Goal: Task Accomplishment & Management: Manage account settings

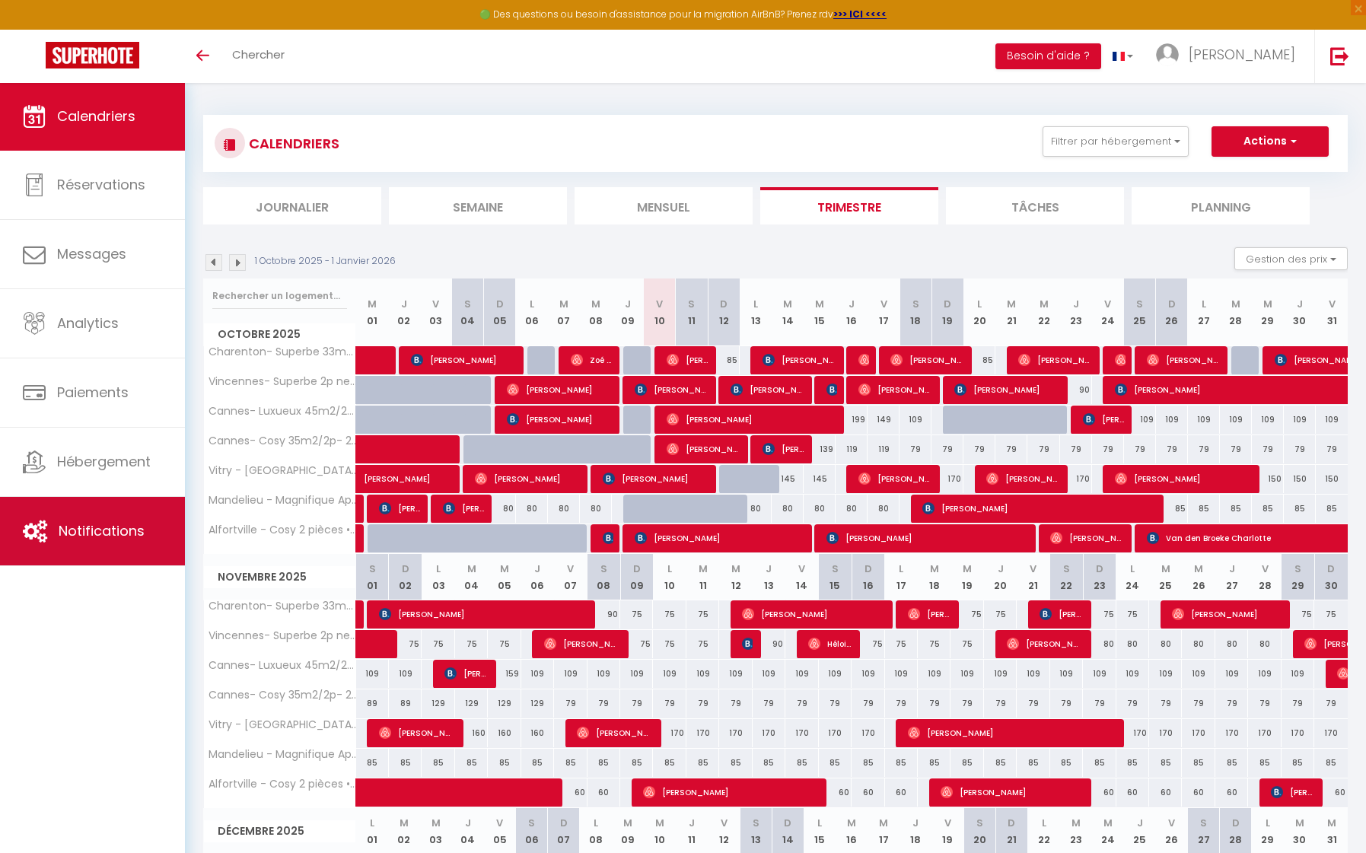
click at [128, 546] on link "Notifications" at bounding box center [92, 531] width 185 height 68
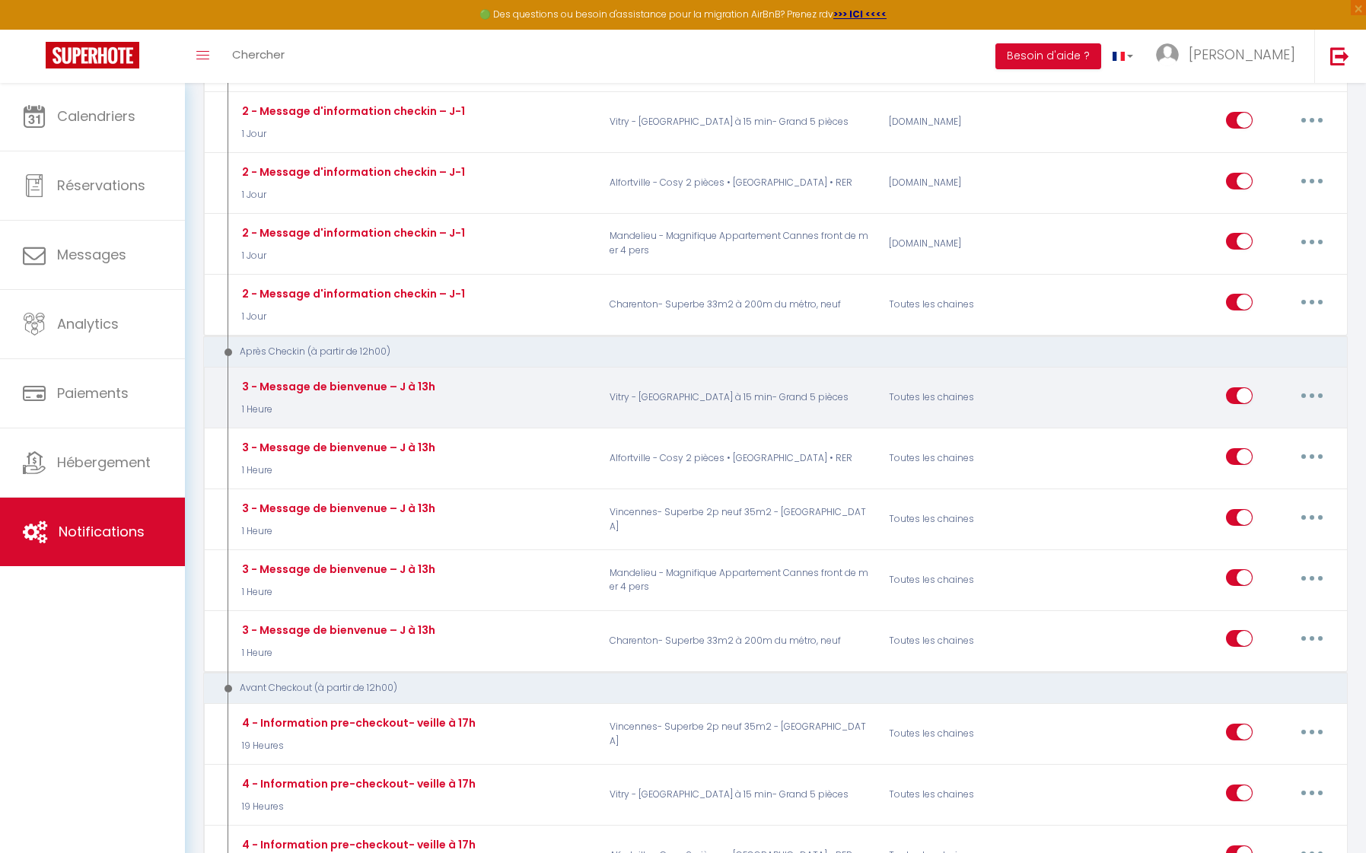
scroll to position [1146, 0]
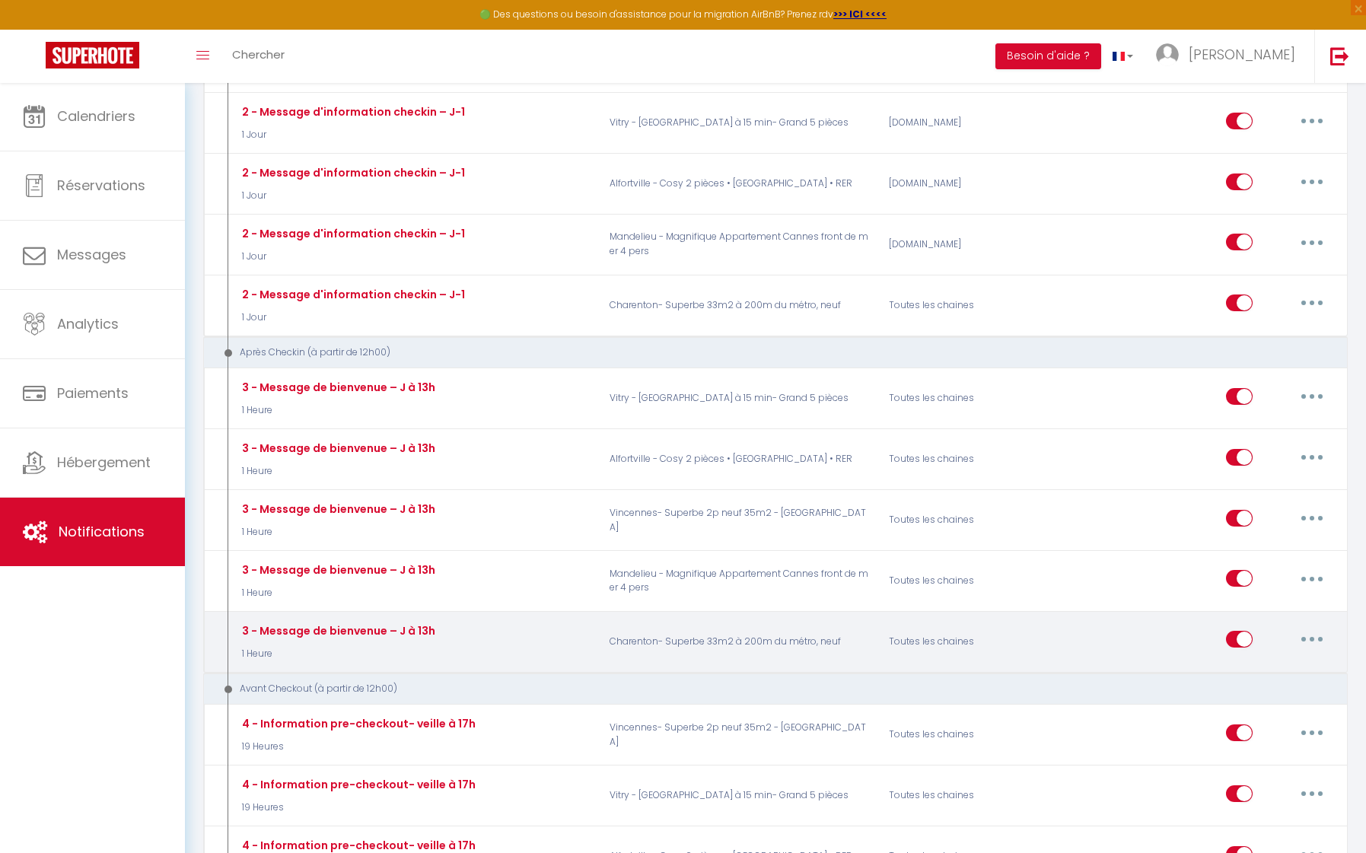
click at [1315, 627] on button "button" at bounding box center [1311, 639] width 43 height 24
click at [1262, 661] on link "Editer" at bounding box center [1272, 674] width 113 height 26
type input "3 - Message de bienvenue – J à 13h"
select select "3"
select select "1 Heure"
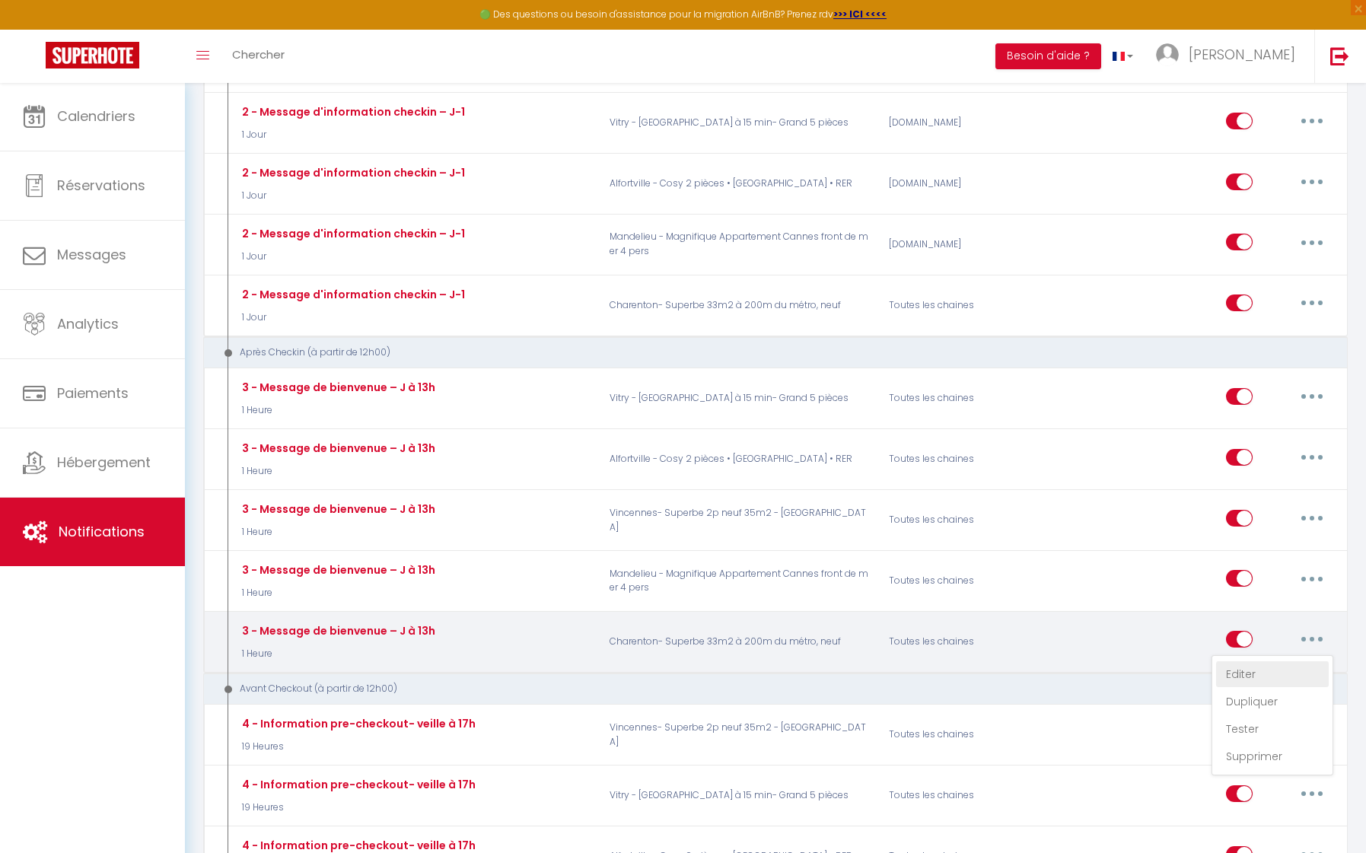
select select "if_booking_is_paid"
checkbox input "true"
checkbox input "false"
radio input "true"
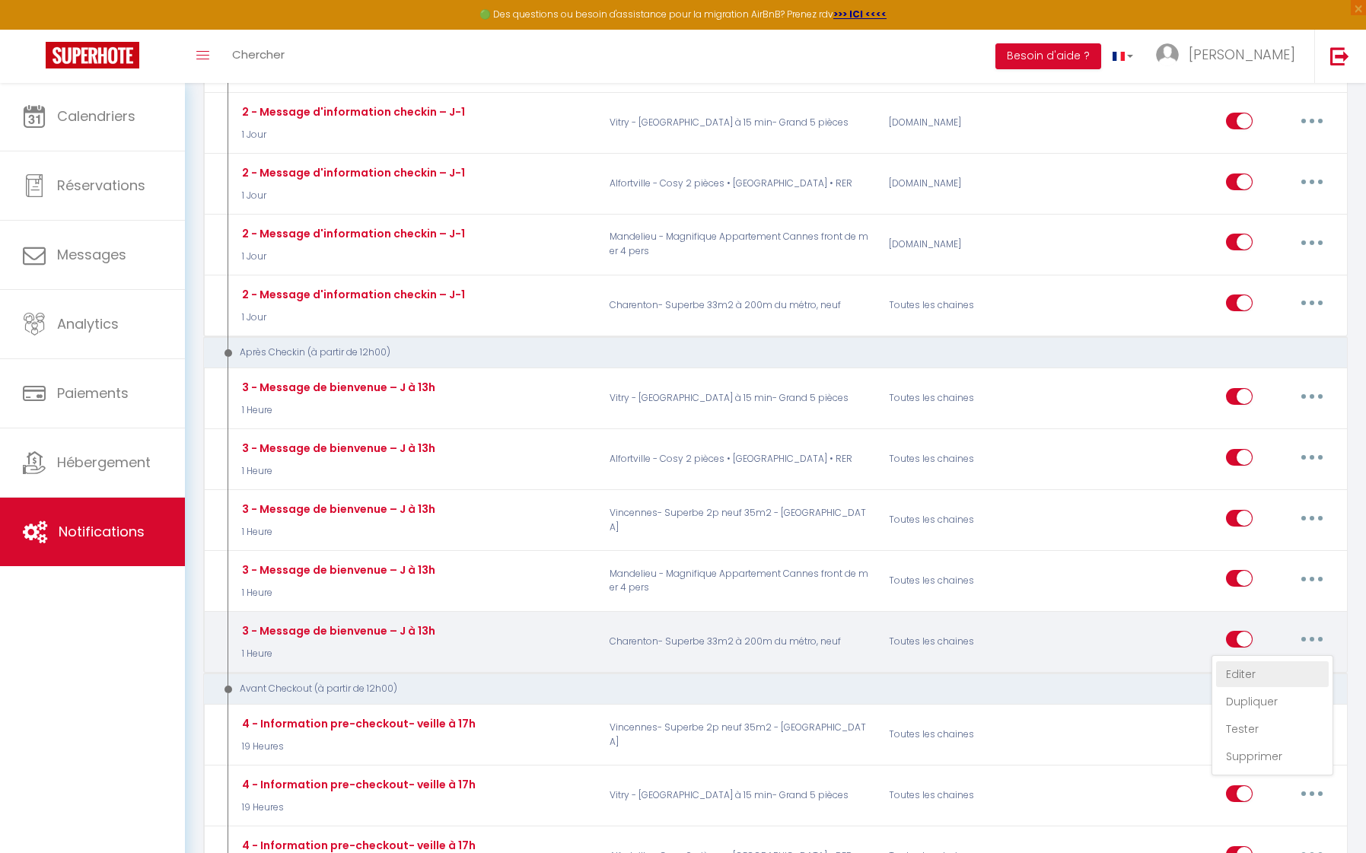
type input "Bienvenue chez vous - [RENTAL:NAME]"
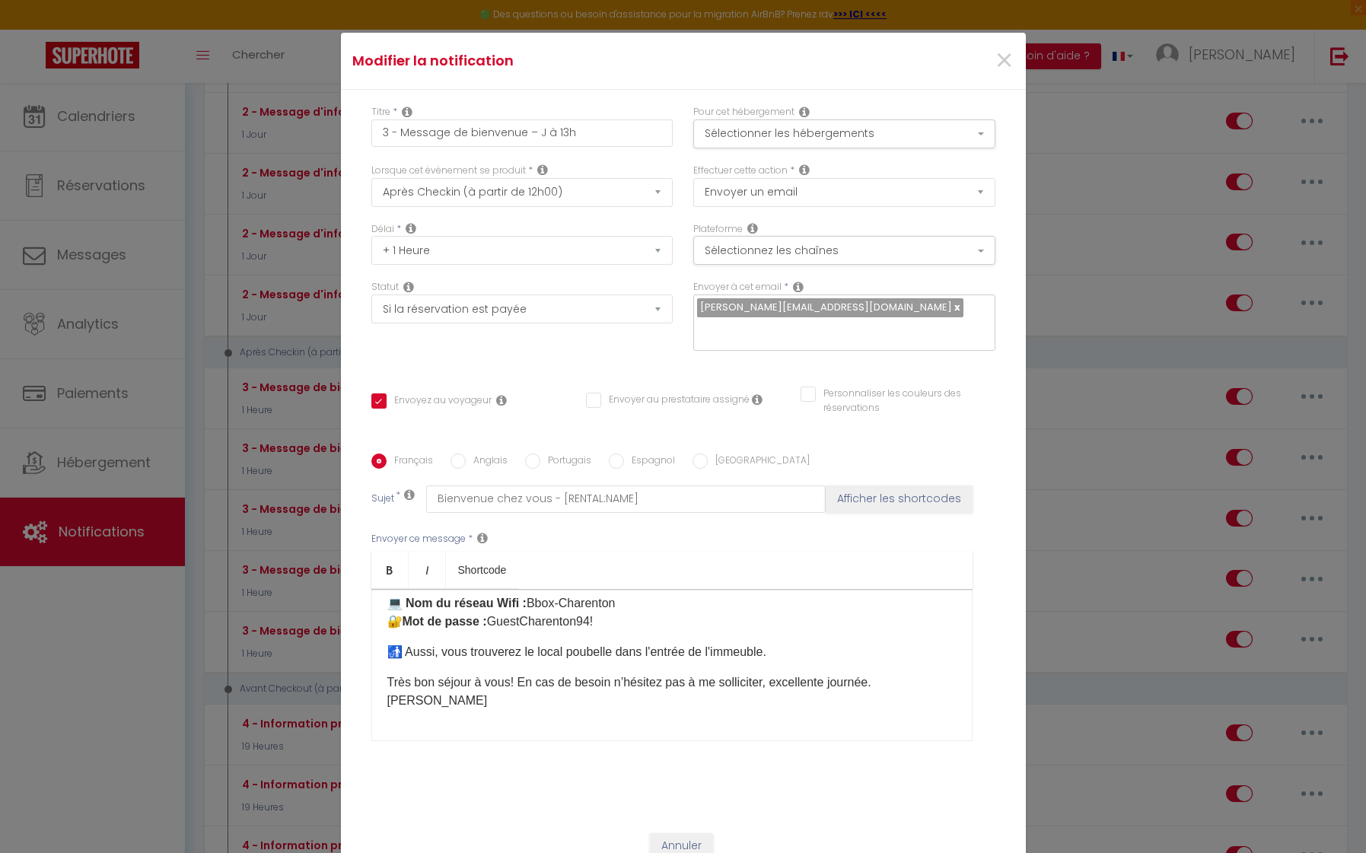
scroll to position [78, 0]
click at [459, 642] on div "Bonjour [GUEST:FIRST_NAME], ​​​​​​​​Votre logement est presque prêt et vous att…" at bounding box center [671, 665] width 601 height 152
click at [425, 666] on div "Bonjour [GUEST:FIRST_NAME], ​​​​​​​​Votre logement est presque prêt et vous att…" at bounding box center [671, 665] width 601 height 152
drag, startPoint x: 381, startPoint y: 623, endPoint x: 616, endPoint y: 606, distance: 235.0
click at [616, 606] on div "Bonjour [GUEST:FIRST_NAME], ​​​​​​​​Votre logement est presque prêt et vous att…" at bounding box center [671, 665] width 601 height 152
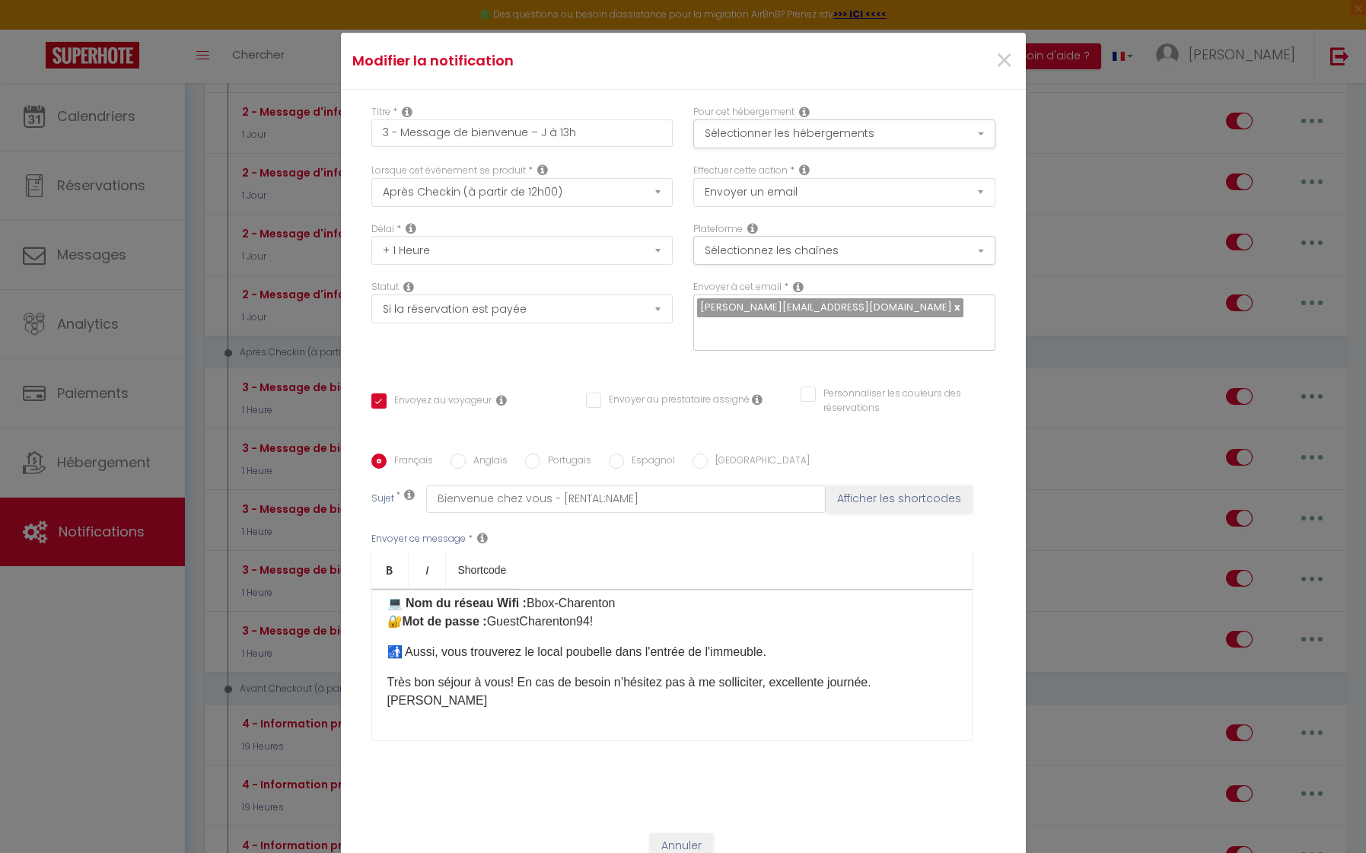
drag, startPoint x: 622, startPoint y: 602, endPoint x: 393, endPoint y: 622, distance: 229.9
click at [386, 619] on div "Bonjour [GUEST:FIRST_NAME], ​​​​​​​​Votre logement est presque prêt et vous att…" at bounding box center [671, 665] width 601 height 152
copy p "Bbox-Charenton"
click at [387, 682] on p "​​Très bon séjour à vous! ​​​En cas de besoin n’hésitez pas à me solliciter, ex…" at bounding box center [671, 691] width 569 height 37
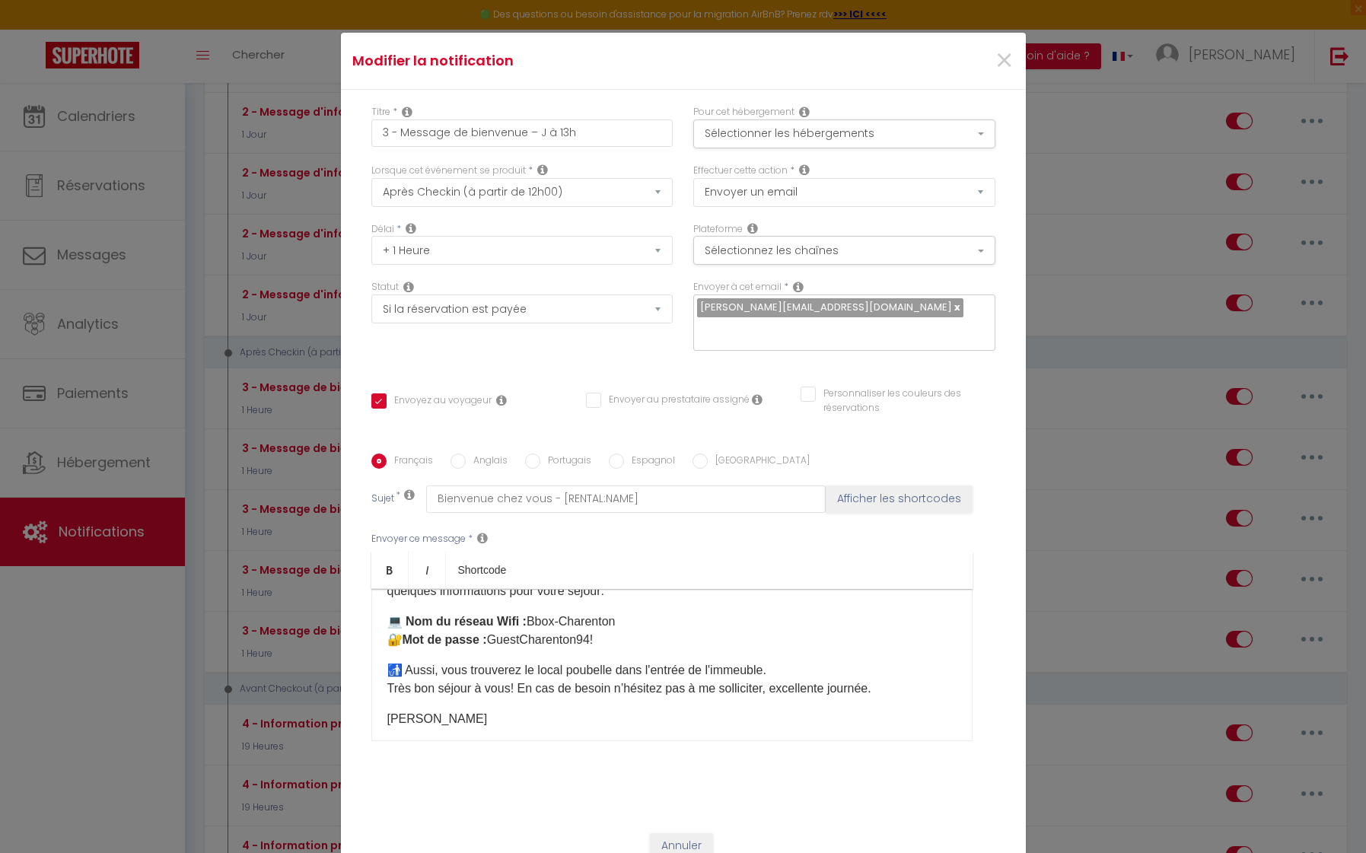
click at [380, 716] on div "Bonjour [GUEST:FIRST_NAME], ​​​​​​​​Votre logement est presque prêt et vous att…" at bounding box center [671, 665] width 601 height 152
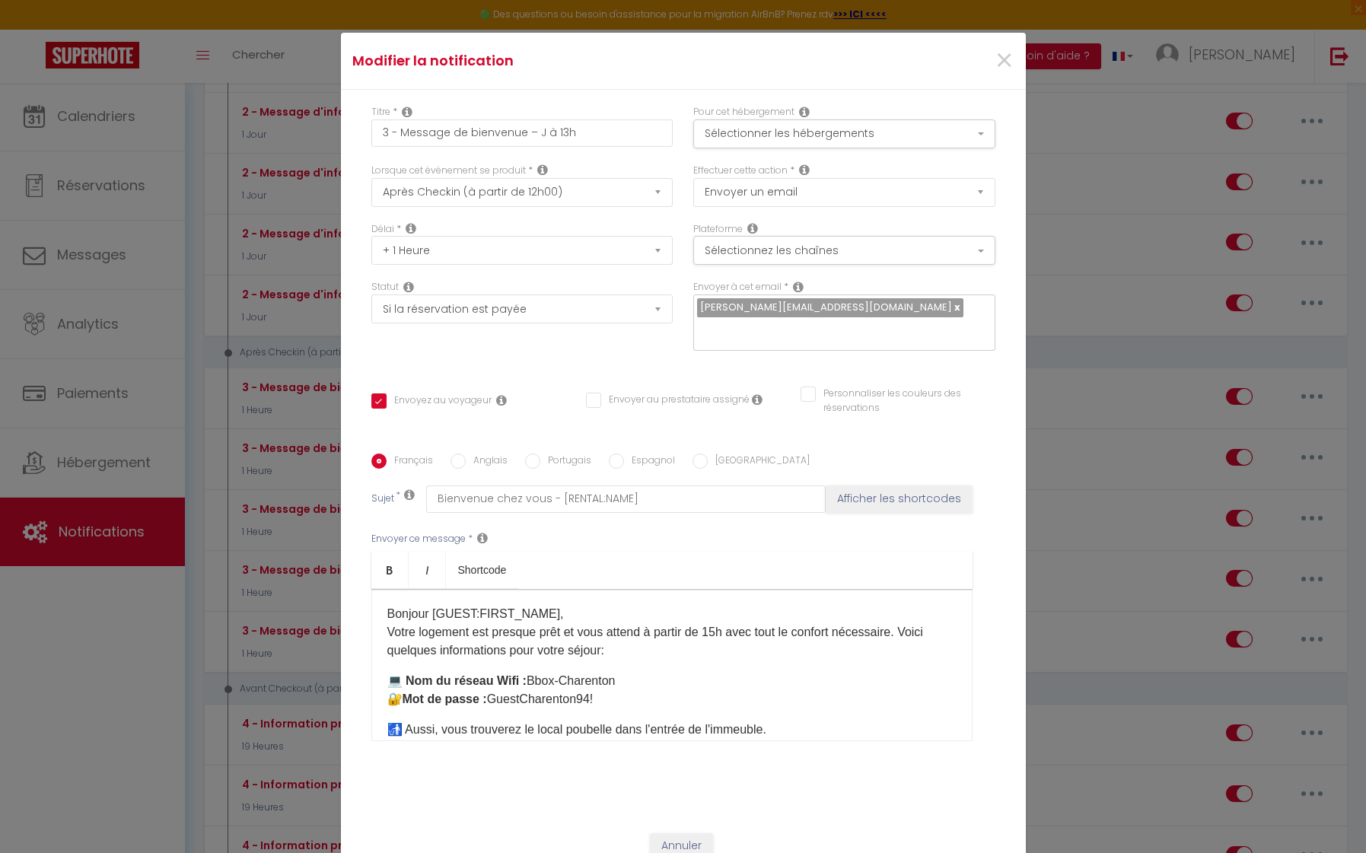
scroll to position [0, 0]
click at [485, 461] on label "Anglais" at bounding box center [487, 461] width 42 height 17
click at [466, 461] on input "Anglais" at bounding box center [457, 460] width 15 height 15
radio input "true"
checkbox input "true"
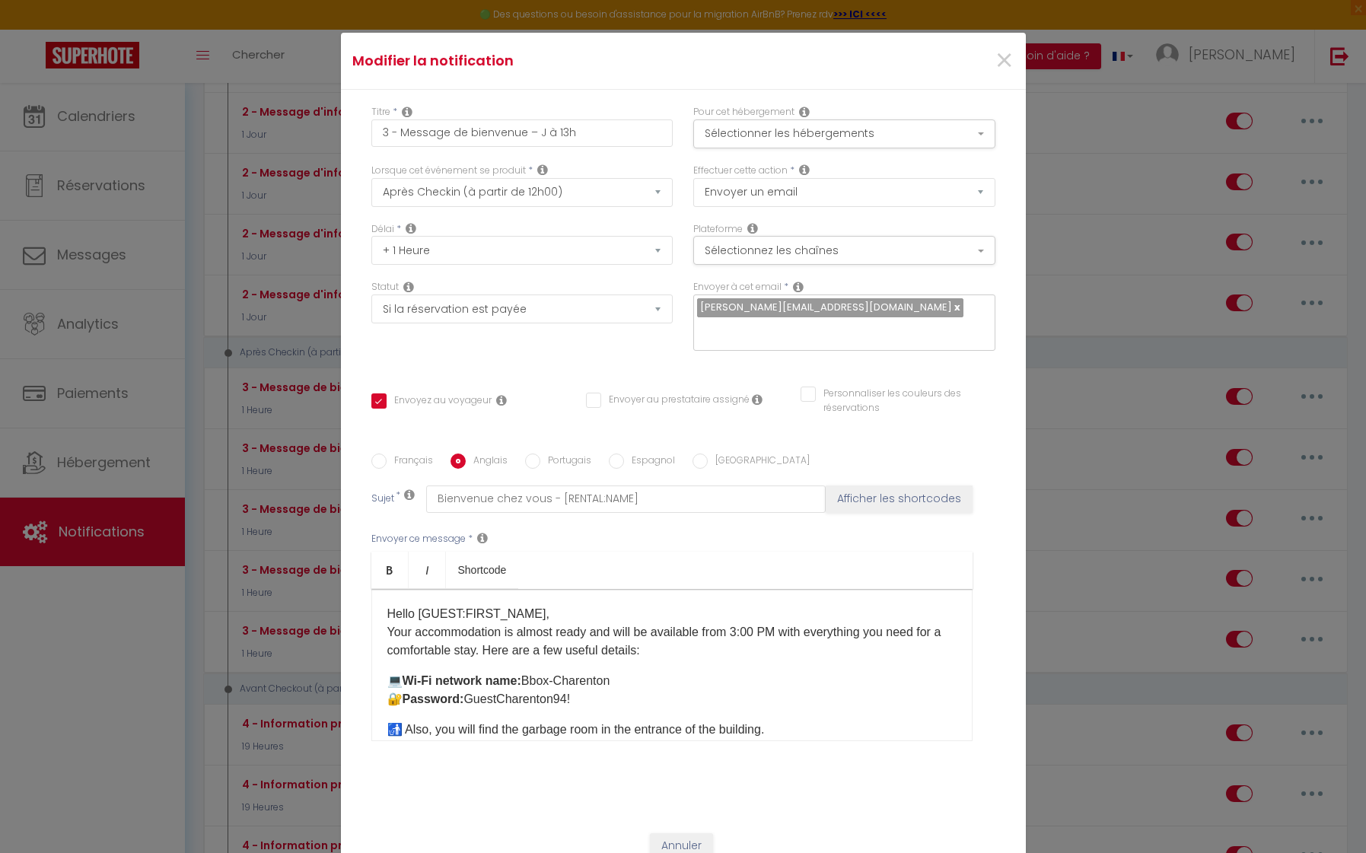
checkbox input "false"
type input "Welcome home - [RENTAL:NAME]"
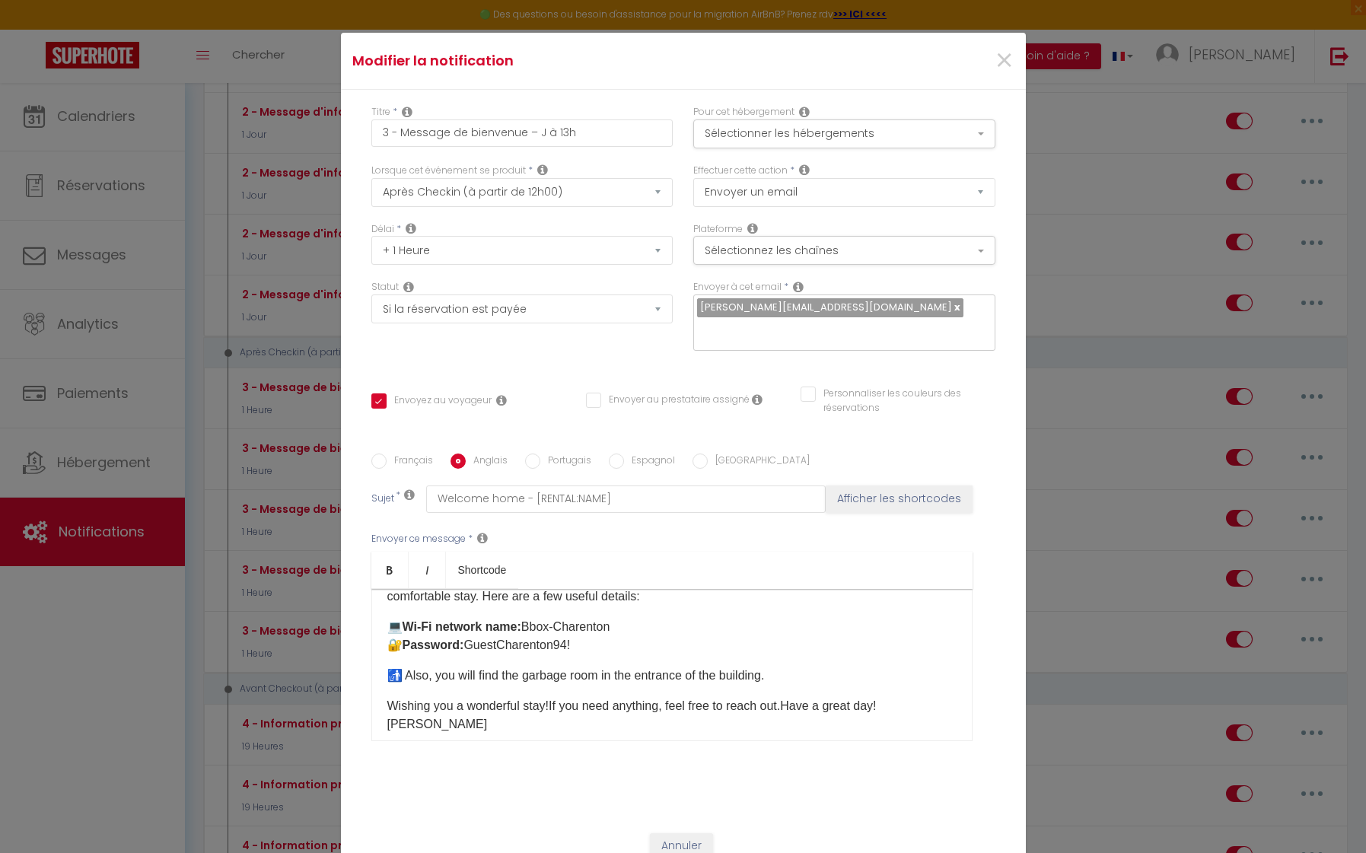
scroll to position [56, 0]
click at [384, 706] on div "Hello [GUEST:FIRST_NAME], ​​​​​​Your accommodation is almost ready and will be …" at bounding box center [671, 665] width 601 height 152
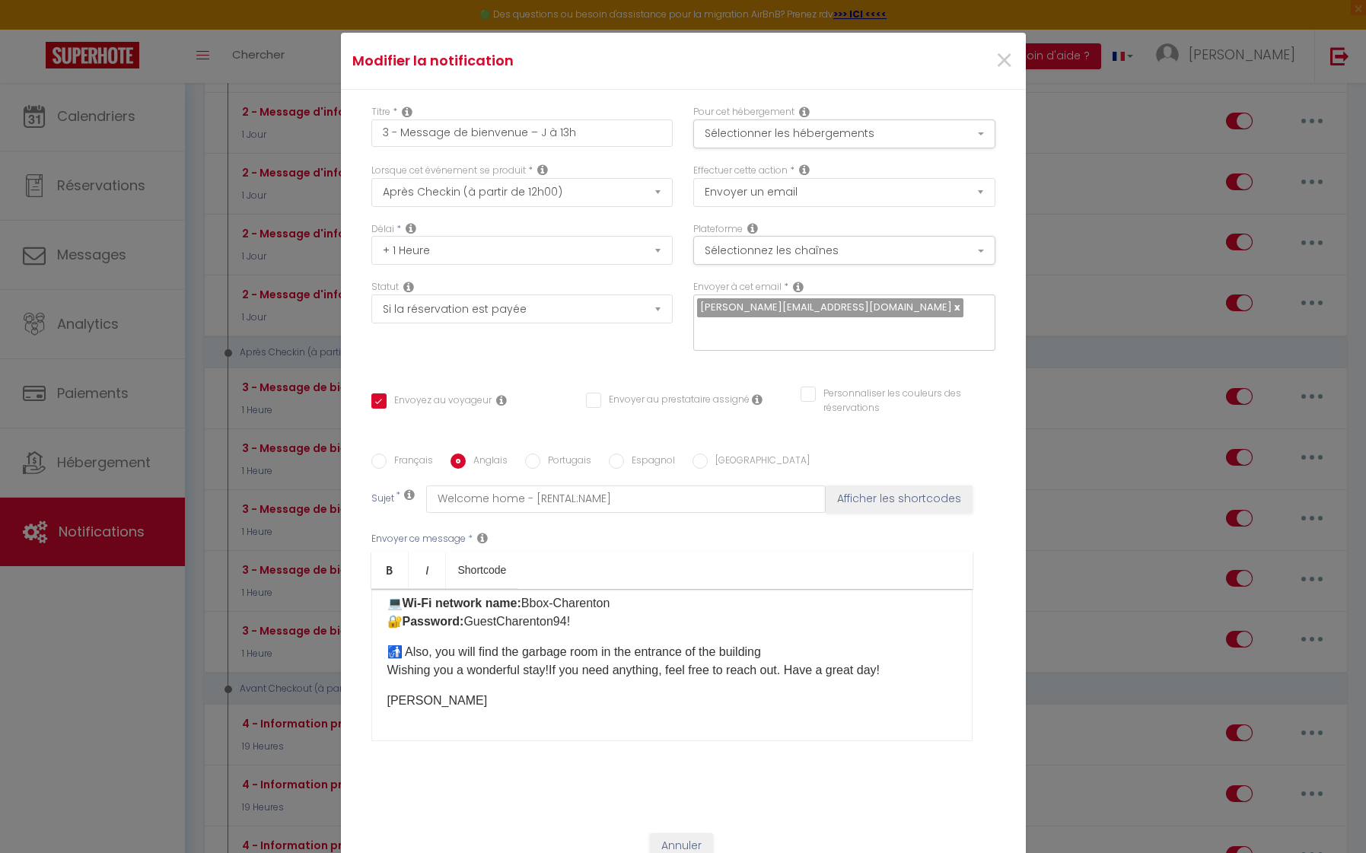
scroll to position [77, 0]
click at [378, 697] on div "Hello [GUEST:FIRST_NAME], ​​​​​​Your accommodation is almost ready and will be …" at bounding box center [671, 665] width 601 height 152
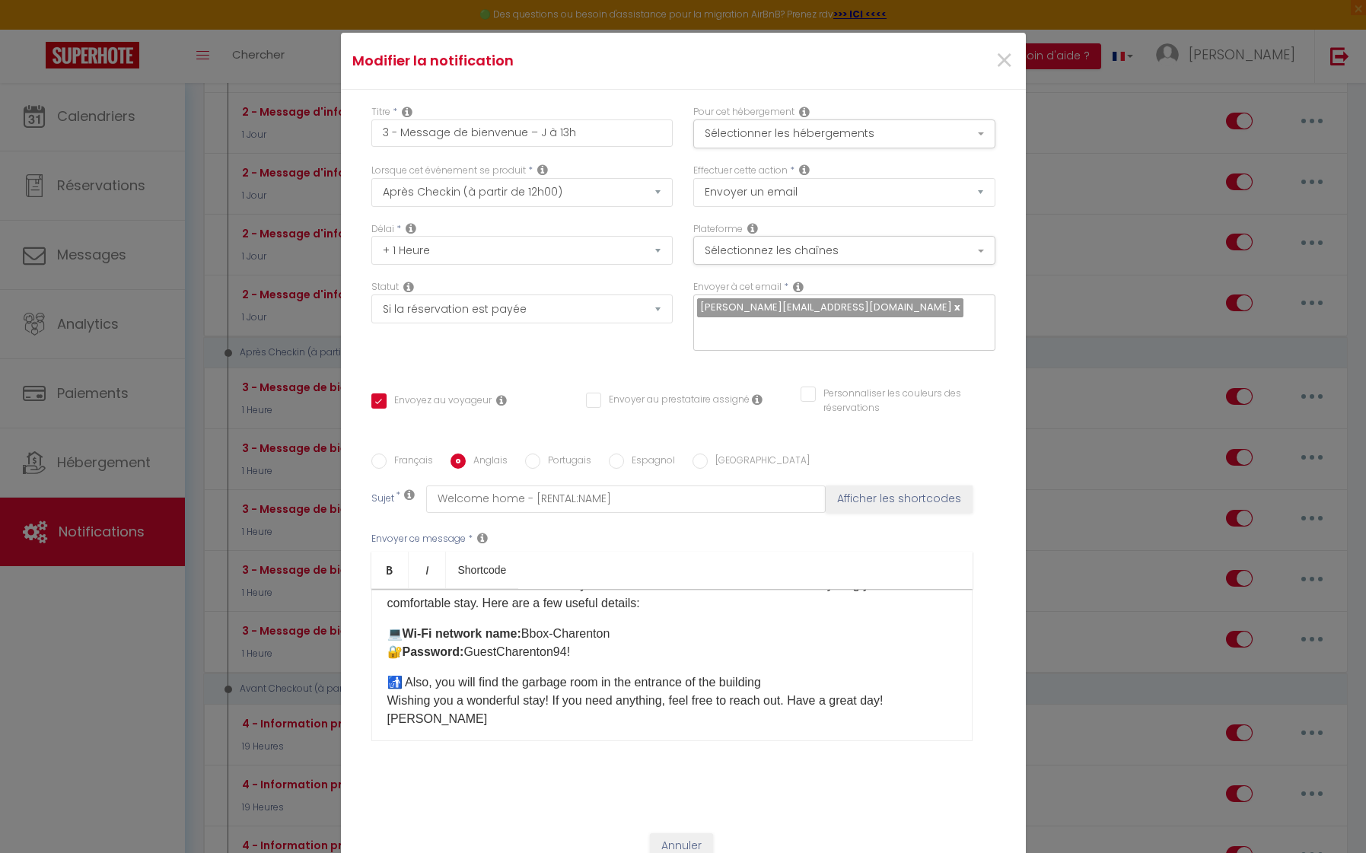
click at [619, 465] on input "Espagnol" at bounding box center [616, 460] width 15 height 15
radio input "true"
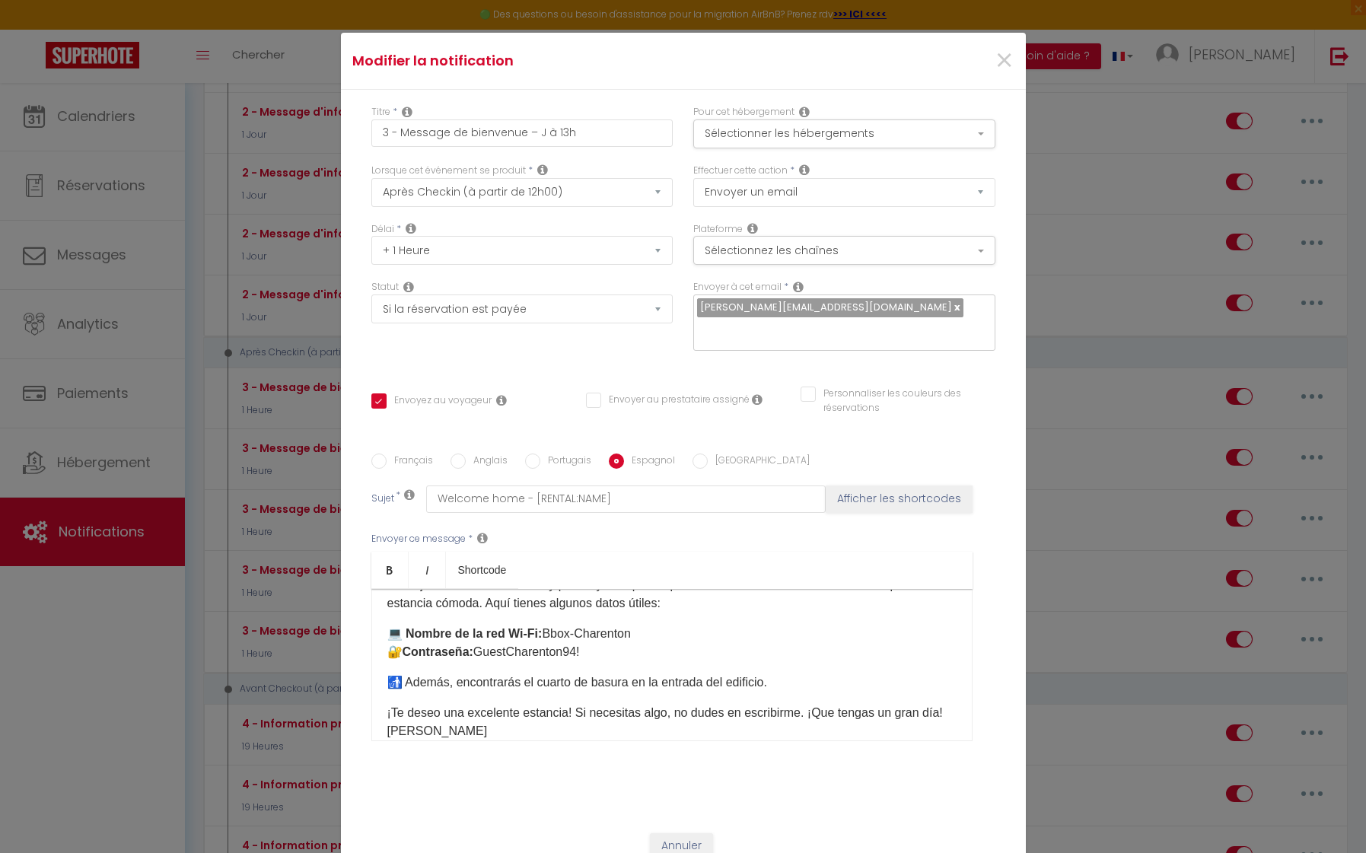
checkbox input "true"
checkbox input "false"
type input "Bienvenido a casa - [RENTAL:NAME]"
click at [380, 709] on div "Hola [GUEST:FIRST_NAME], ​​​​​​Tu alojamiento estará listo muy pronto y te espe…" at bounding box center [671, 665] width 601 height 152
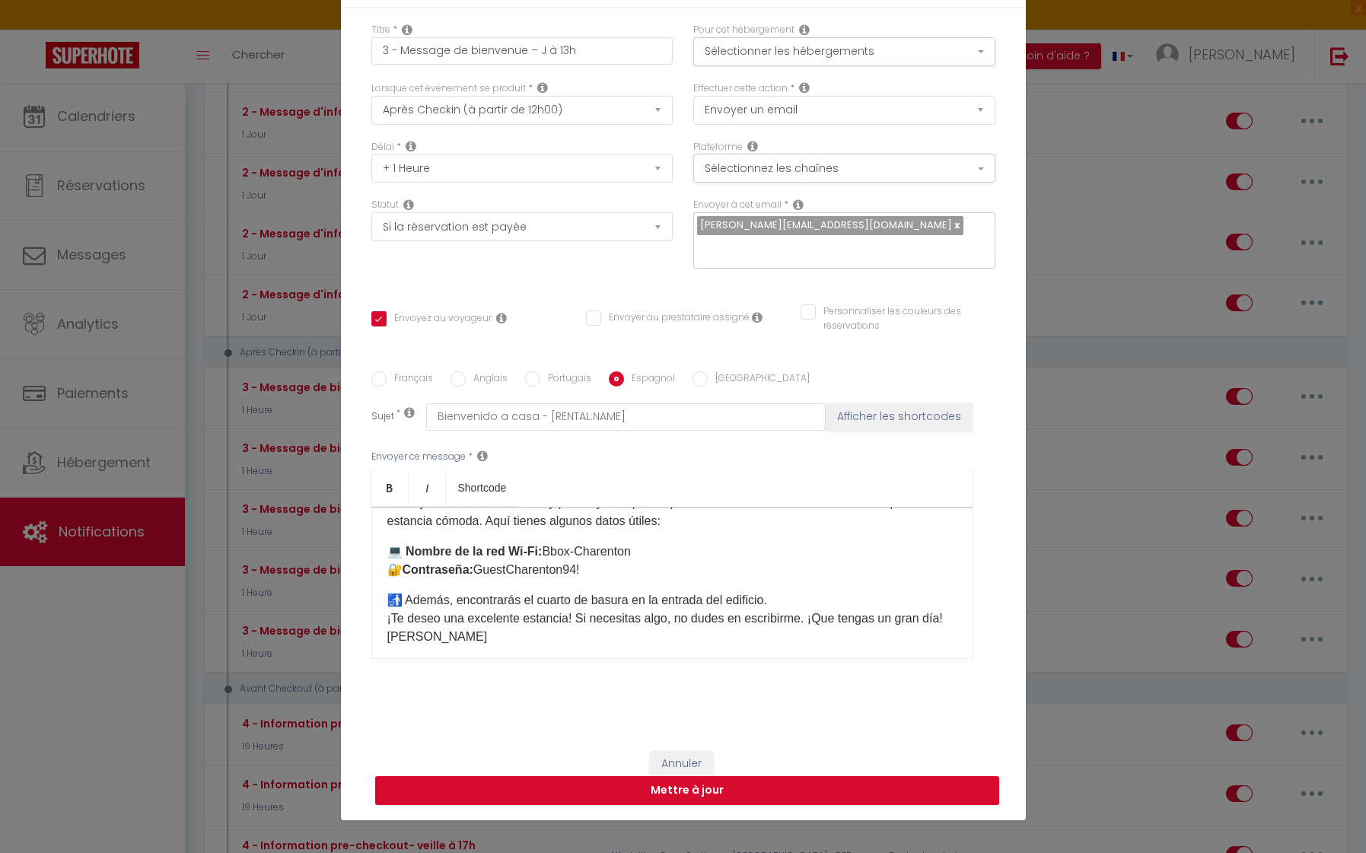
scroll to position [82, 0]
click at [727, 793] on button "Mettre à jour" at bounding box center [687, 790] width 624 height 29
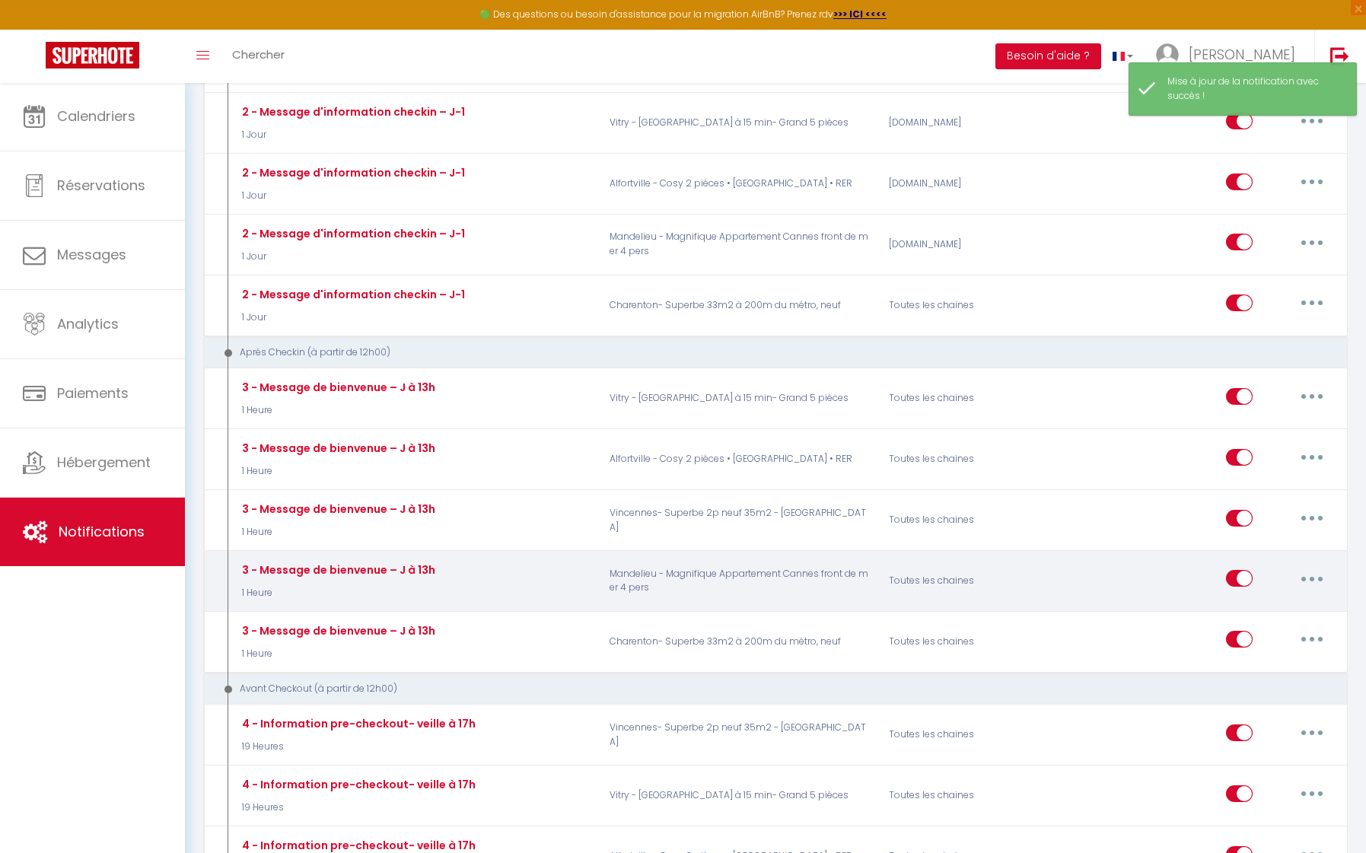
click at [1308, 566] on button "button" at bounding box center [1311, 578] width 43 height 24
click at [1267, 600] on link "Editer" at bounding box center [1272, 613] width 113 height 26
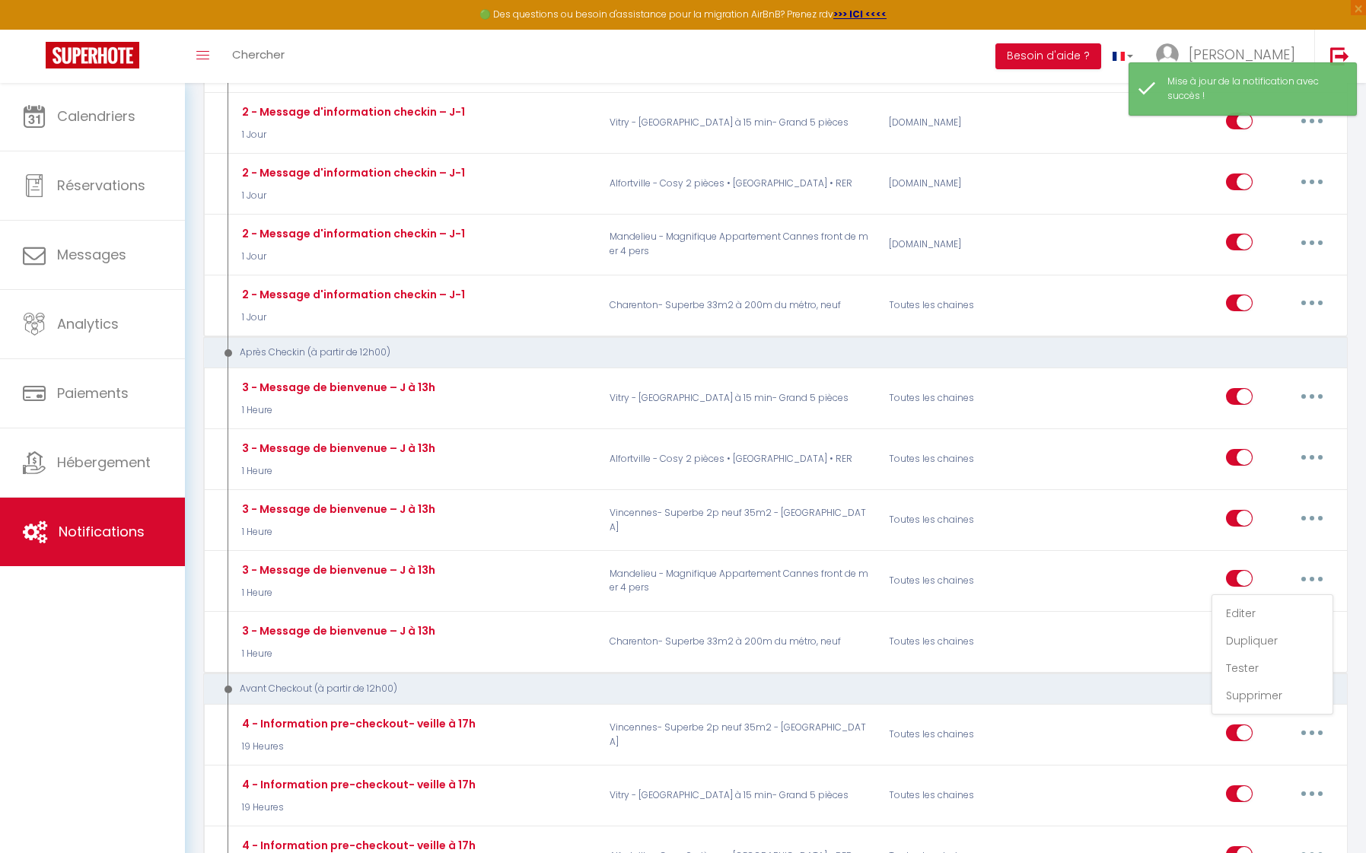
type input "3 - Message de bienvenue – J à 13h"
select select "3"
select select "1 Heure"
select select "if_booking_is_paid"
checkbox input "true"
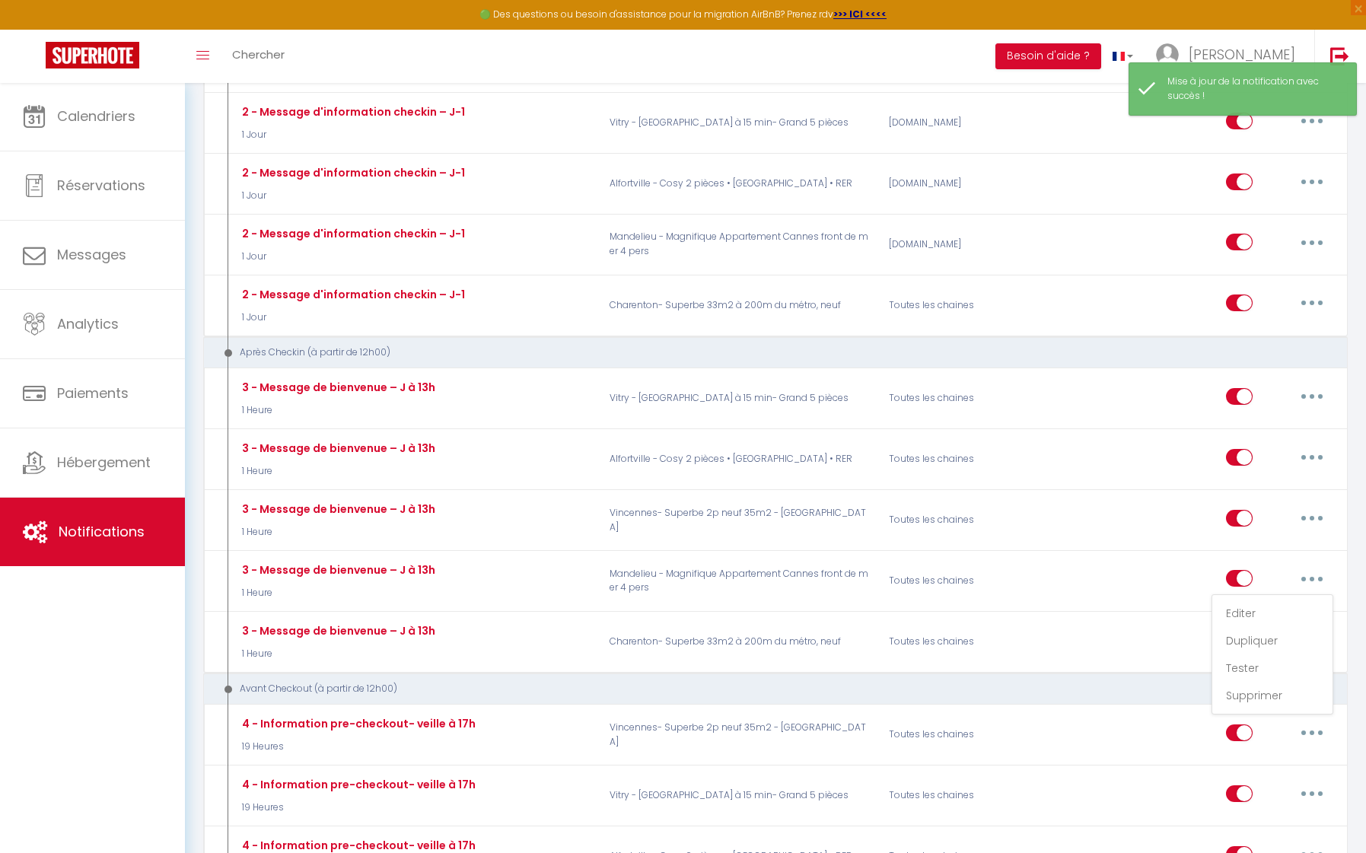
checkbox input "false"
radio input "true"
type input "Bienvenue chez vous - [RENTAL:NAME]"
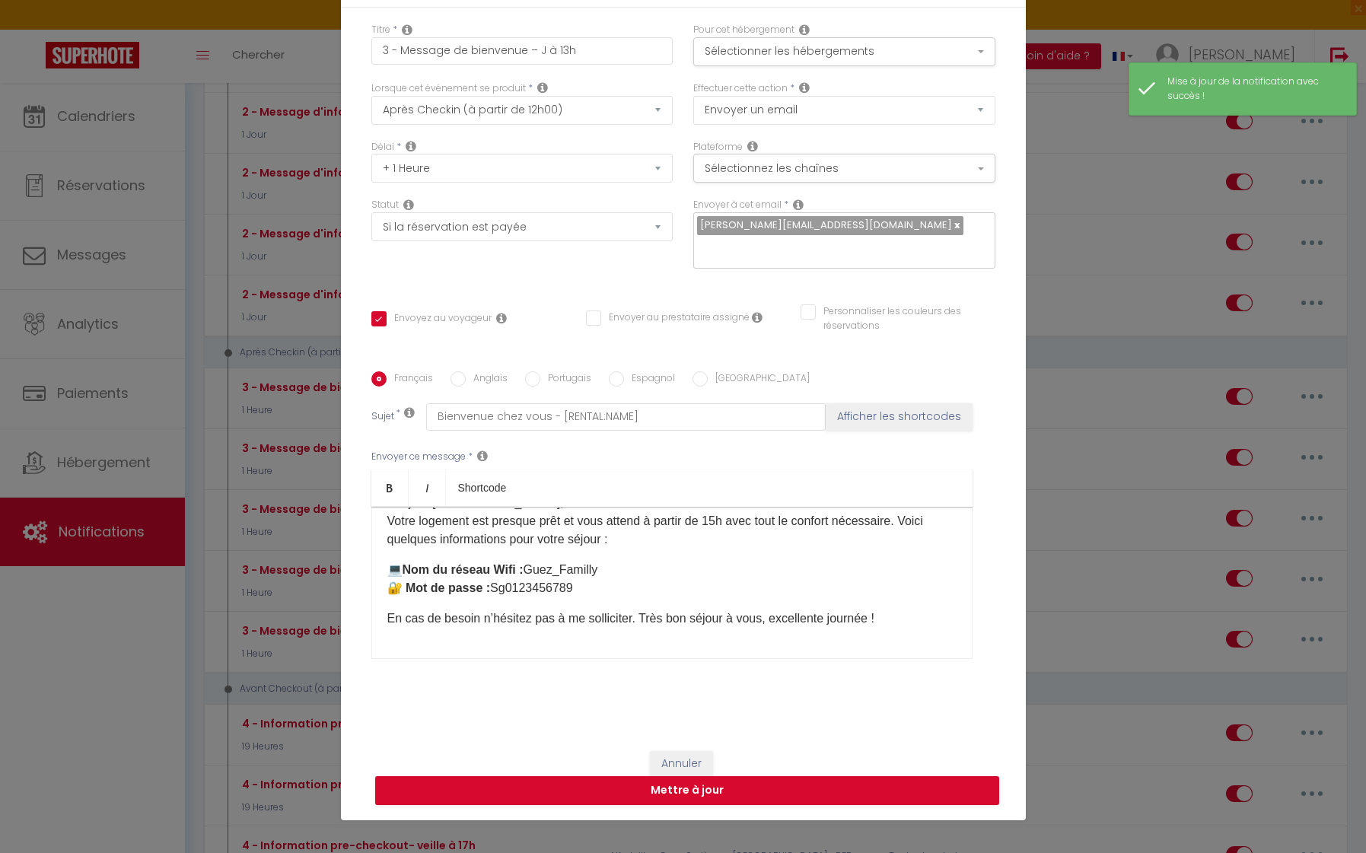
scroll to position [29, 0]
click at [373, 612] on div "Bonjour [GUEST:FIRST_NAME], ​​​ ​​​​​​Votre logement est presque prêt et vous a…" at bounding box center [671, 583] width 601 height 152
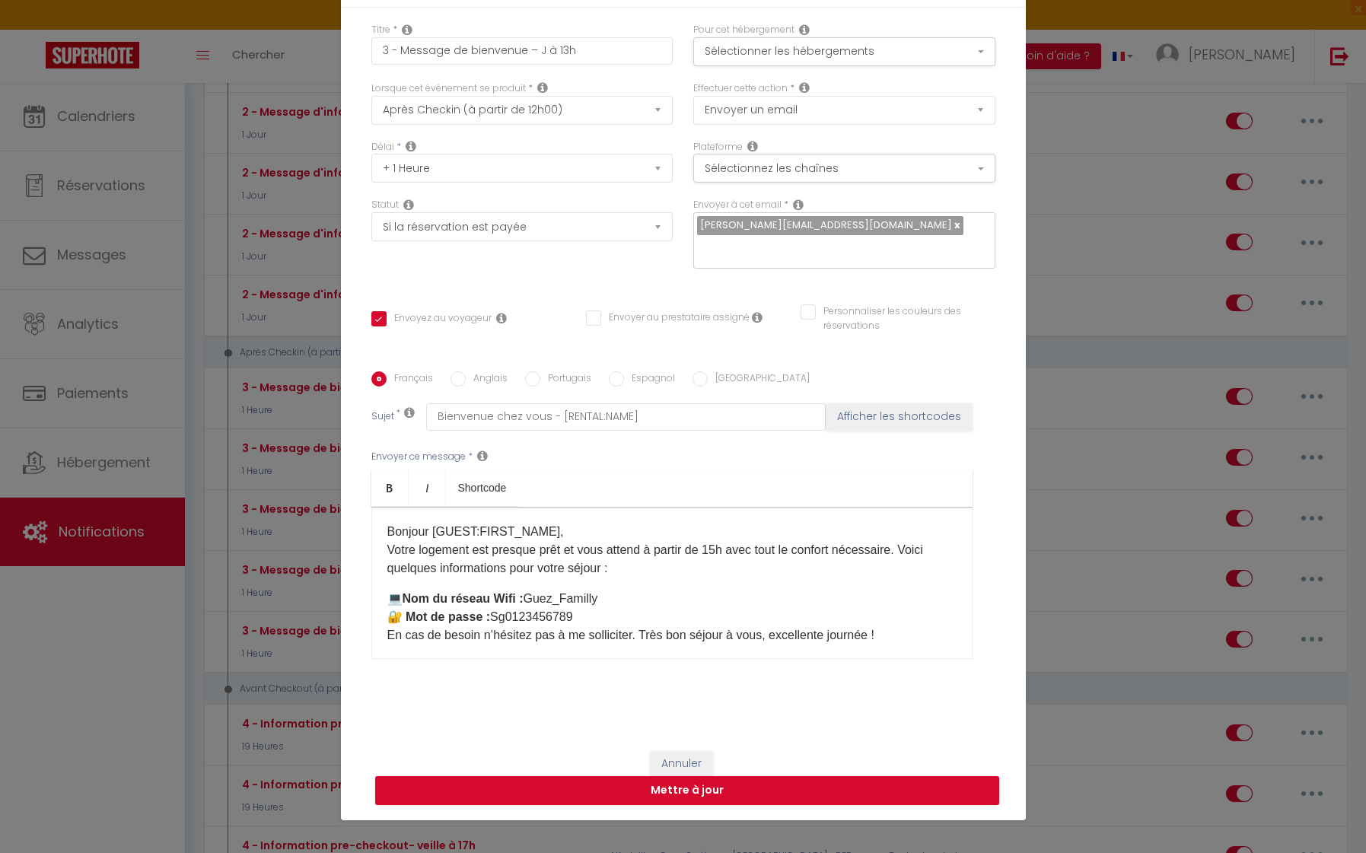
click at [387, 597] on p "💻 Nom du réseau Wifi : Guez_Familly​​​​ ​​​​​​ 🔐 ​ ​​​ Mot de passe : Sg0123456…" at bounding box center [671, 617] width 569 height 55
click at [387, 612] on strong "🔐" at bounding box center [394, 616] width 15 height 13
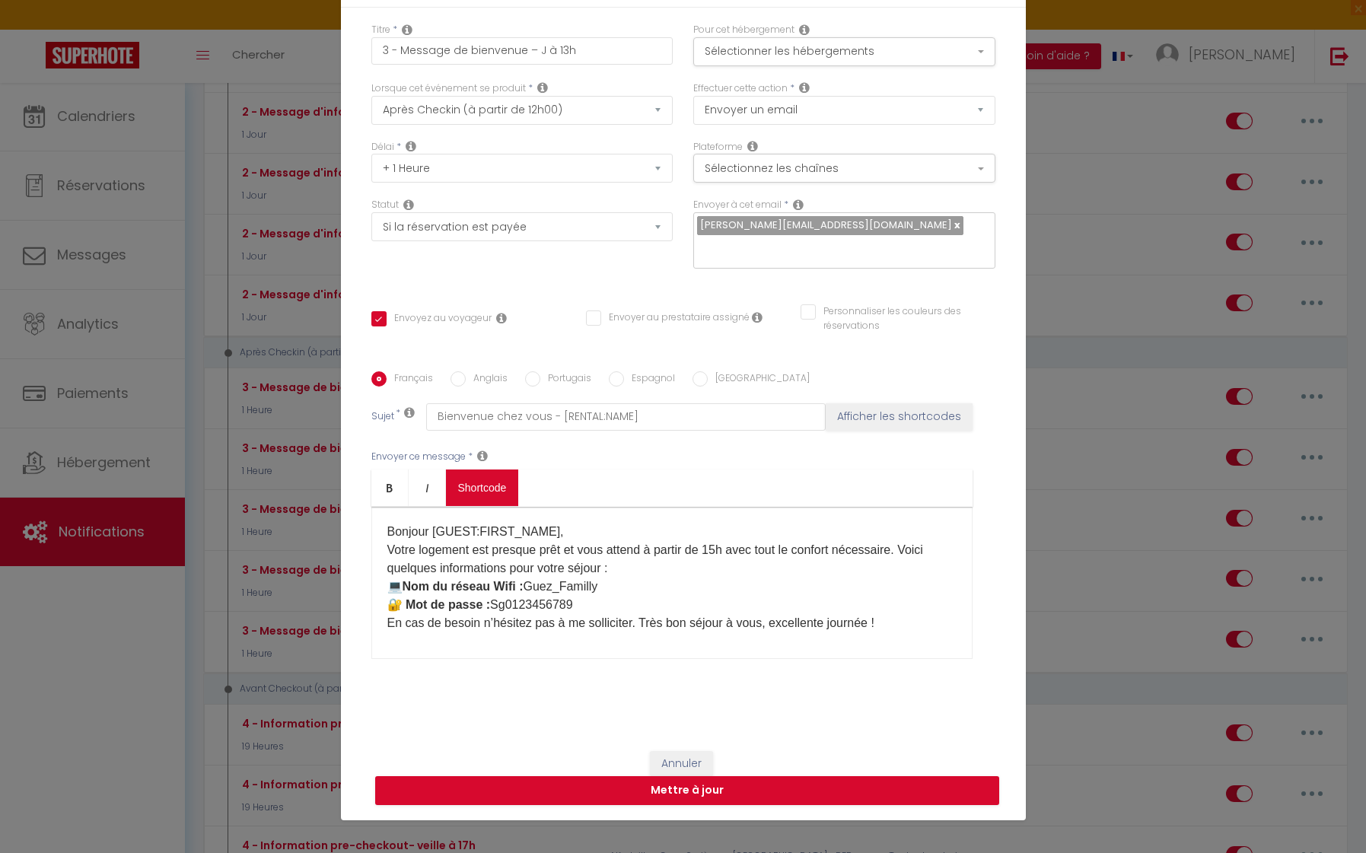
drag, startPoint x: 495, startPoint y: 377, endPoint x: 462, endPoint y: 504, distance: 130.5
click at [495, 377] on label "Anglais" at bounding box center [487, 379] width 42 height 17
click at [466, 377] on input "Anglais" at bounding box center [457, 378] width 15 height 15
radio input "true"
checkbox input "true"
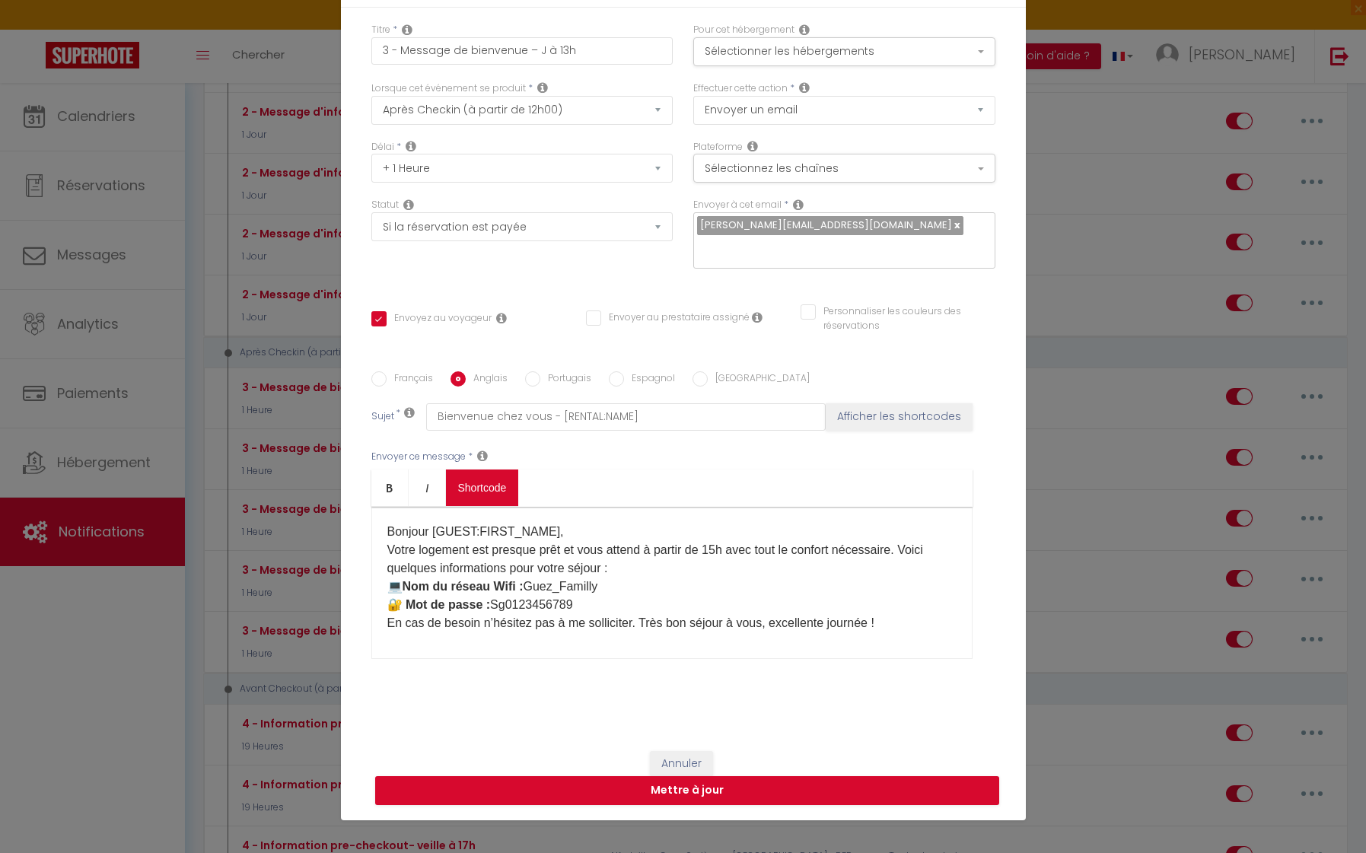
checkbox input "false"
type input "Welcome home - [RENTAL:NAME]"
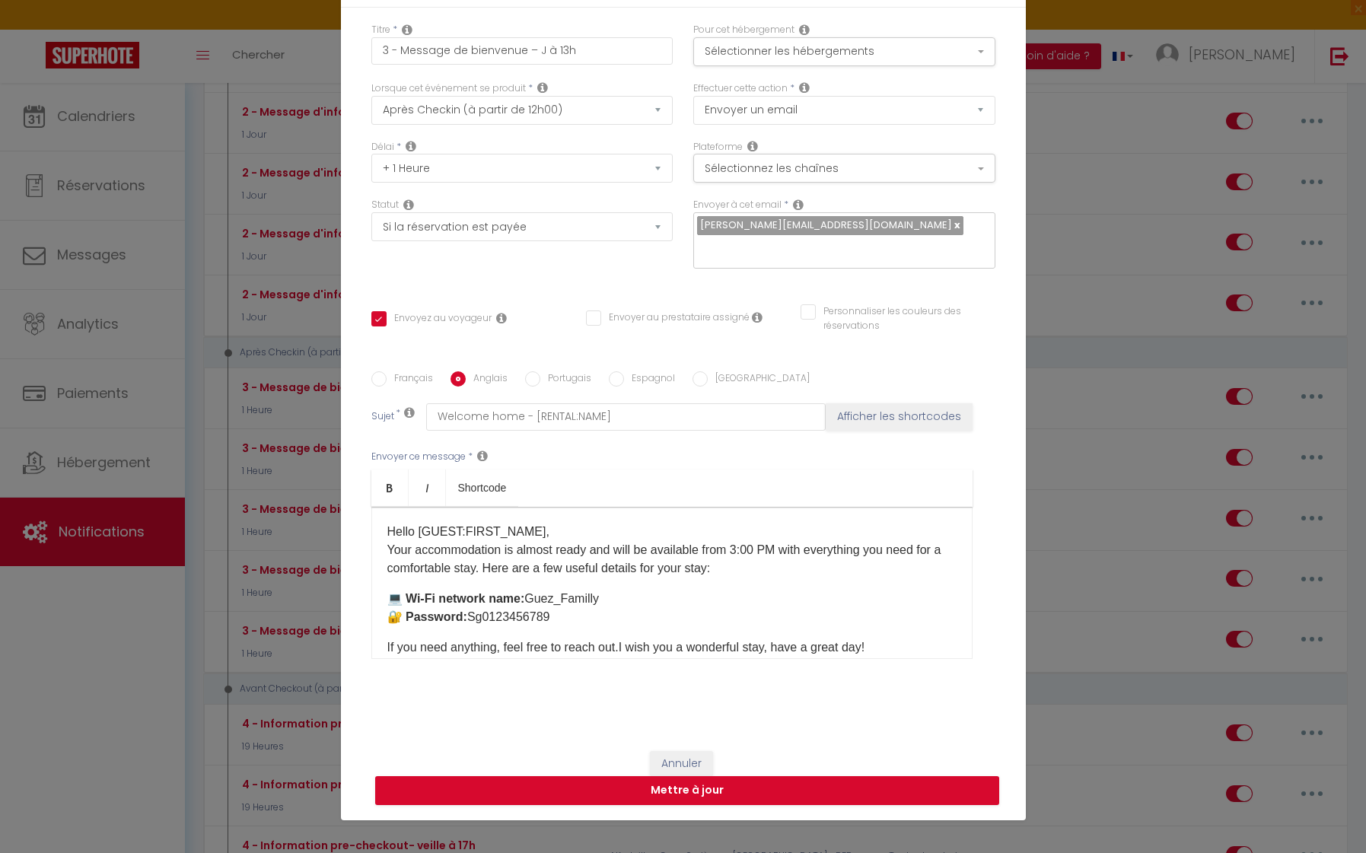
click at [383, 587] on div "Hello [GUEST:FIRST_NAME], ​​​​​​Your accommodation is almost ready and will be …" at bounding box center [671, 583] width 601 height 152
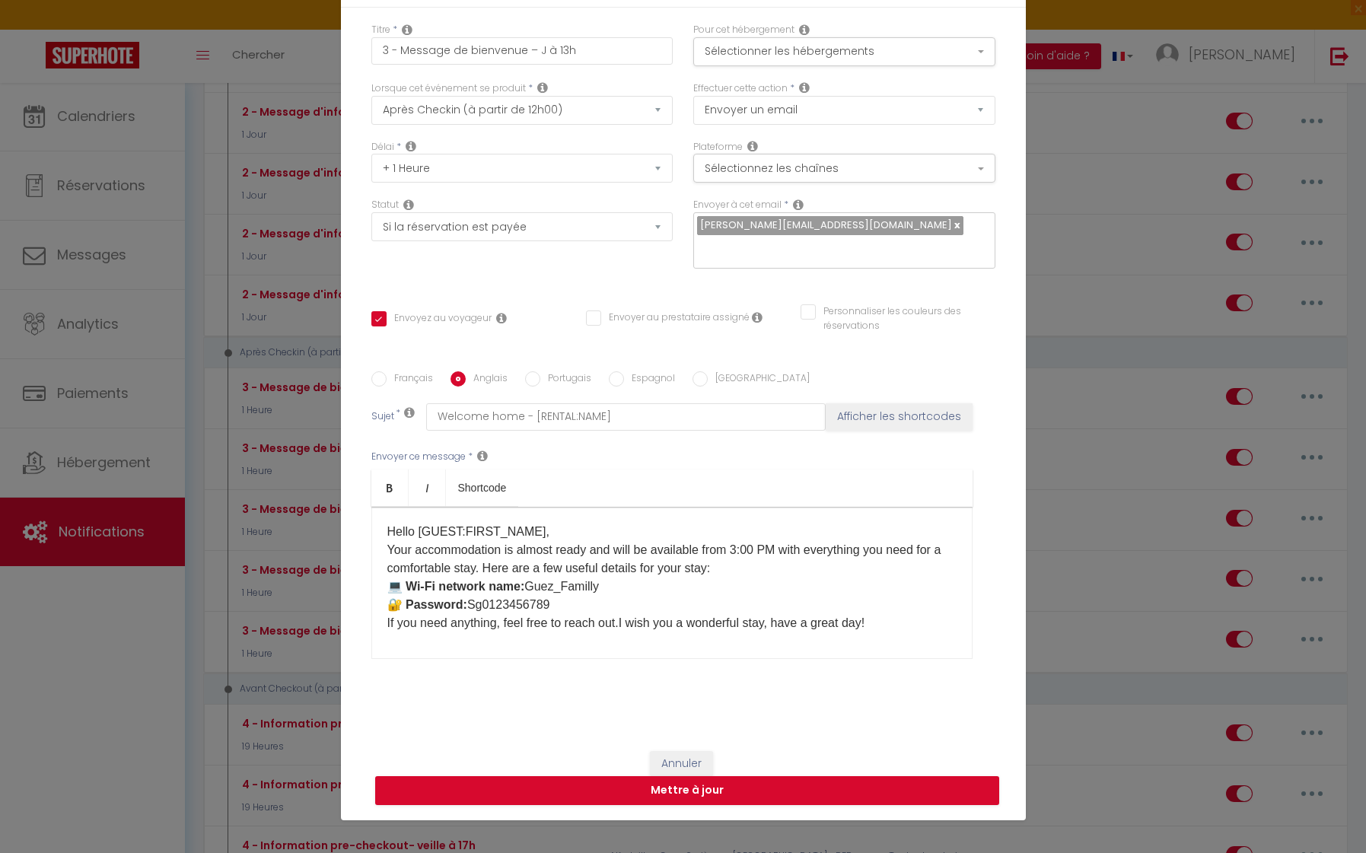
drag, startPoint x: 658, startPoint y: 380, endPoint x: 592, endPoint y: 479, distance: 119.0
click at [658, 380] on label "Espagnol" at bounding box center [649, 379] width 51 height 17
click at [624, 380] on input "Espagnol" at bounding box center [616, 378] width 15 height 15
radio input "true"
checkbox input "true"
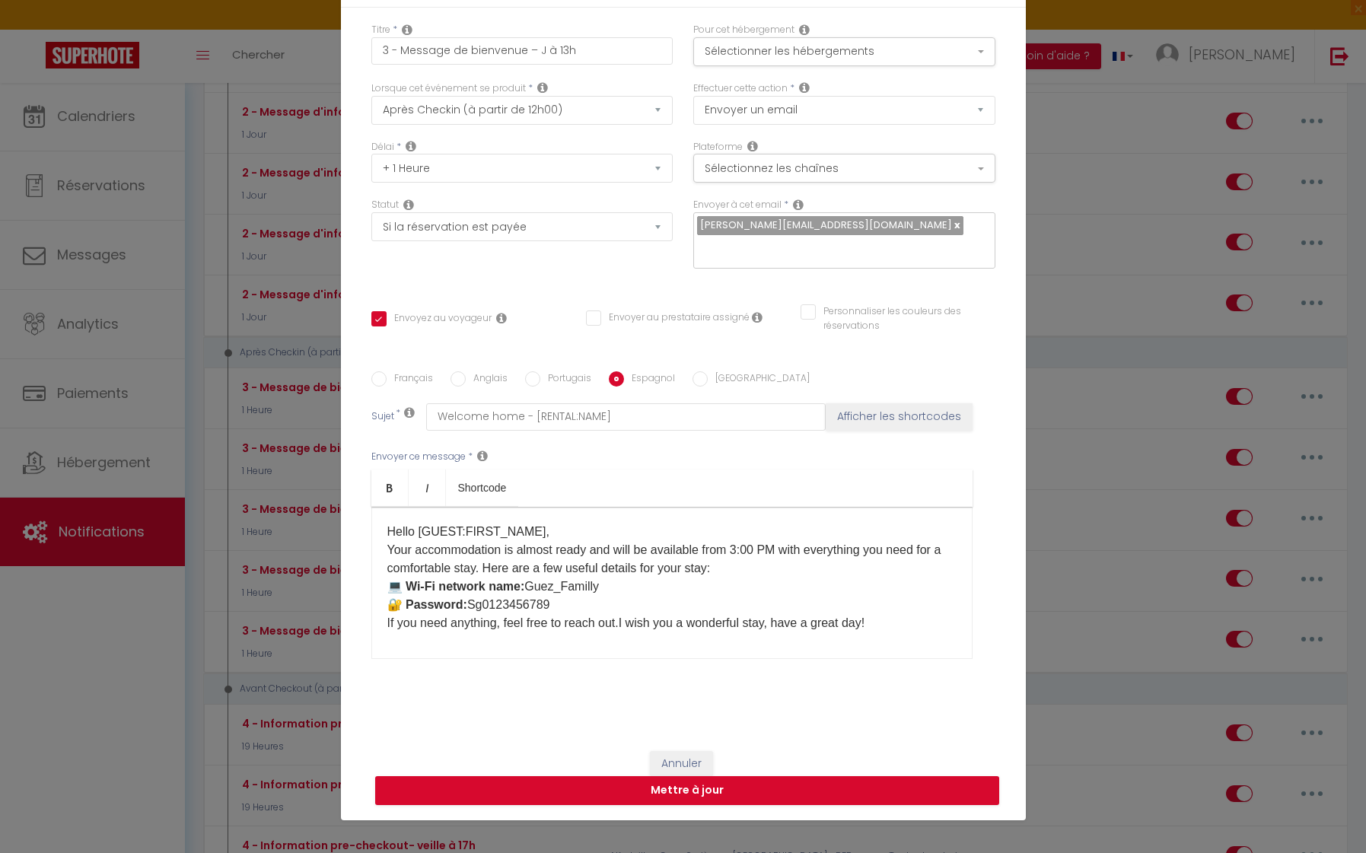
checkbox input "false"
type input "Bienvenido a casa - [RENTAL:NAME]"
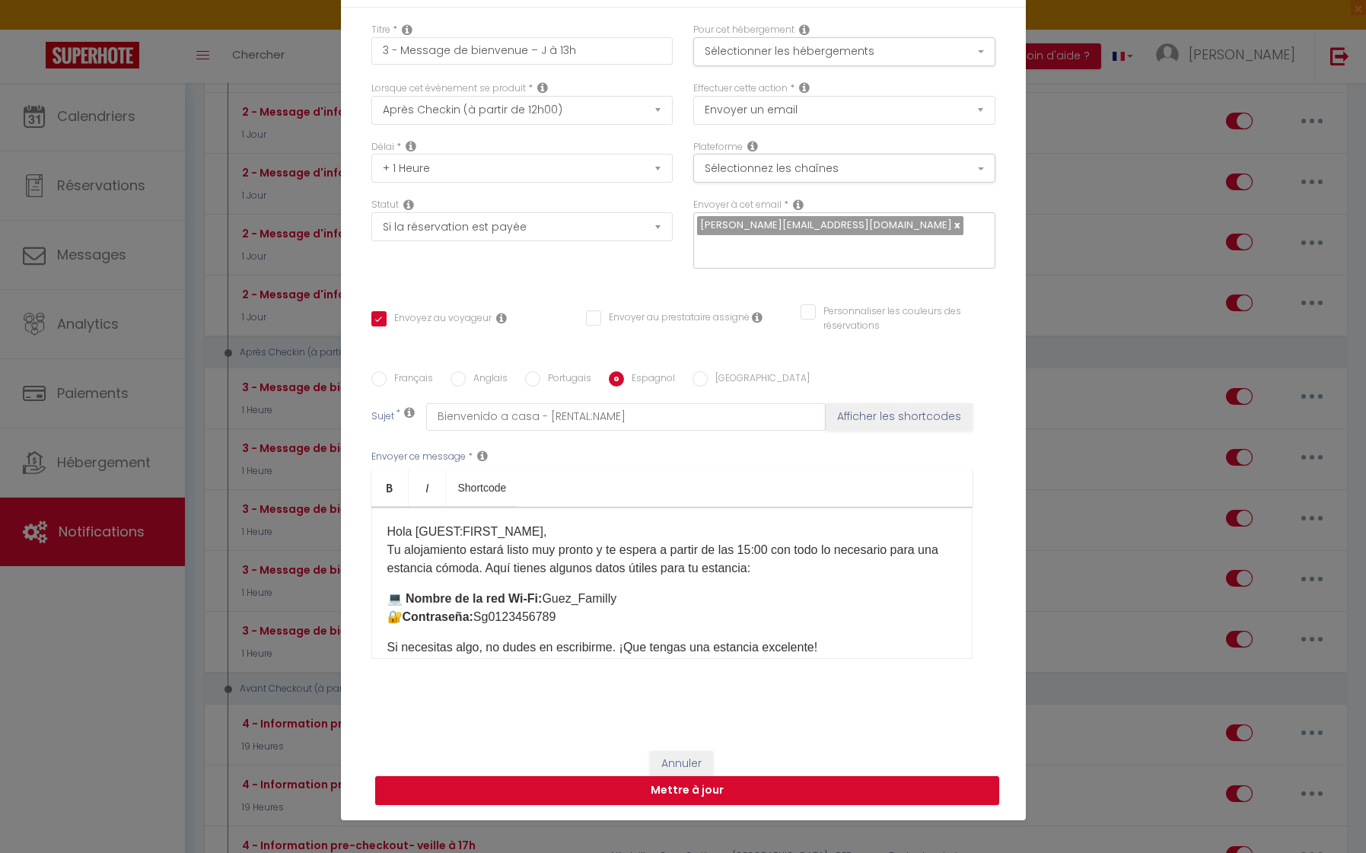
click at [385, 596] on div "Hola [GUEST:FIRST_NAME], ​​​​​​Tu alojamiento estará listo muy pronto y te espe…" at bounding box center [671, 583] width 601 height 152
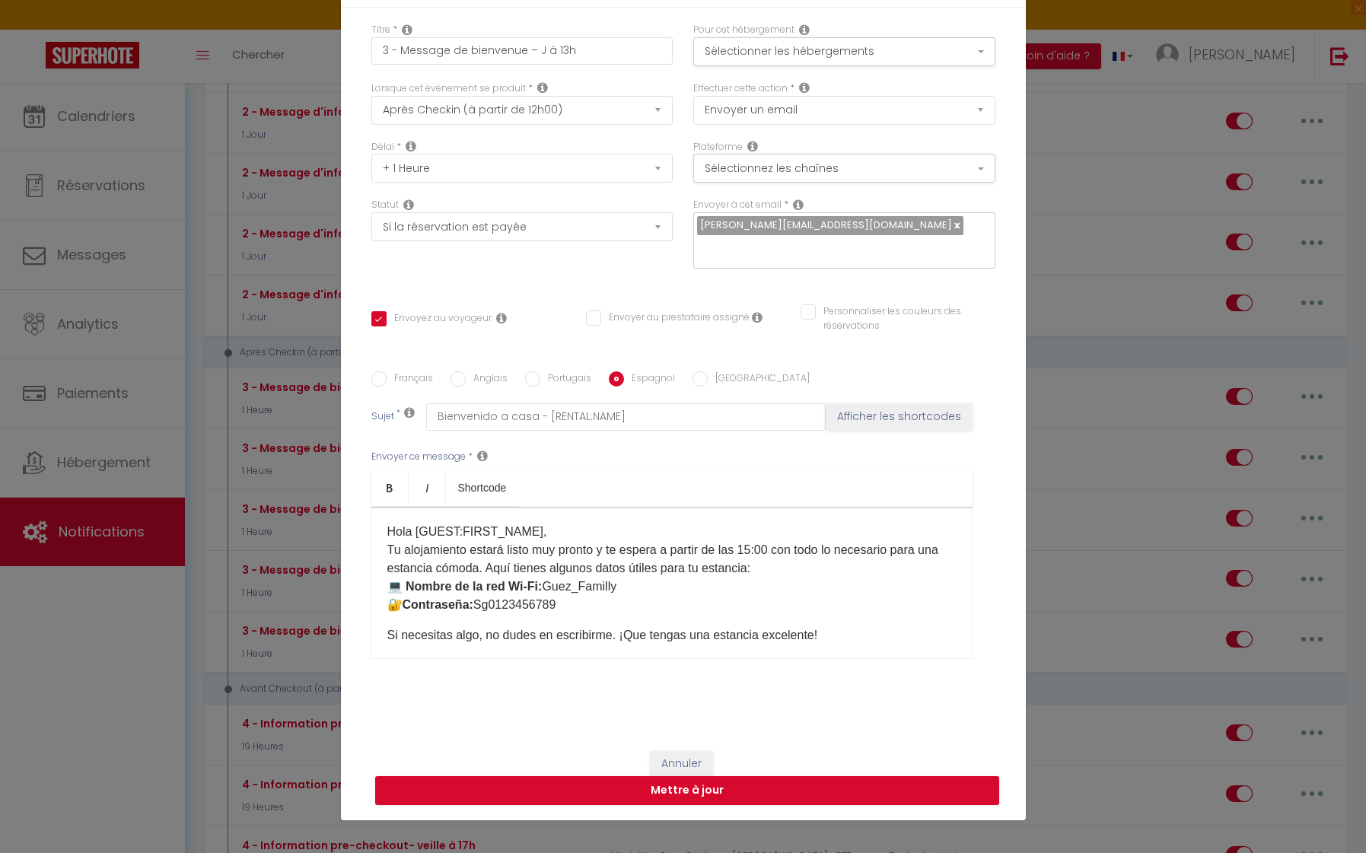
click at [487, 567] on p "Hola [GUEST:FIRST_NAME], ​​​​​​Tu alojamiento estará listo muy pronto y te espe…" at bounding box center [671, 568] width 569 height 91
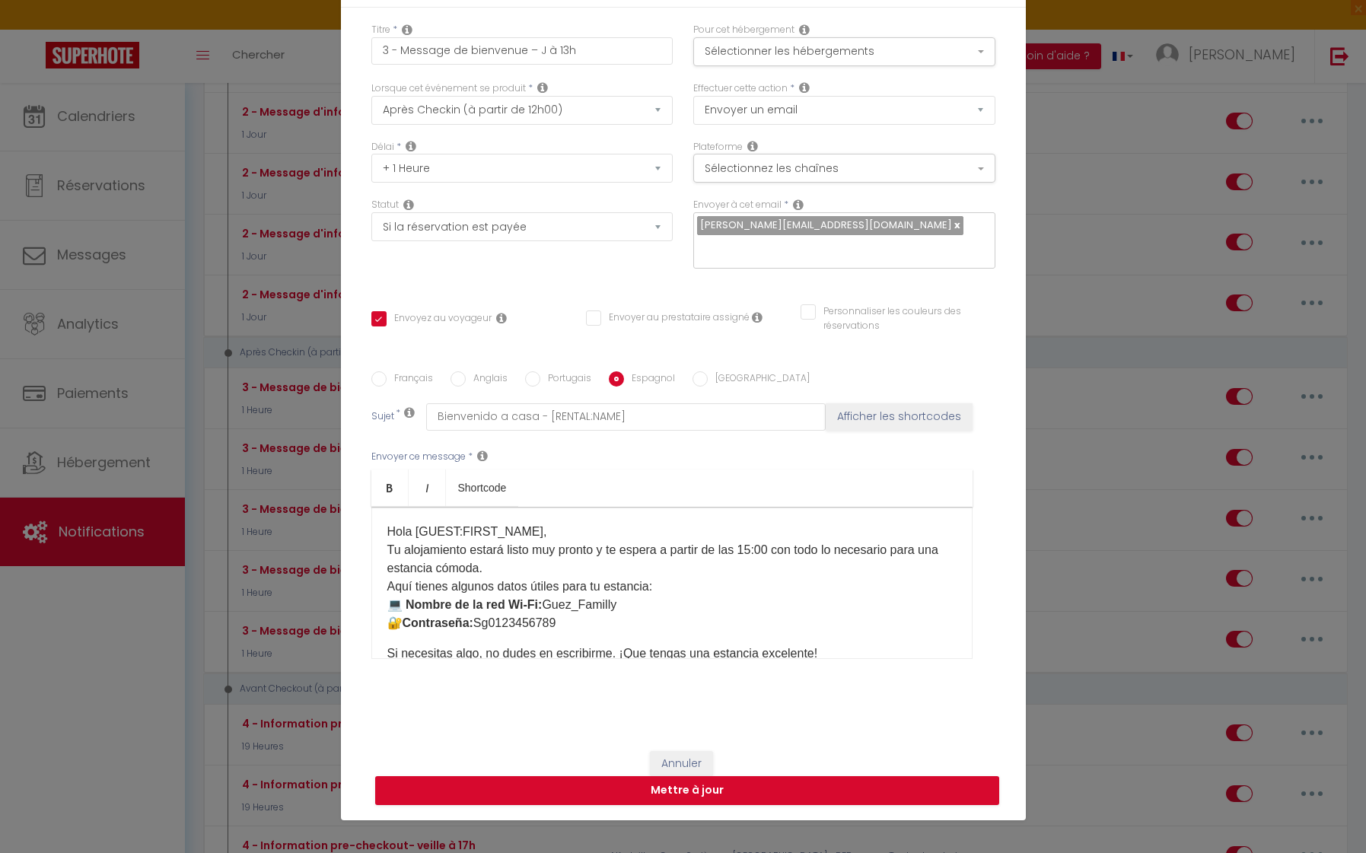
click at [380, 649] on div "Hola [GUEST:FIRST_NAME], ​​​​​​Tu alojamiento estará listo muy pronto y te espe…" at bounding box center [671, 583] width 601 height 152
click at [500, 381] on label "Anglais" at bounding box center [487, 379] width 42 height 17
click at [466, 381] on input "Anglais" at bounding box center [457, 378] width 15 height 15
radio input "true"
checkbox input "true"
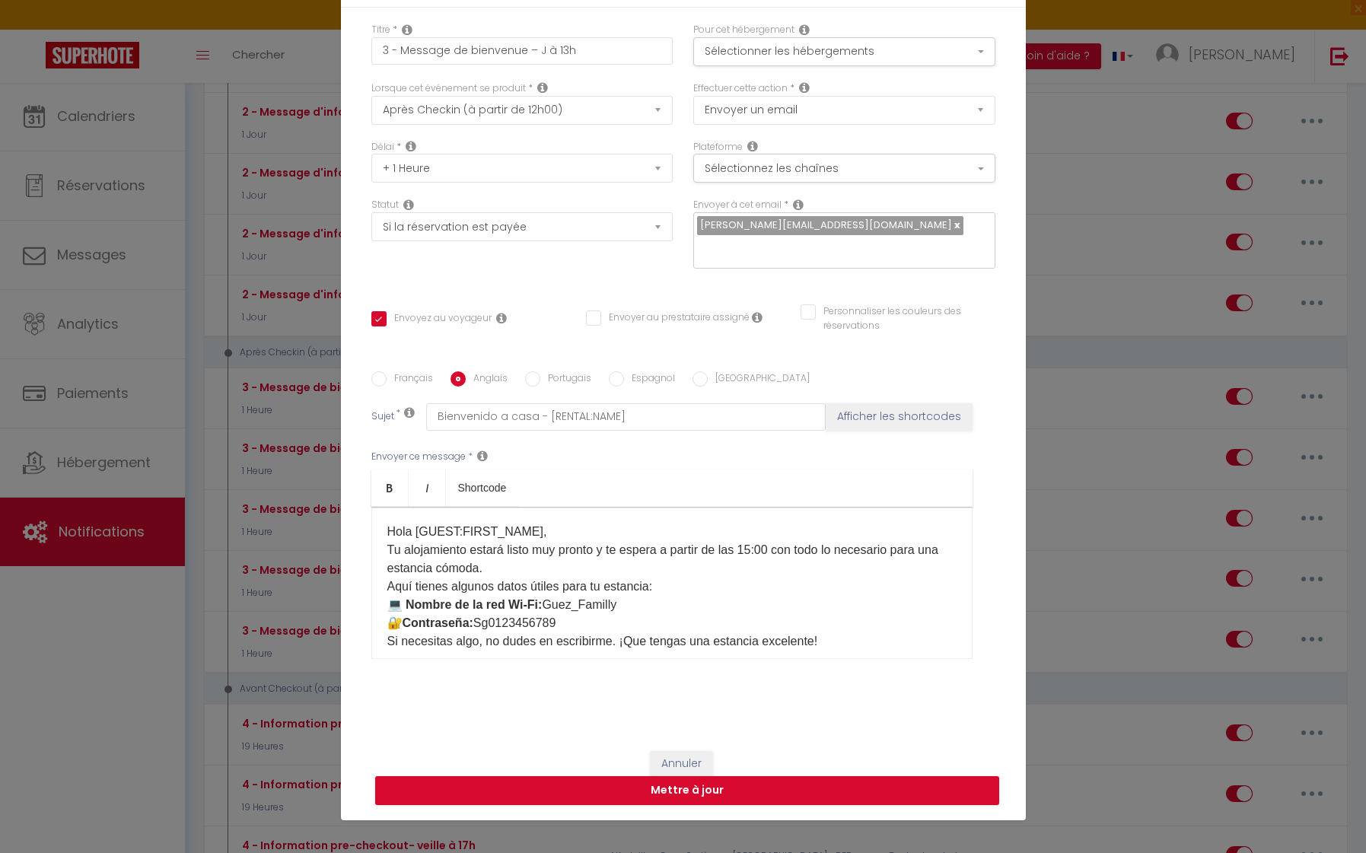
checkbox input "false"
type input "Welcome home - [RENTAL:NAME]"
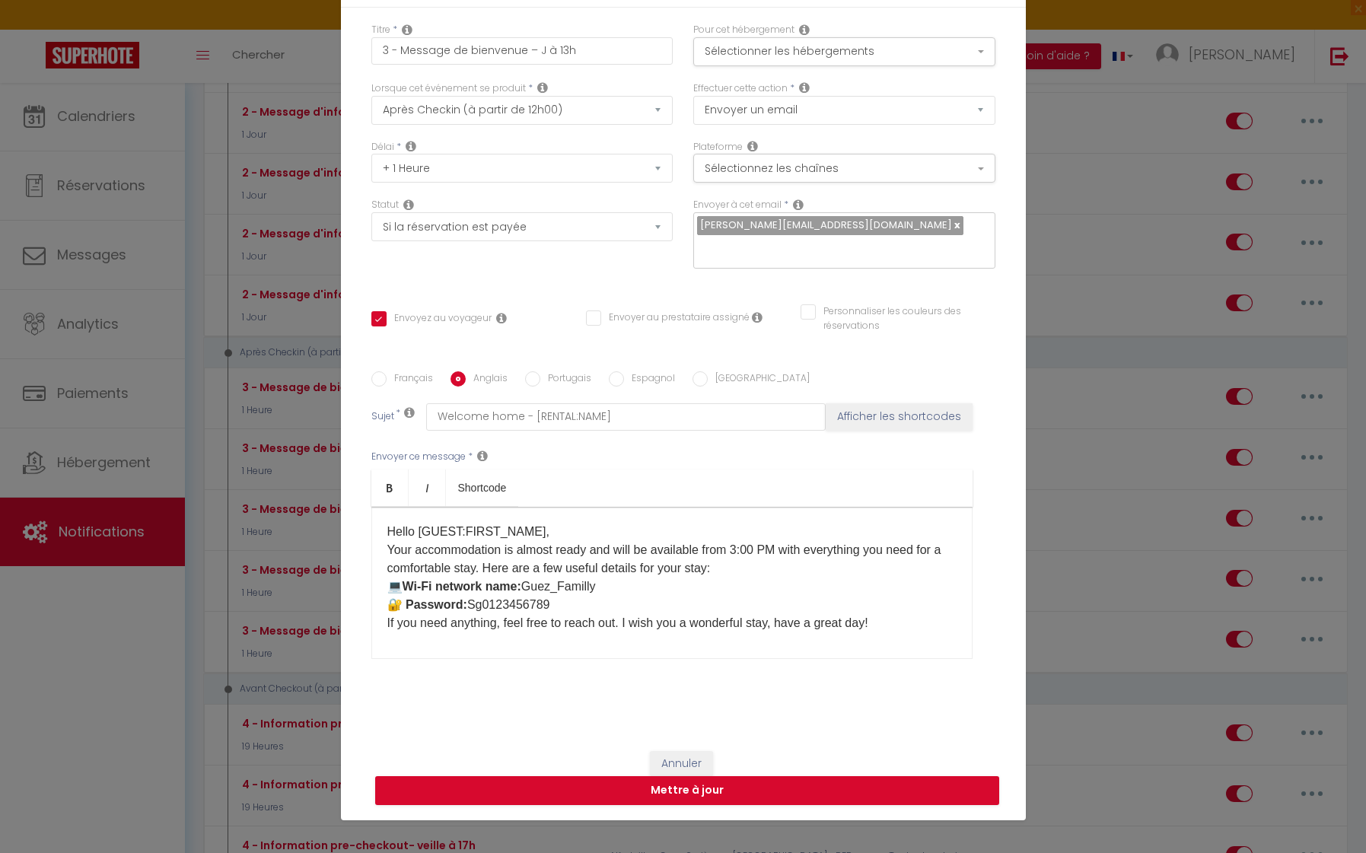
click at [489, 568] on p "Hello [GUEST:FIRST_NAME], ​​​​​​Your accommodation is almost ready and will be …" at bounding box center [671, 578] width 569 height 110
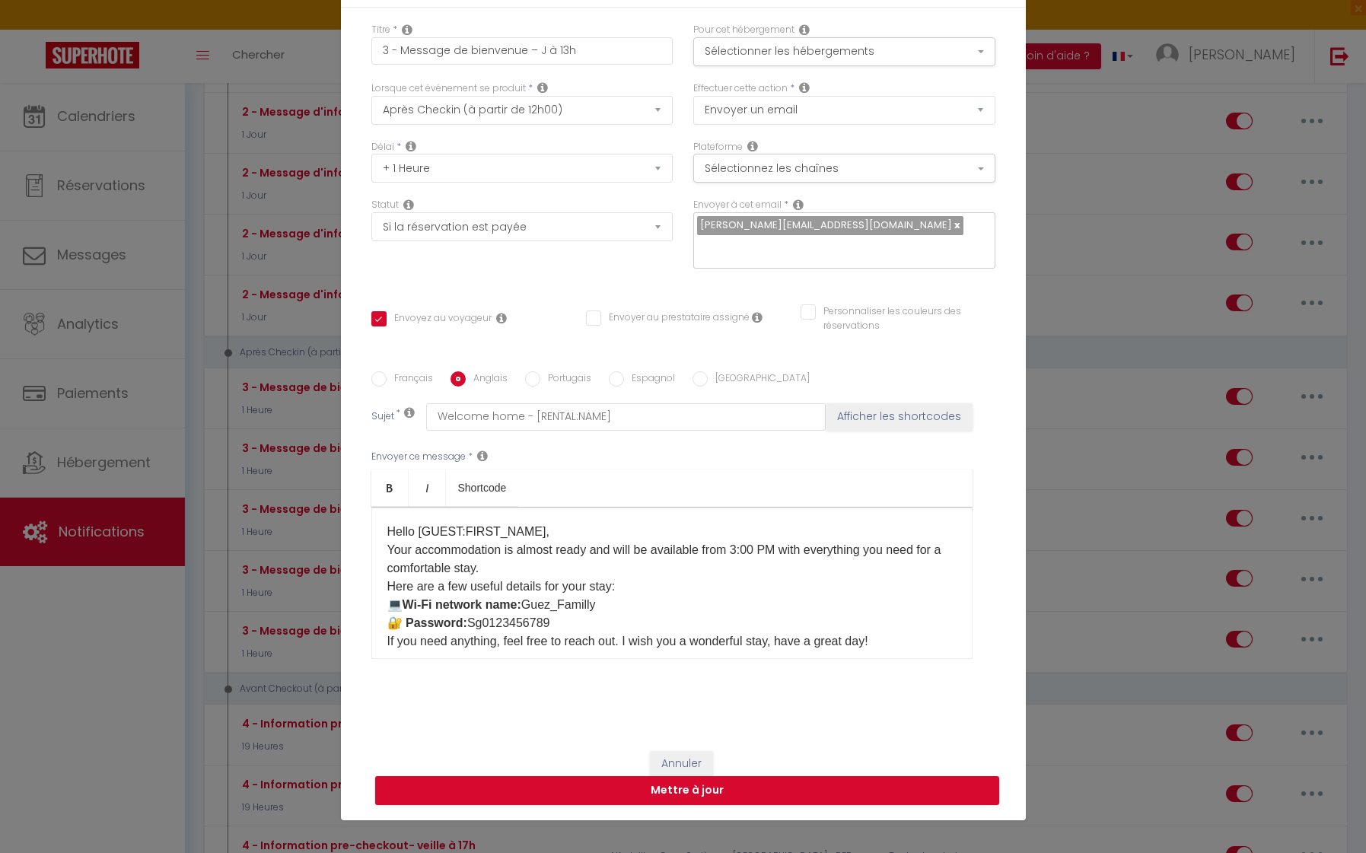
drag, startPoint x: 408, startPoint y: 377, endPoint x: 420, endPoint y: 397, distance: 23.9
click at [408, 377] on label "Français" at bounding box center [410, 379] width 46 height 17
click at [387, 377] on input "Français" at bounding box center [378, 378] width 15 height 15
radio input "true"
checkbox input "true"
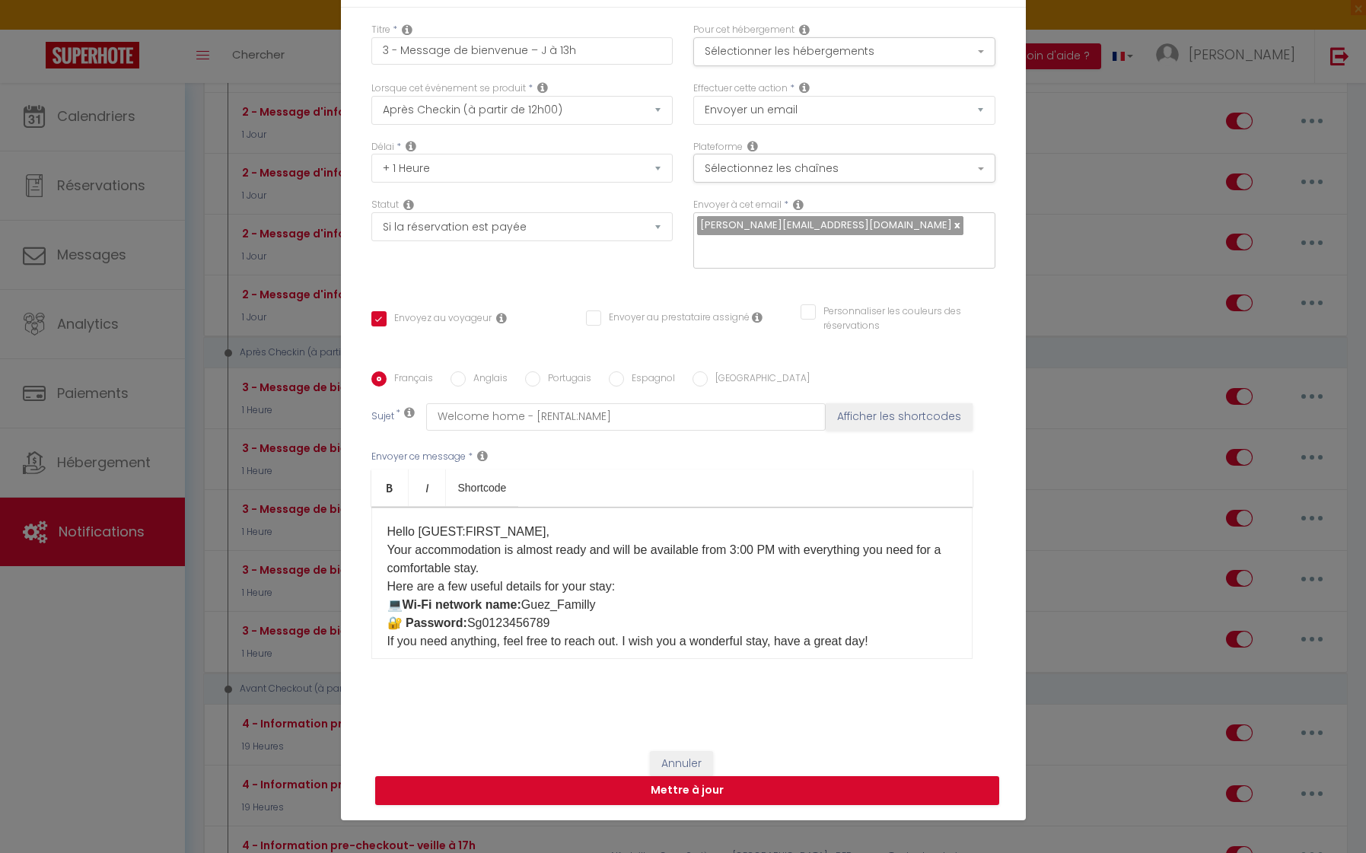
checkbox input "false"
type input "Bienvenue chez vous - [RENTAL:NAME]"
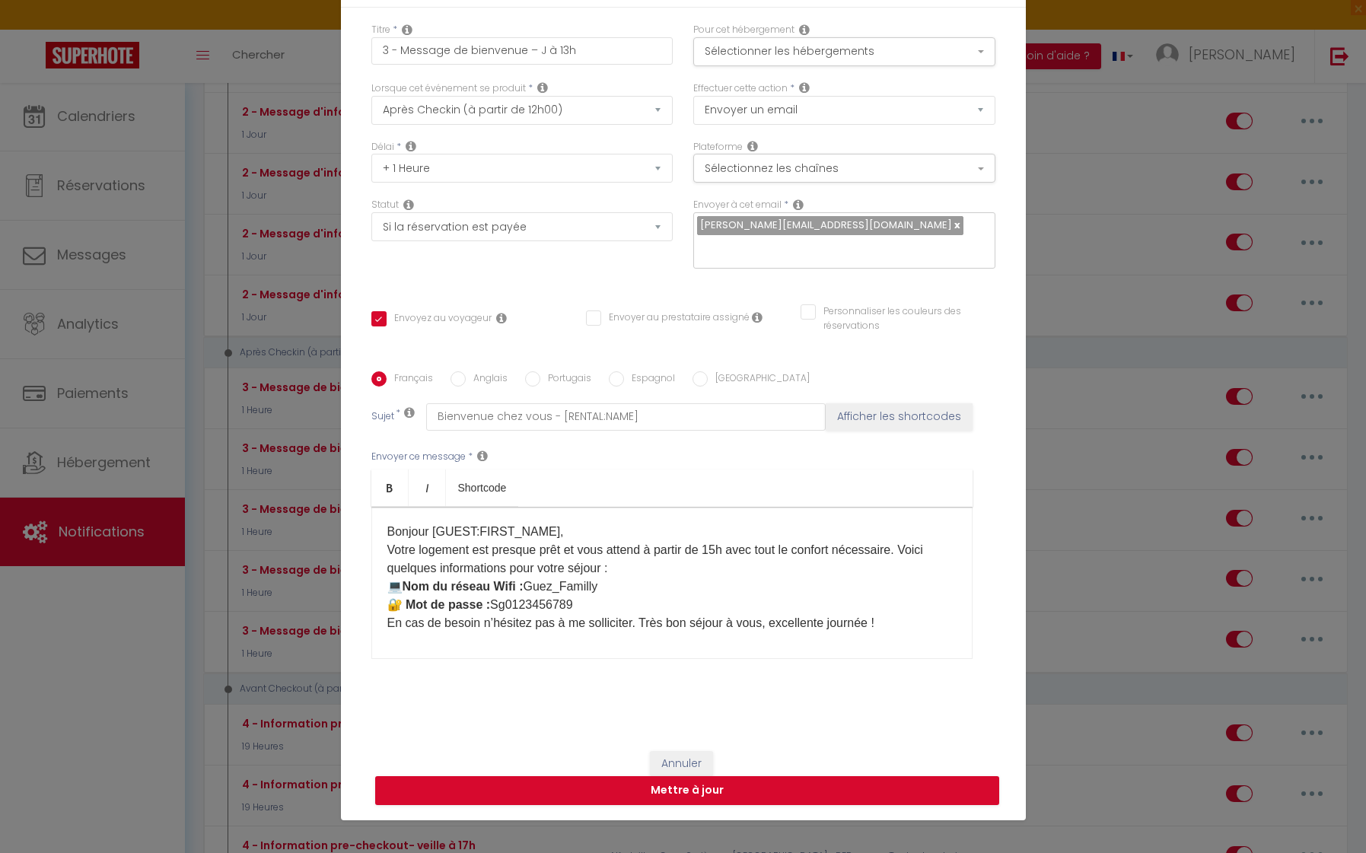
click at [914, 549] on p "Bonjour [GUEST:FIRST_NAME], ​​​ ​​​​​​Votre logement est presque prêt et vous a…" at bounding box center [671, 578] width 569 height 110
drag, startPoint x: 456, startPoint y: 627, endPoint x: 453, endPoint y: 647, distance: 20.1
click at [456, 634] on div "Bonjour [GUEST:FIRST_NAME], ​​​ ​​​​​​Votre logement est presque prêt et vous a…" at bounding box center [671, 583] width 601 height 152
click at [453, 647] on div "Bonjour [GUEST:FIRST_NAME], ​​​ ​​​​​​Votre logement est presque prêt et vous a…" at bounding box center [671, 583] width 601 height 152
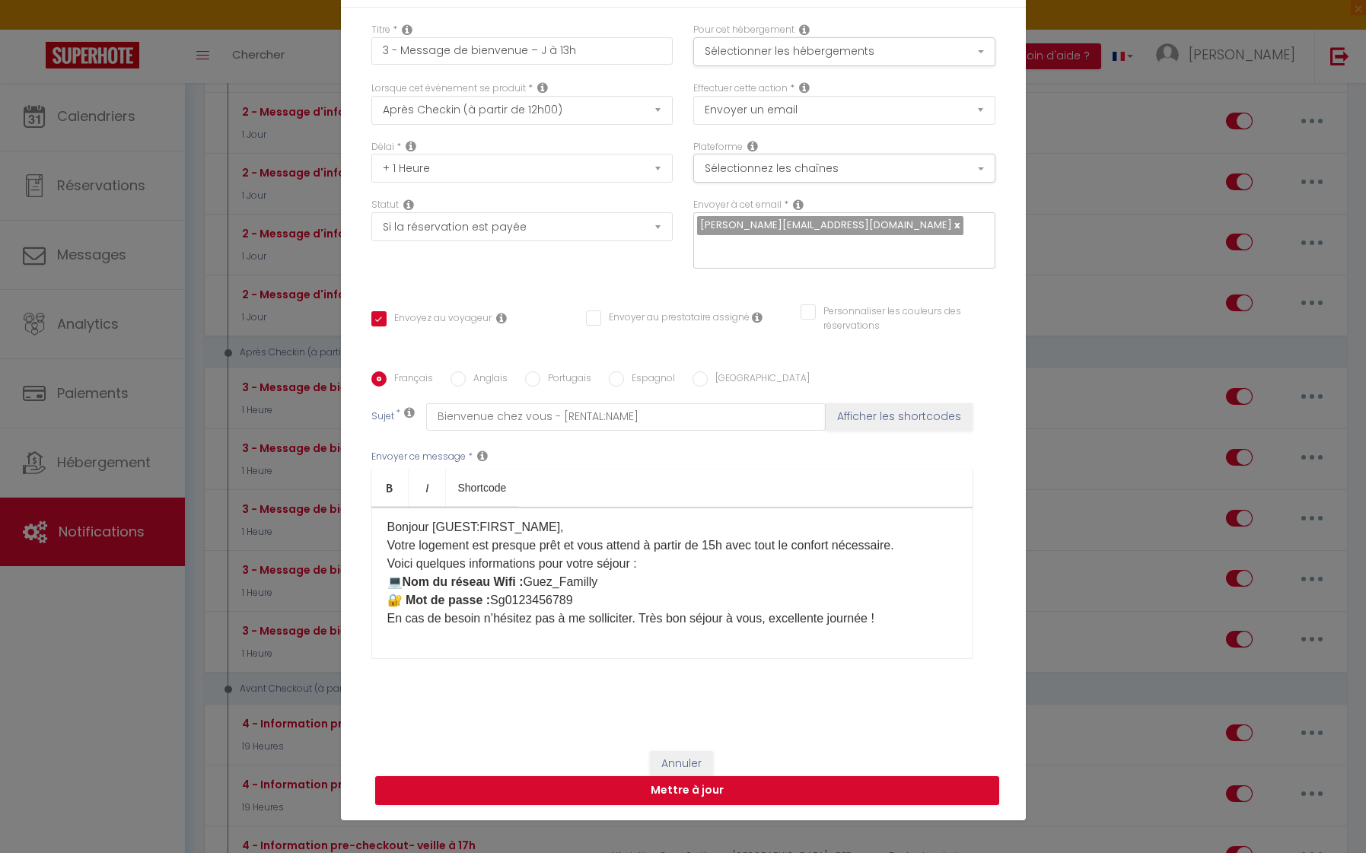
click at [488, 385] on label "Anglais" at bounding box center [487, 379] width 42 height 17
click at [466, 385] on input "Anglais" at bounding box center [457, 378] width 15 height 15
radio input "true"
checkbox input "true"
checkbox input "false"
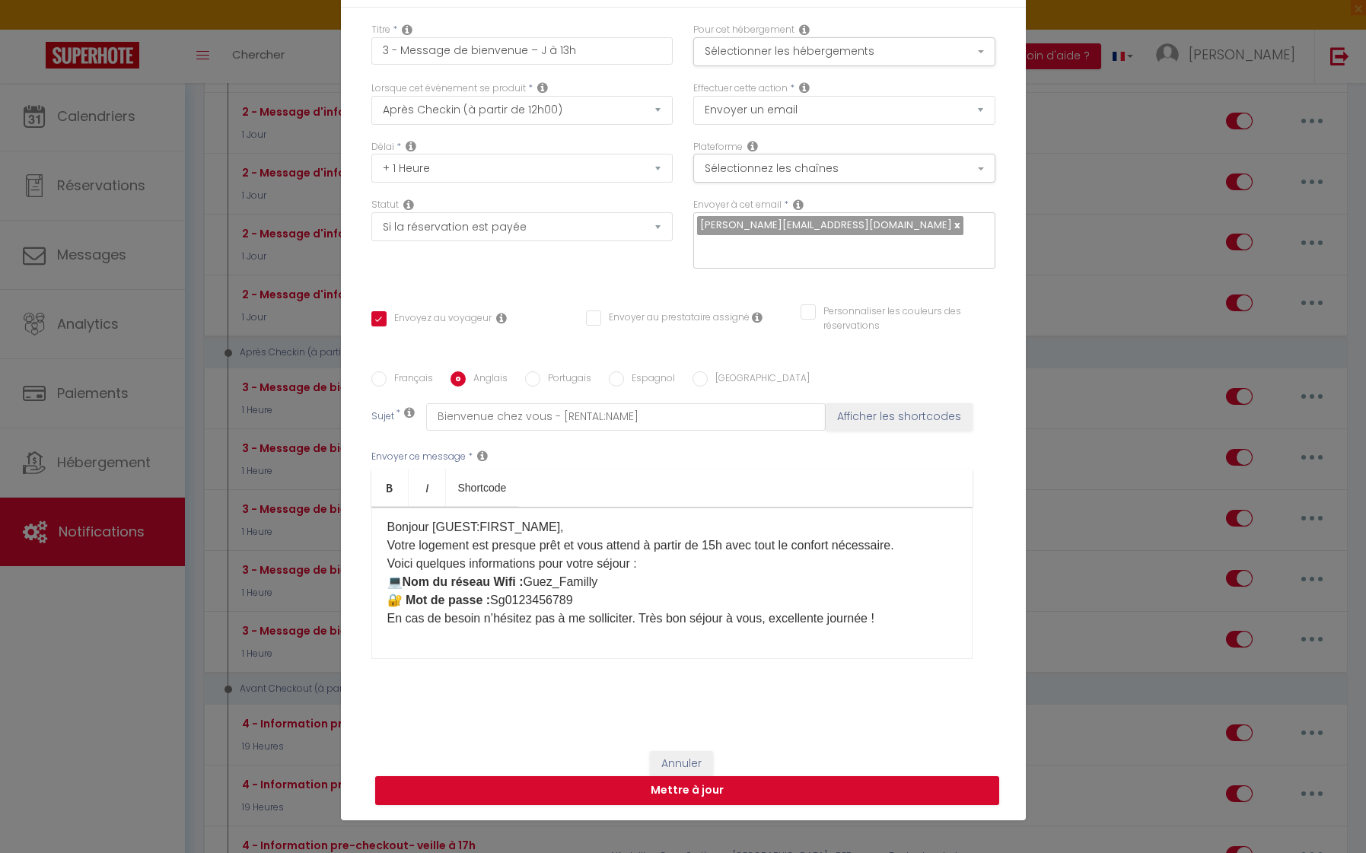
checkbox input "false"
type input "Welcome home - [RENTAL:NAME]"
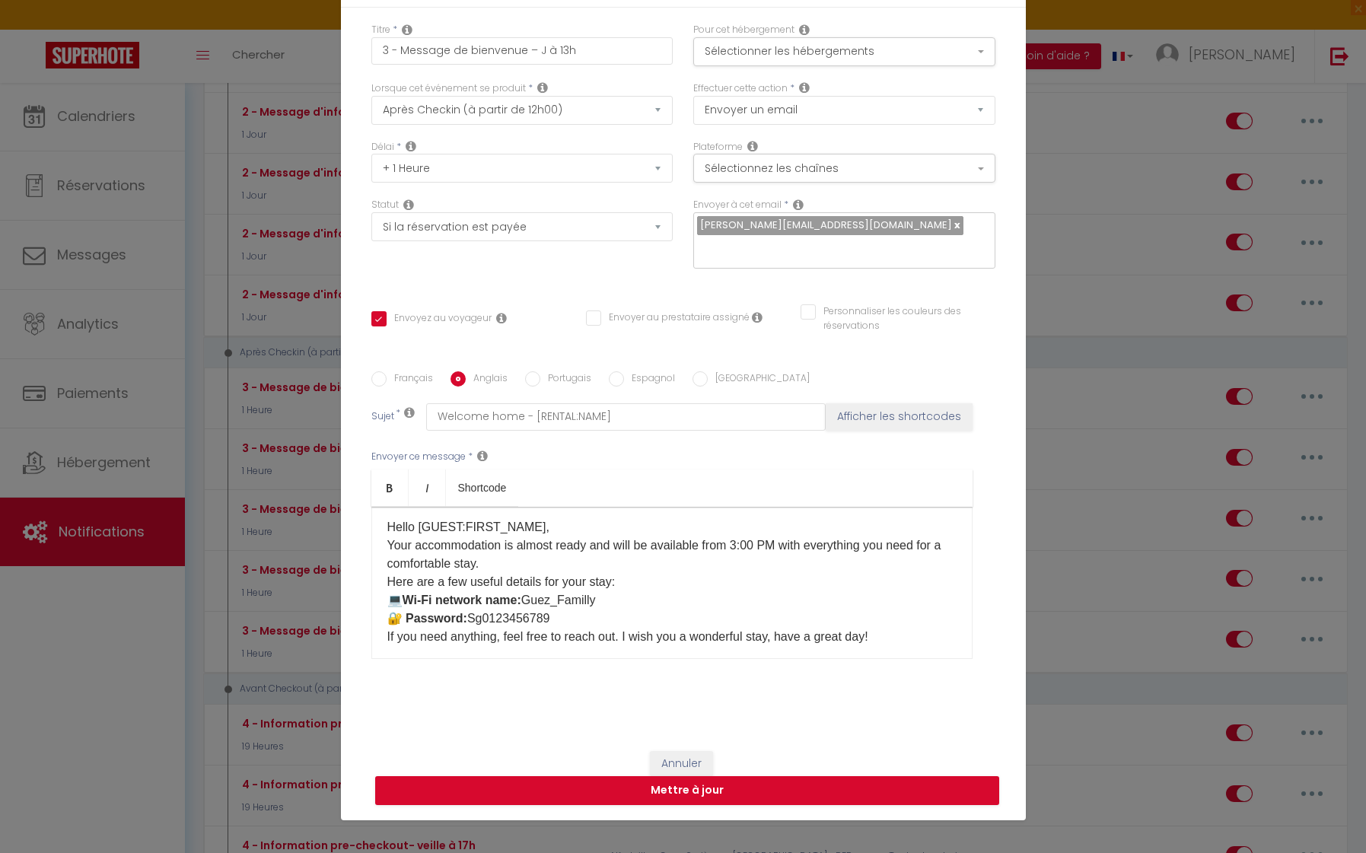
drag, startPoint x: 892, startPoint y: 658, endPoint x: 903, endPoint y: 651, distance: 12.7
click at [892, 658] on div "Hello [GUEST:FIRST_NAME], ​​​​​​Your accommodation is almost ready and will be …" at bounding box center [671, 583] width 601 height 152
click at [903, 651] on div "Hello [GUEST:FIRST_NAME], ​​​​​​Your accommodation is almost ready and will be …" at bounding box center [671, 583] width 601 height 152
click at [624, 377] on label "Espagnol" at bounding box center [649, 379] width 51 height 17
click at [624, 377] on input "Espagnol" at bounding box center [616, 378] width 15 height 15
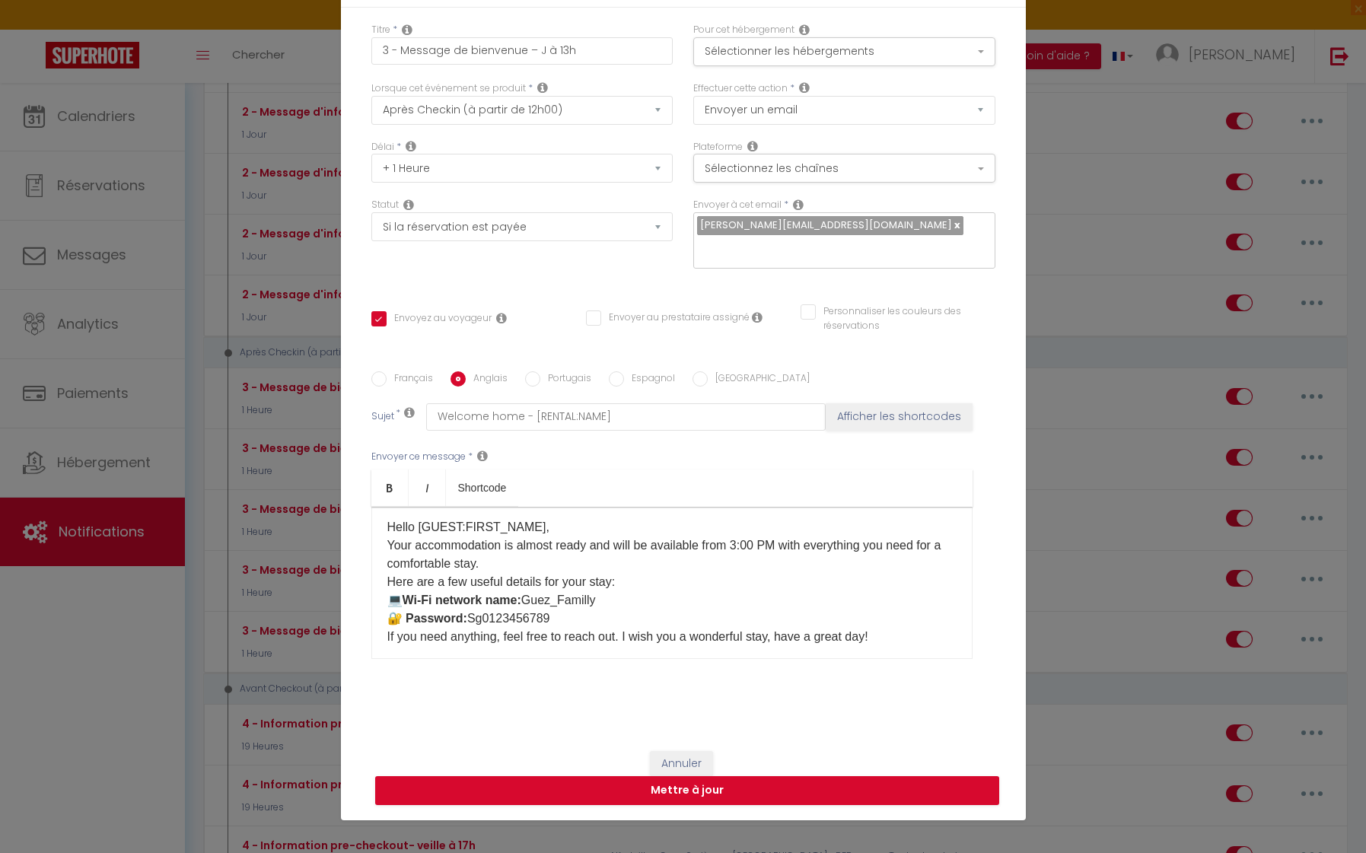
radio input "true"
checkbox input "true"
checkbox input "false"
type input "Bienvenido a casa - [RENTAL:NAME]"
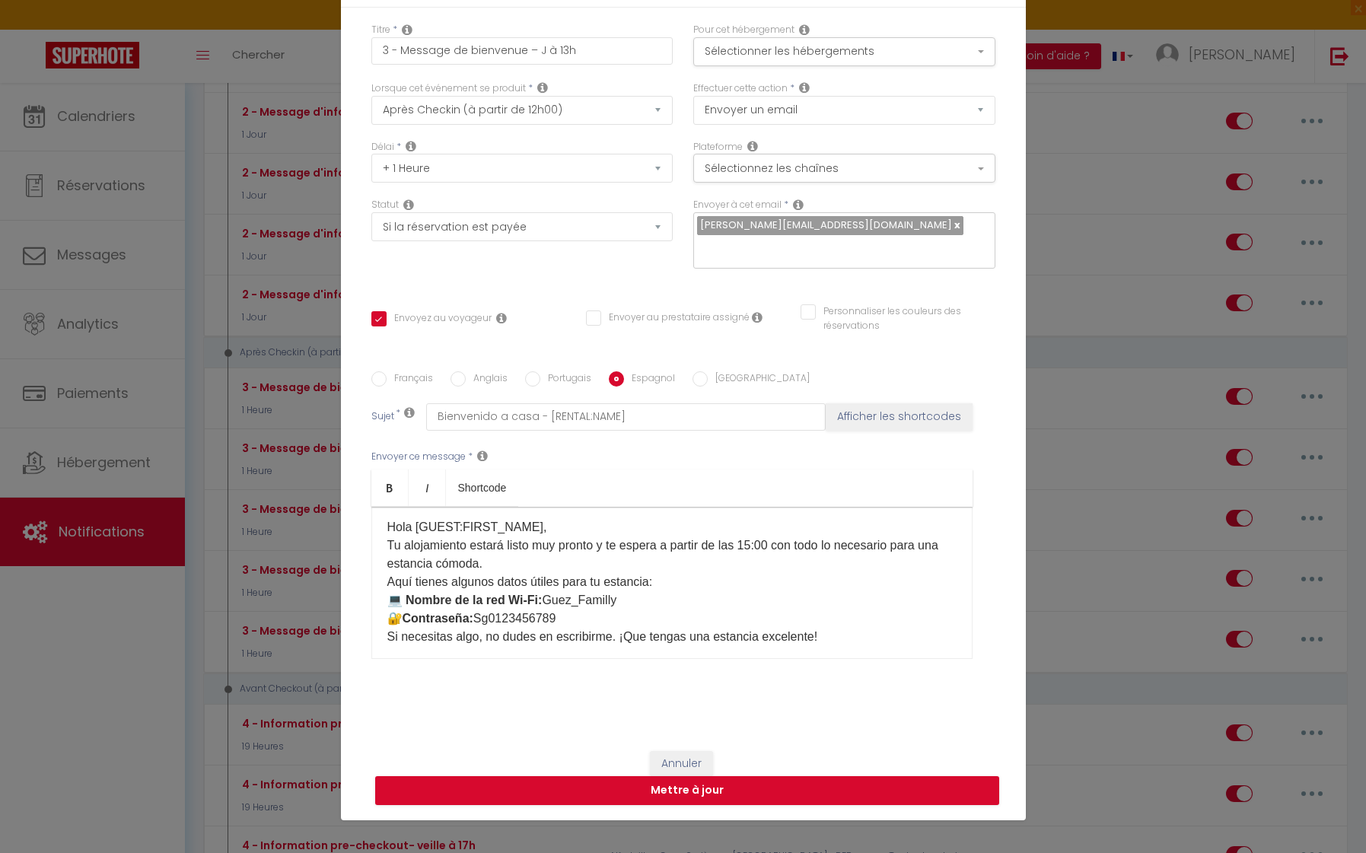
click at [864, 641] on p "Hola [GUEST:FIRST_NAME], ​​​​​​Tu alojamiento estará listo muy pronto y te espe…" at bounding box center [671, 582] width 569 height 128
click at [907, 789] on button "Mettre à jour" at bounding box center [687, 790] width 624 height 29
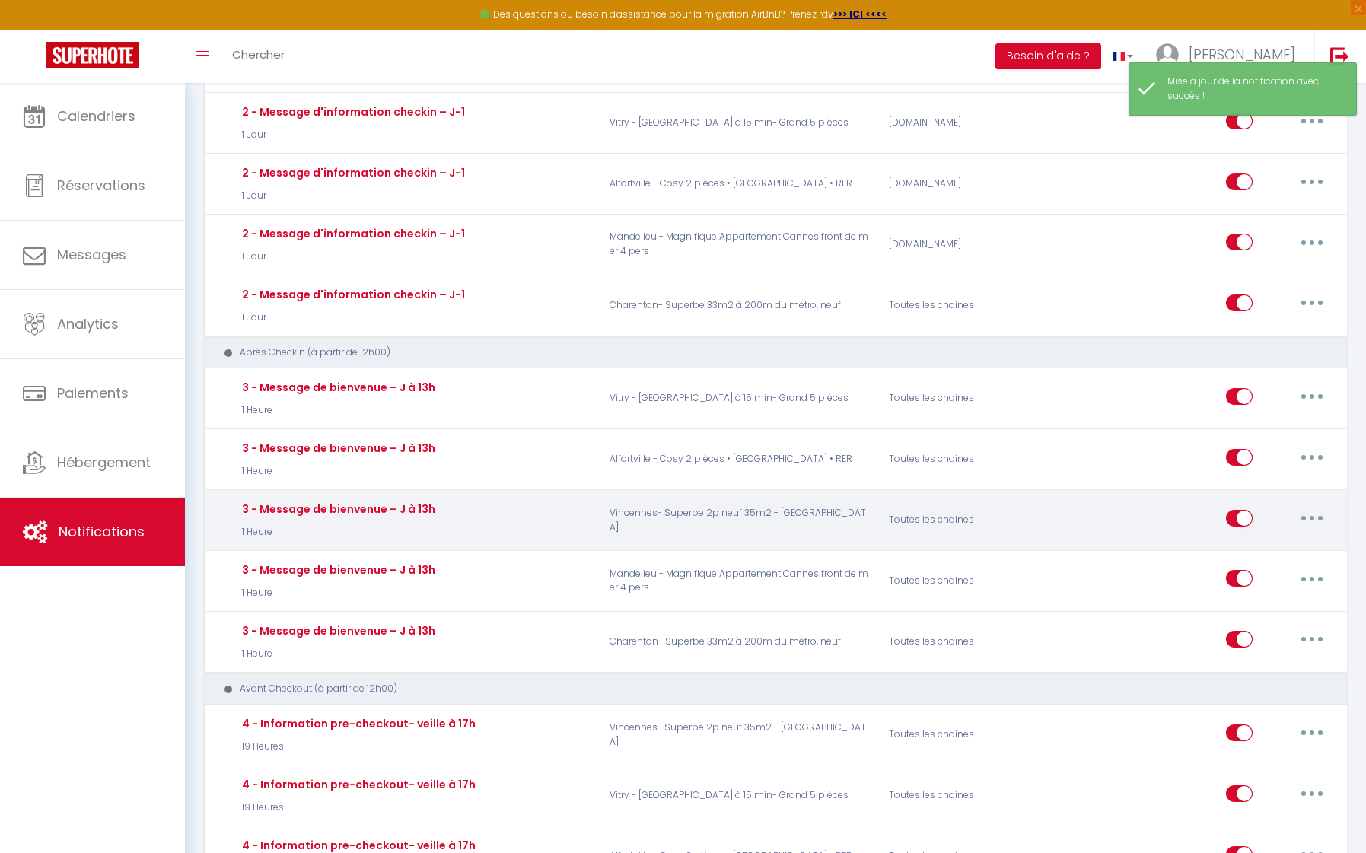
drag, startPoint x: 1317, startPoint y: 502, endPoint x: 1297, endPoint y: 520, distance: 26.4
click at [1317, 506] on button "button" at bounding box center [1311, 518] width 43 height 24
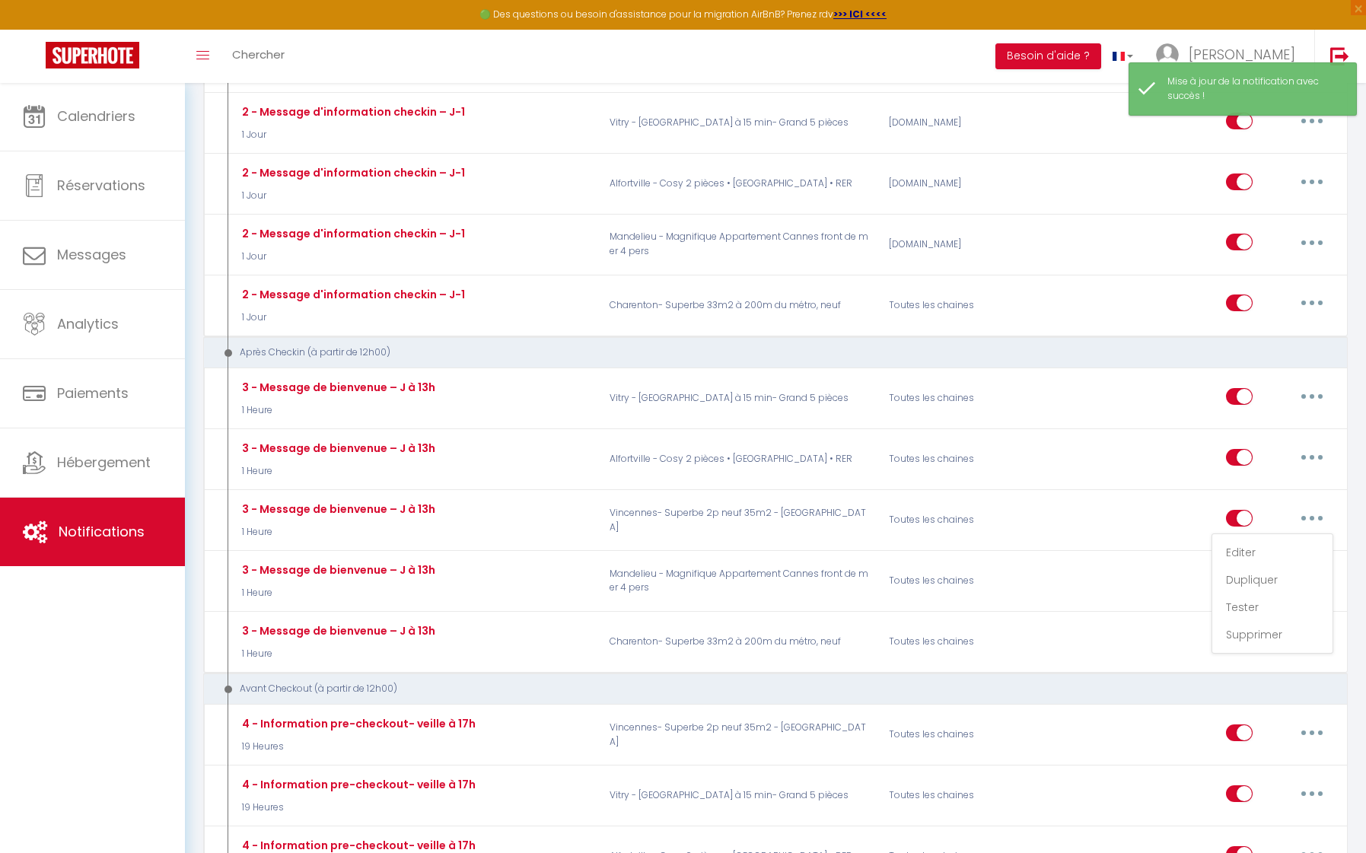
drag, startPoint x: 1271, startPoint y: 536, endPoint x: 594, endPoint y: 683, distance: 693.0
click at [1271, 539] on link "Editer" at bounding box center [1272, 552] width 113 height 26
type input "3 - Message de bienvenue – J à 13h"
select select "3"
select select "1 Heure"
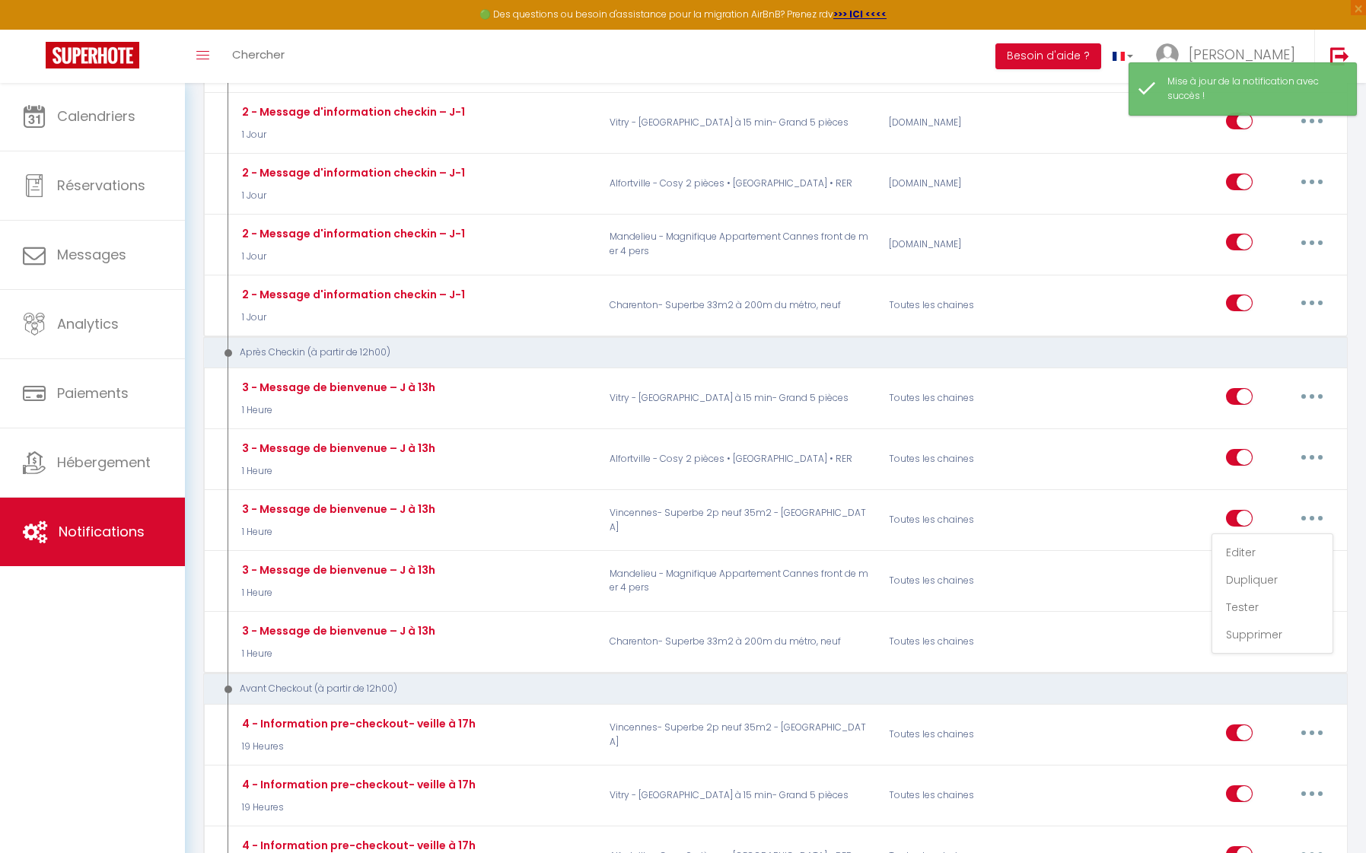
select select "if_booking_is_paid"
checkbox input "true"
checkbox input "false"
radio input "true"
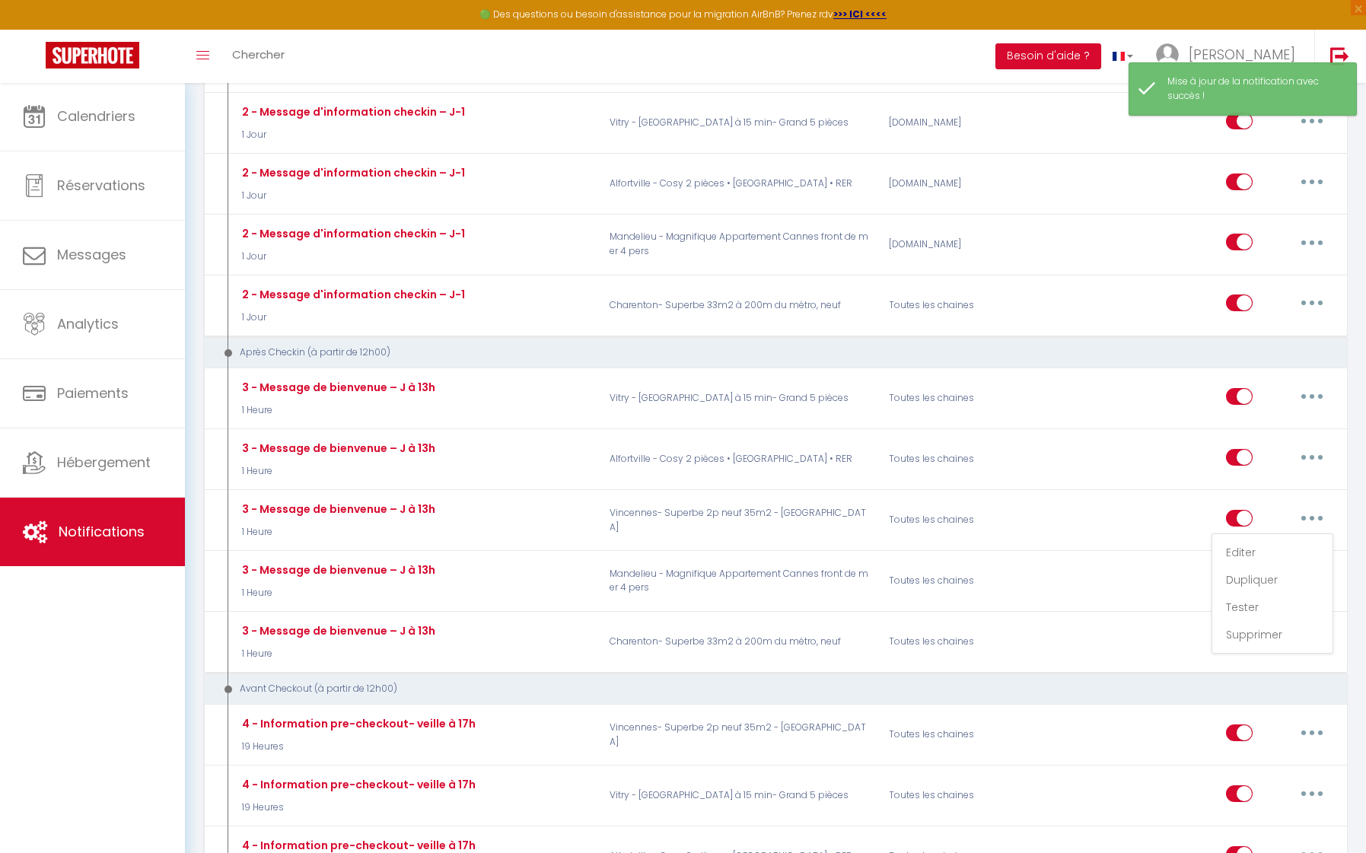
type input "Bienvenue chez vous - [RENTAL:NAME]"
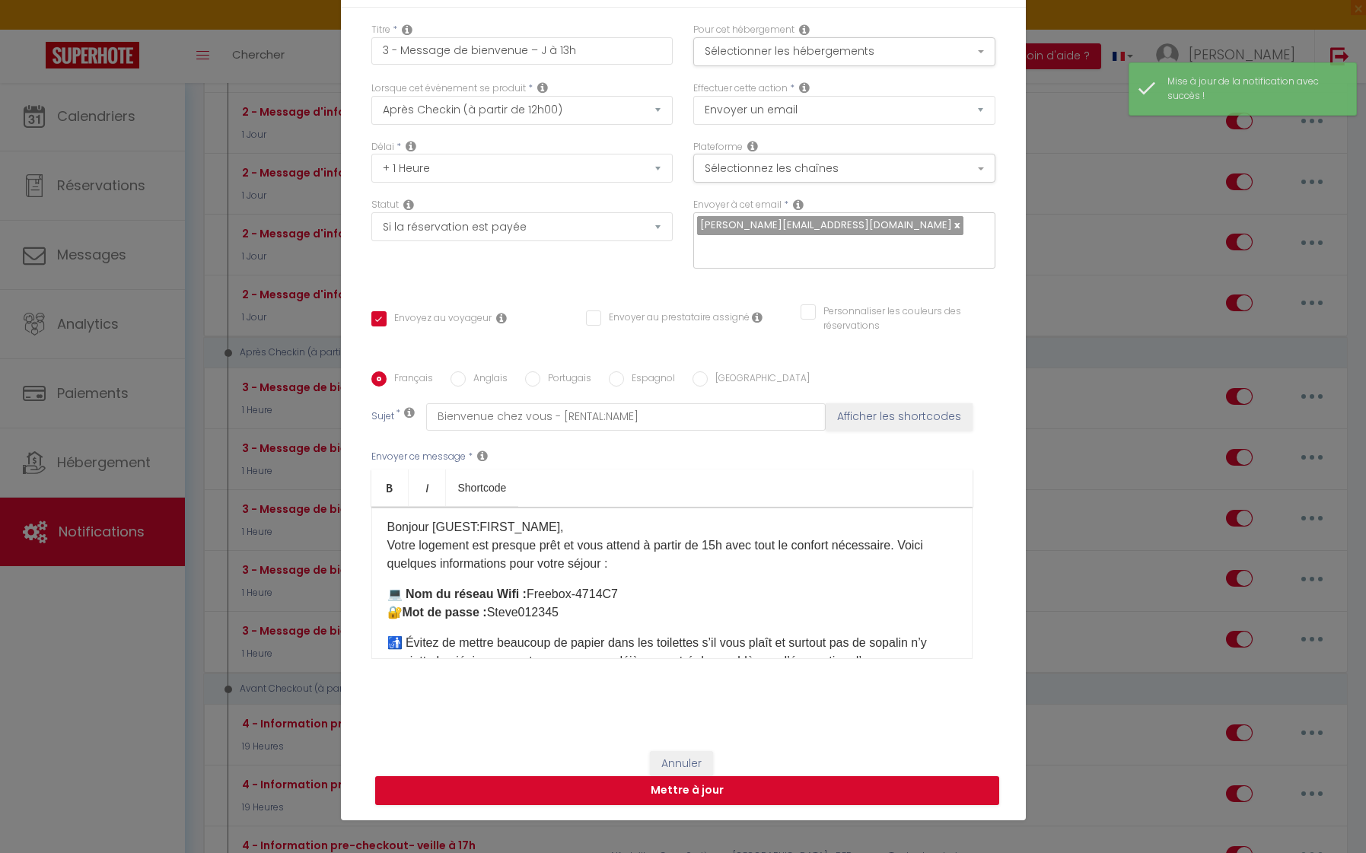
drag, startPoint x: 374, startPoint y: 598, endPoint x: 522, endPoint y: 563, distance: 151.7
click at [374, 598] on div "Bonjour [GUEST:FIRST_NAME], ​​​​​​Votre logement est presque prêt et vous atten…" at bounding box center [671, 583] width 601 height 152
drag, startPoint x: 915, startPoint y: 543, endPoint x: 797, endPoint y: 562, distance: 118.7
click at [915, 543] on p "Bonjour [GUEST:FIRST_NAME], ​​​​​​Votre logement est presque prêt et vous atten…" at bounding box center [671, 545] width 569 height 55
click at [390, 593] on p "​​💻 ​ Nom du réseau Wifi : Freebox-4714C7 ​​​​​​ 🔐 ​​​ Mot de passe : Steve0123…" at bounding box center [671, 603] width 569 height 37
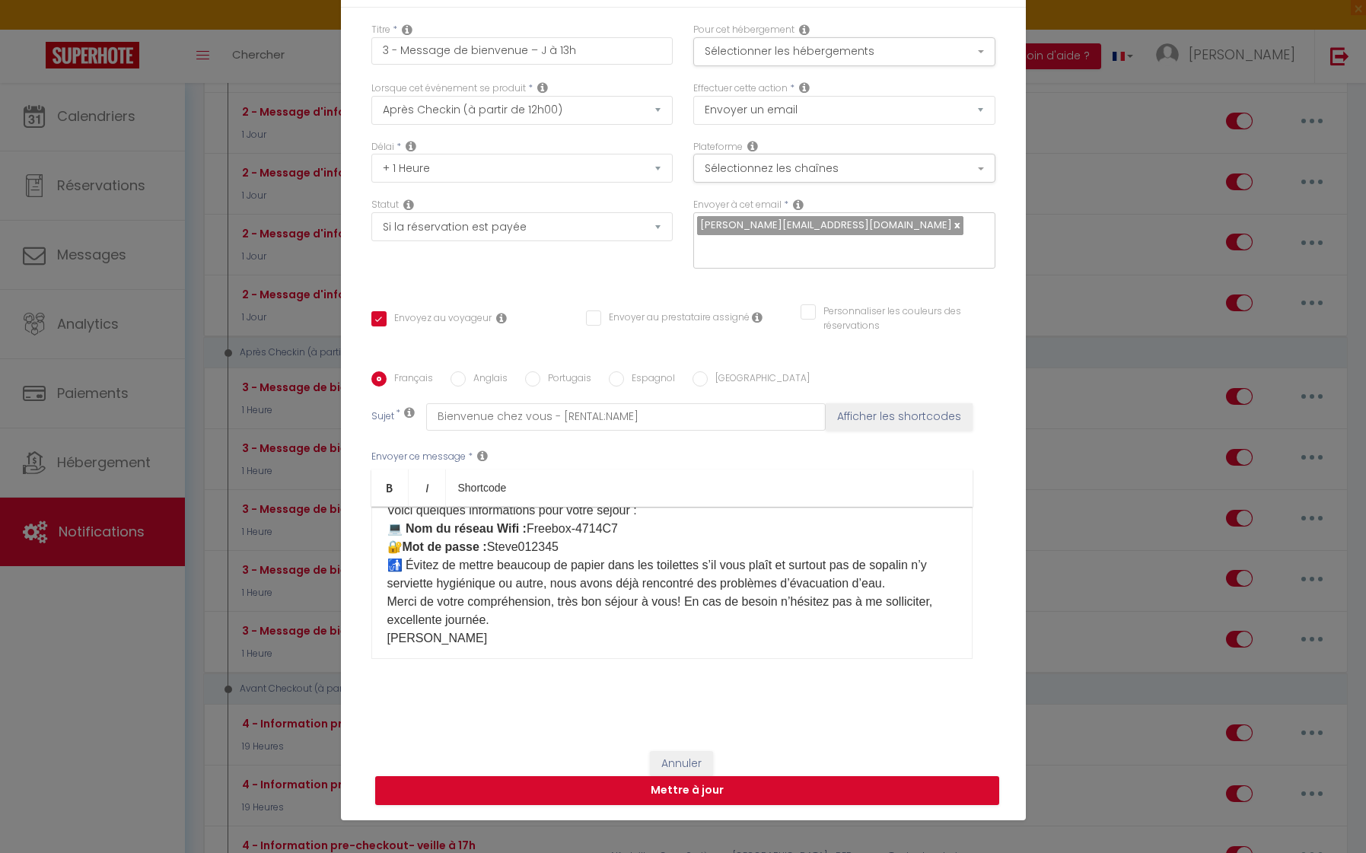
scroll to position [7, 0]
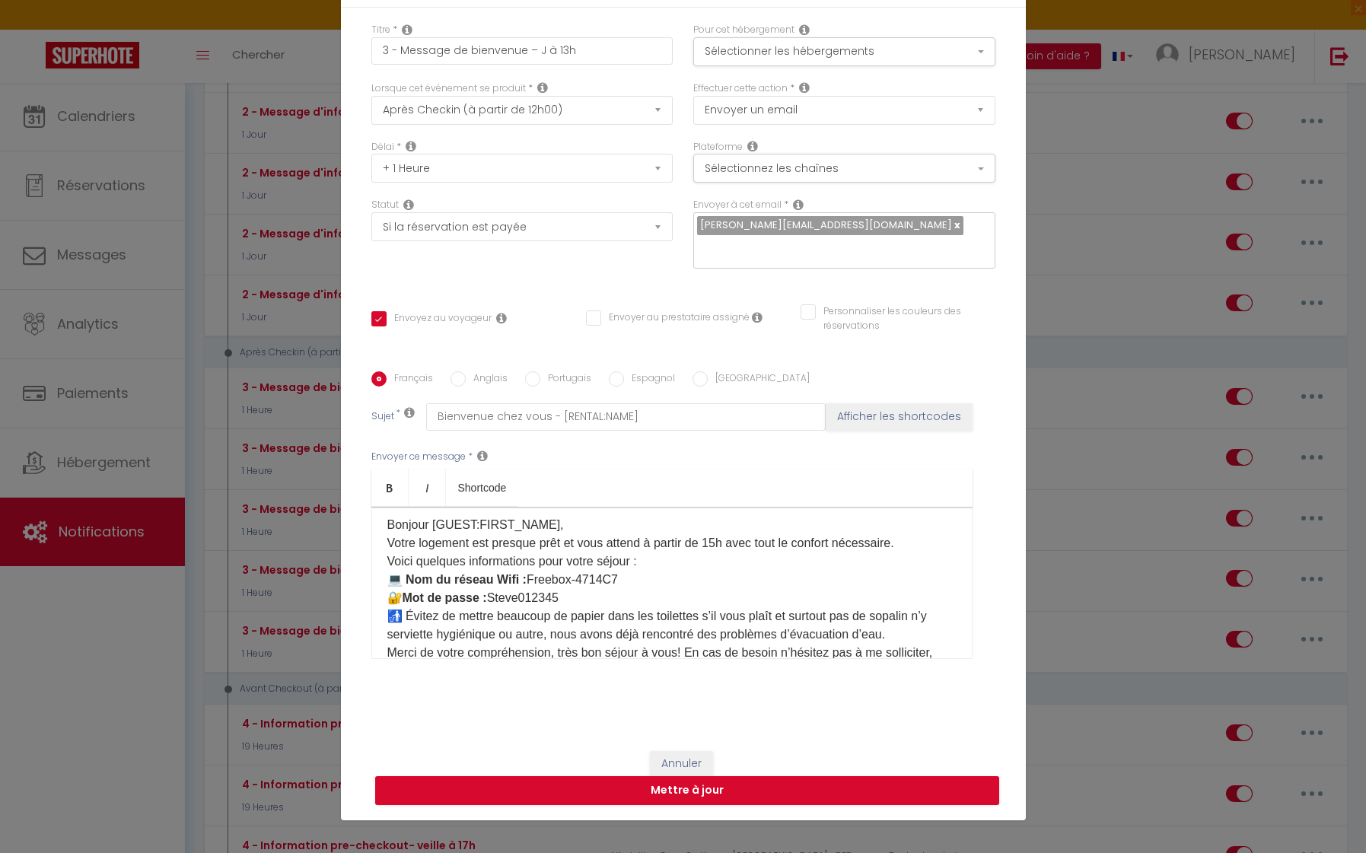
click at [475, 376] on label "Anglais" at bounding box center [487, 379] width 42 height 17
click at [466, 376] on input "Anglais" at bounding box center [457, 378] width 15 height 15
radio input "true"
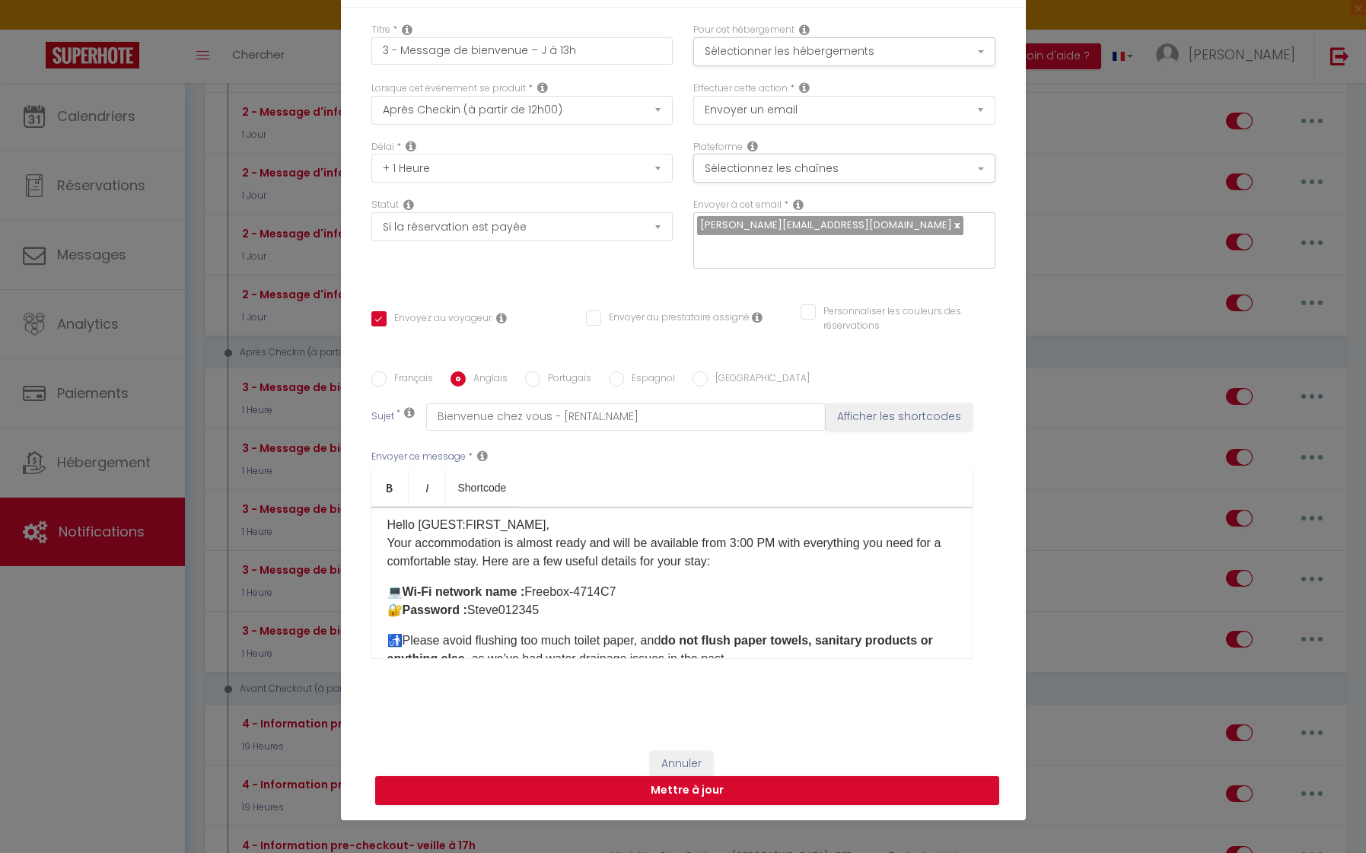
checkbox input "true"
checkbox input "false"
type input "Welcome home - [RENTAL:NAME]"
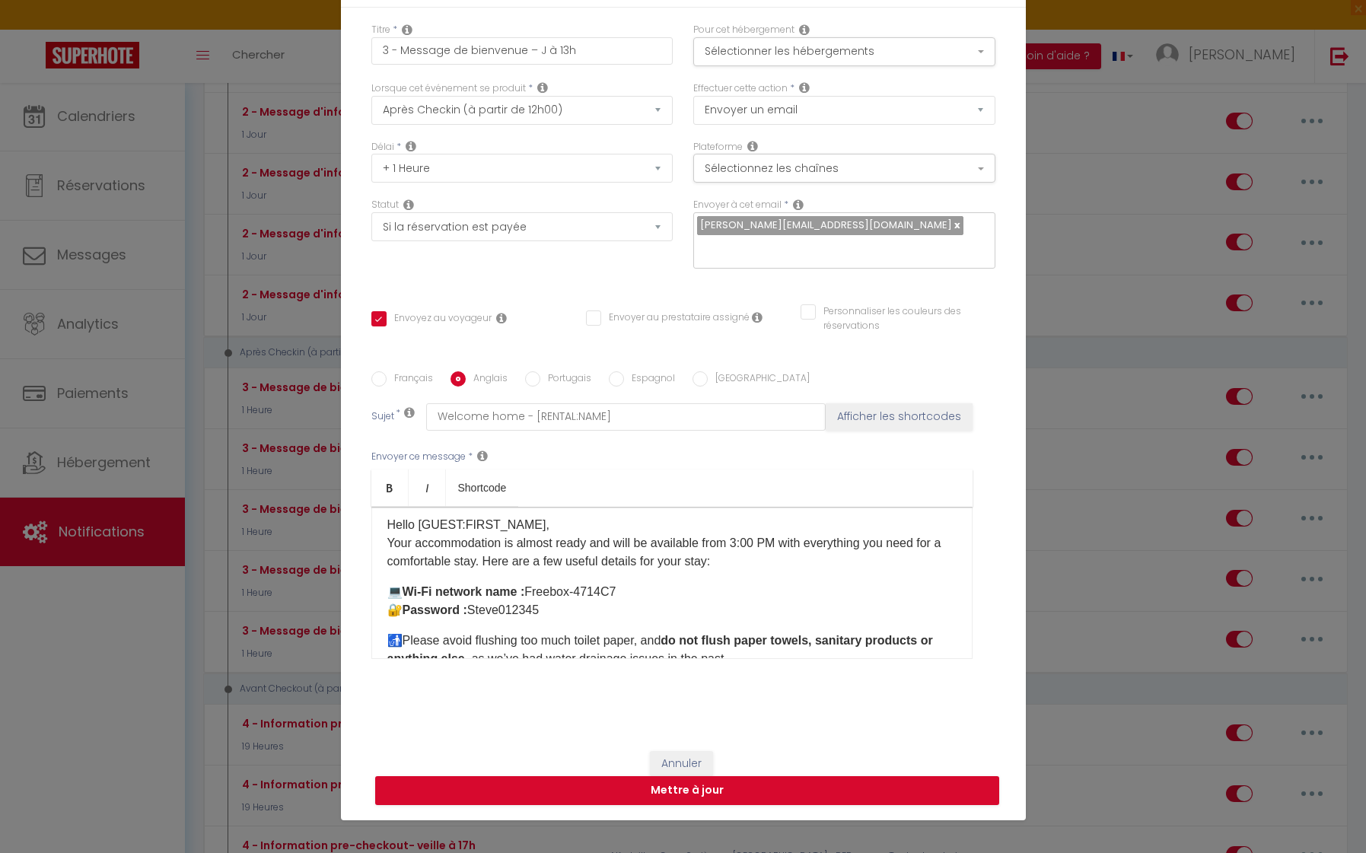
click at [388, 587] on p "​​ 💻 ​ Wi-Fi network name : Freebox-4714C7 ​​​​​​ 🔐 ​​​ Password : Steve012345" at bounding box center [671, 601] width 569 height 37
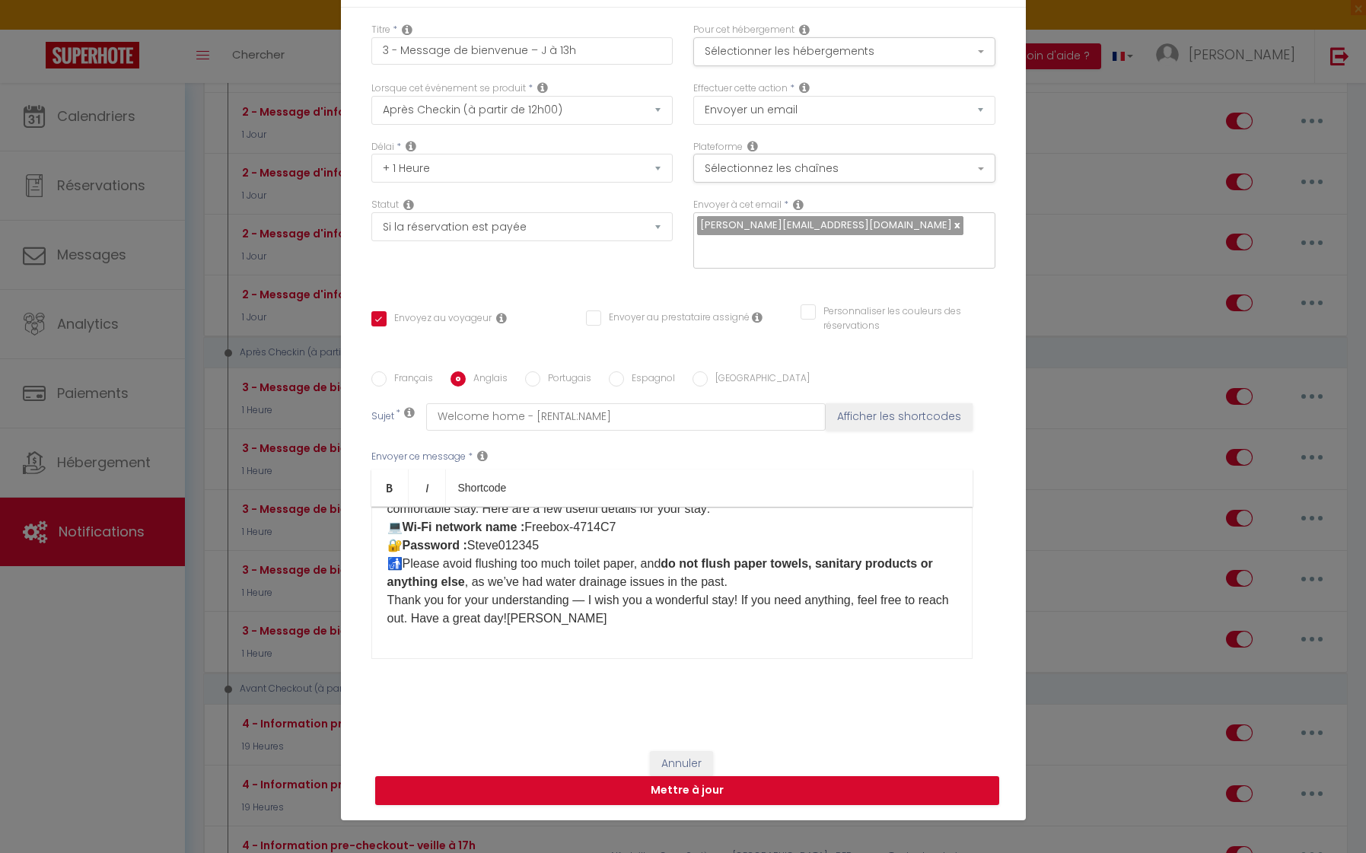
scroll to position [59, 0]
click at [447, 642] on p "Hello [GUEST:FIRST_NAME], ​​​​​​Your accommodation is almost ready and will be …" at bounding box center [671, 554] width 569 height 183
click at [624, 387] on label "Espagnol" at bounding box center [649, 379] width 51 height 17
click at [623, 387] on input "Espagnol" at bounding box center [616, 378] width 15 height 15
radio input "true"
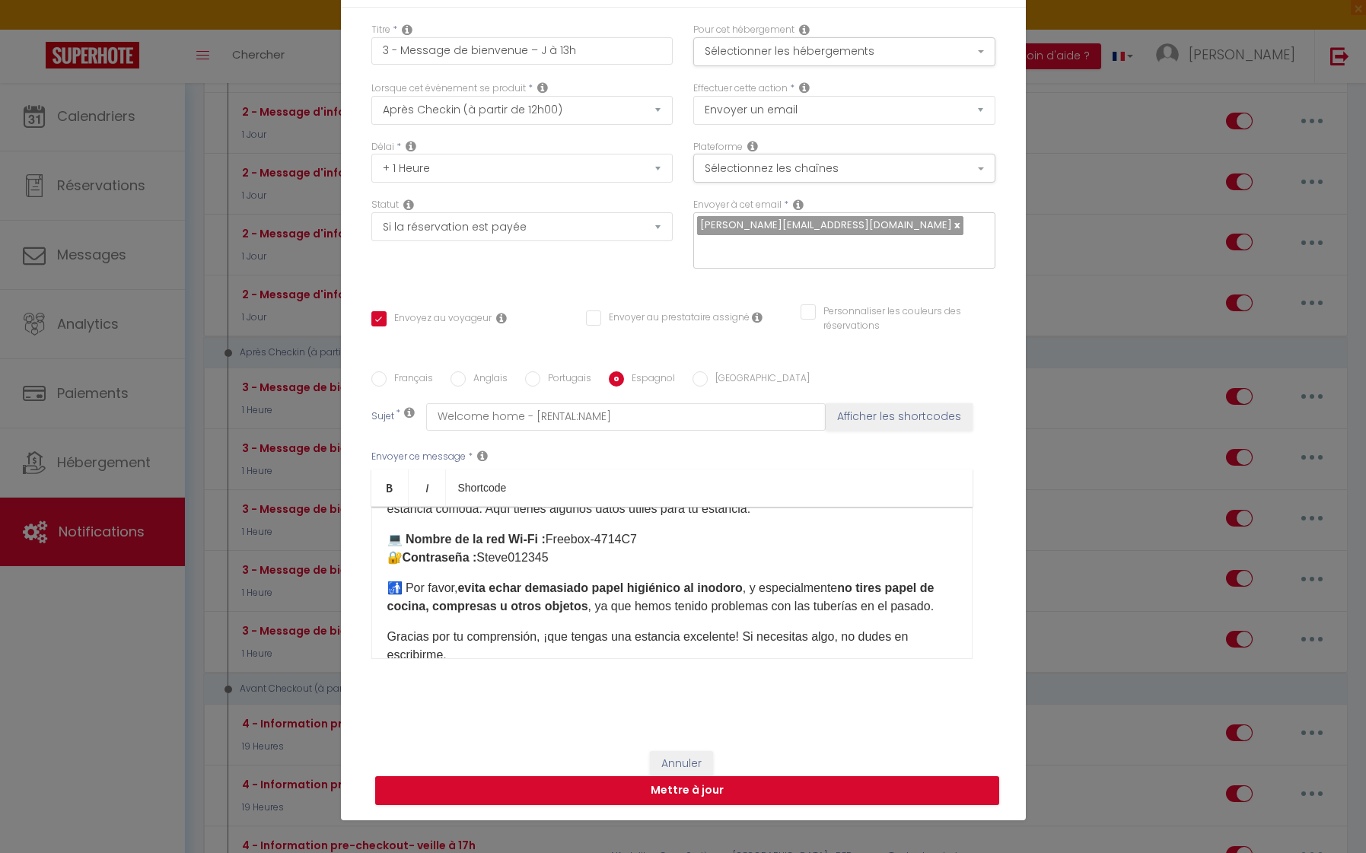
checkbox input "true"
checkbox input "false"
type input "Bienvenido a casa - [RENTAL:NAME]"
click at [383, 536] on div "Hola [GUEST:FIRST_NAME], ​​​​​​Tu alojamiento estará listo muy pronto y te espe…" at bounding box center [671, 583] width 601 height 152
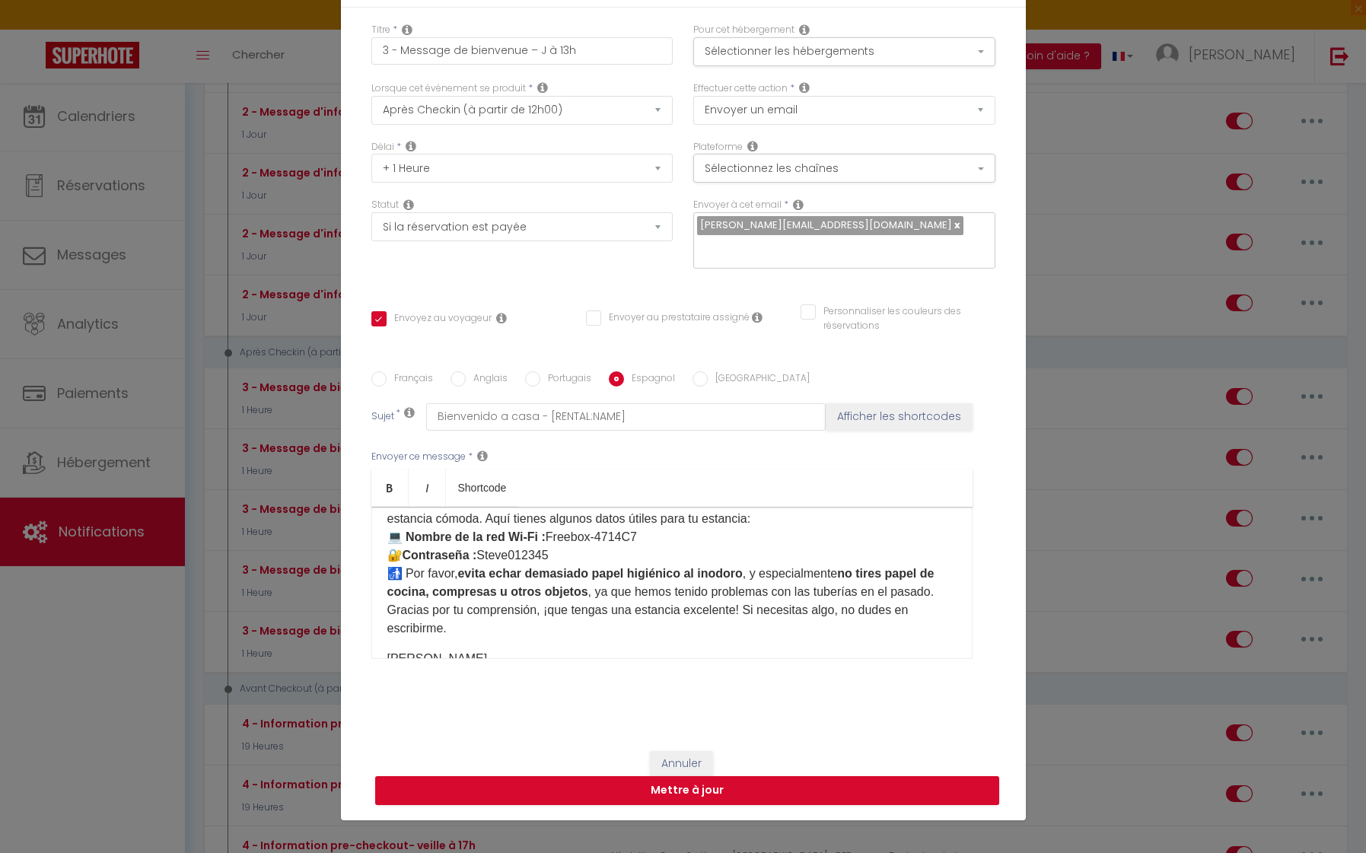
scroll to position [58, 0]
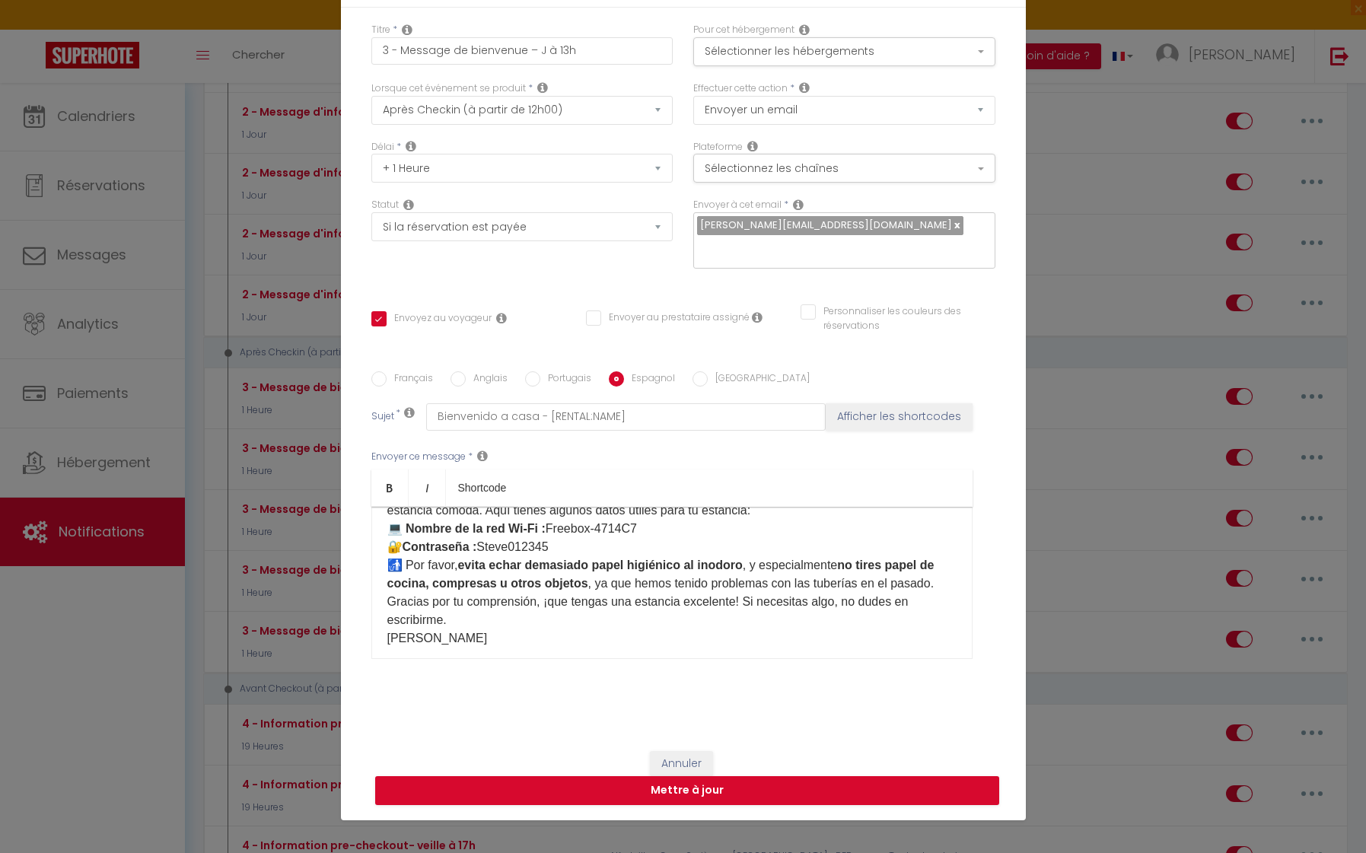
drag, startPoint x: 409, startPoint y: 371, endPoint x: 411, endPoint y: 378, distance: 7.9
click at [409, 371] on div "Français Anglais Portugais Espagnol Italien Sujet * Bienvenido a casa - [RENTAL…" at bounding box center [683, 524] width 624 height 352
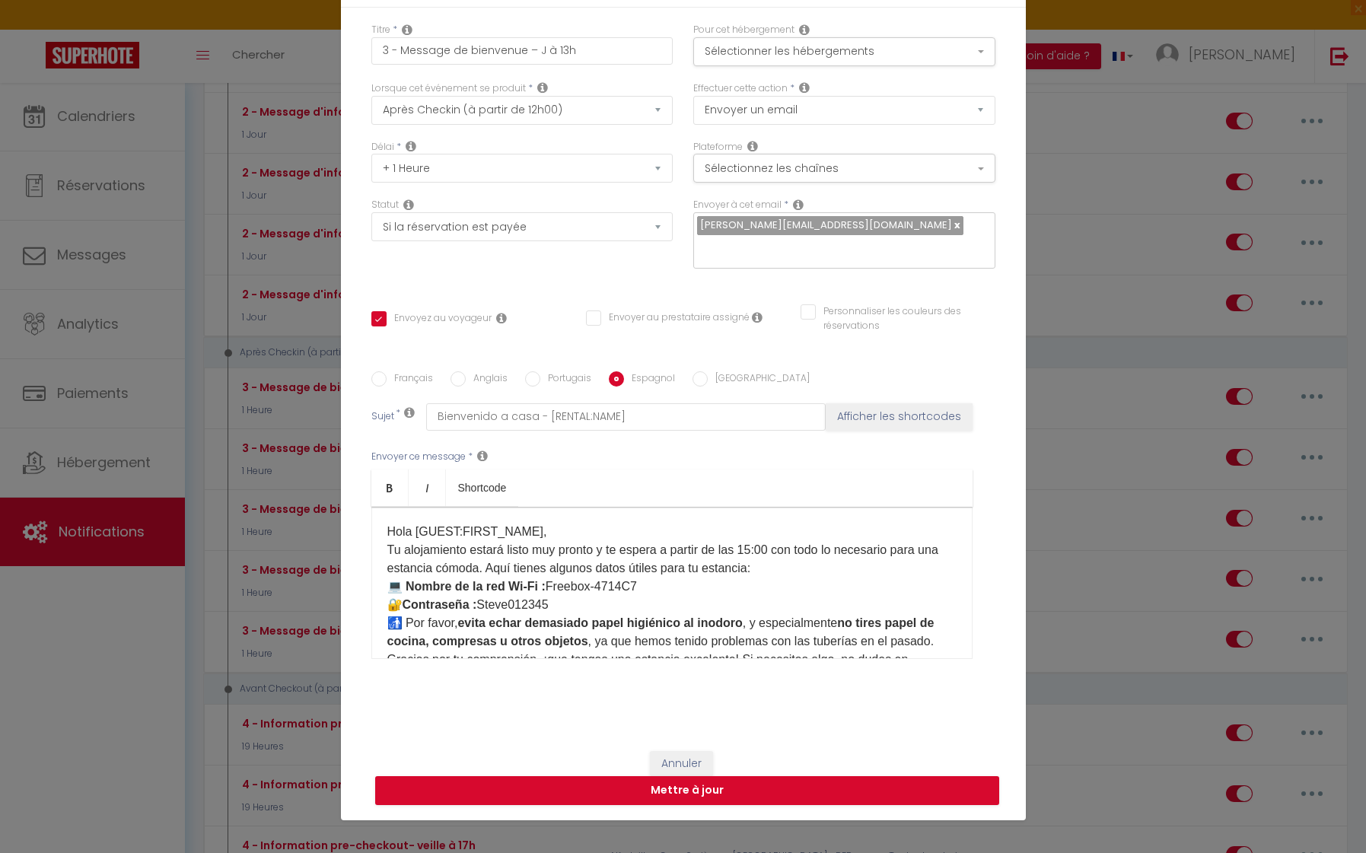
scroll to position [0, 0]
click at [393, 381] on label "Français" at bounding box center [410, 379] width 46 height 17
click at [387, 381] on input "Français" at bounding box center [378, 378] width 15 height 15
radio input "true"
checkbox input "true"
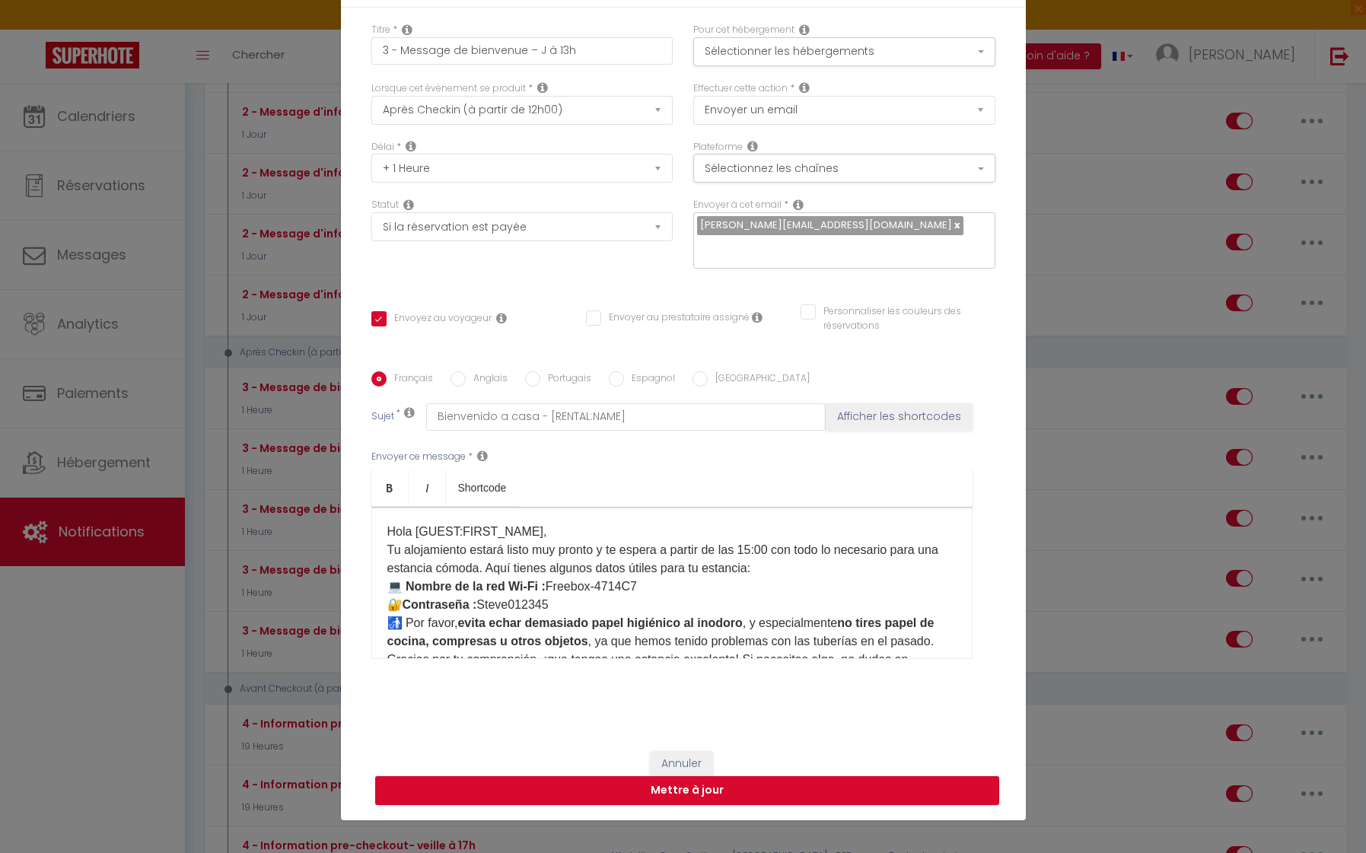
checkbox input "false"
type input "Bienvenue chez vous - [RENTAL:NAME]"
click at [481, 377] on label "Anglais" at bounding box center [487, 379] width 42 height 17
click at [466, 377] on input "Anglais" at bounding box center [457, 378] width 15 height 15
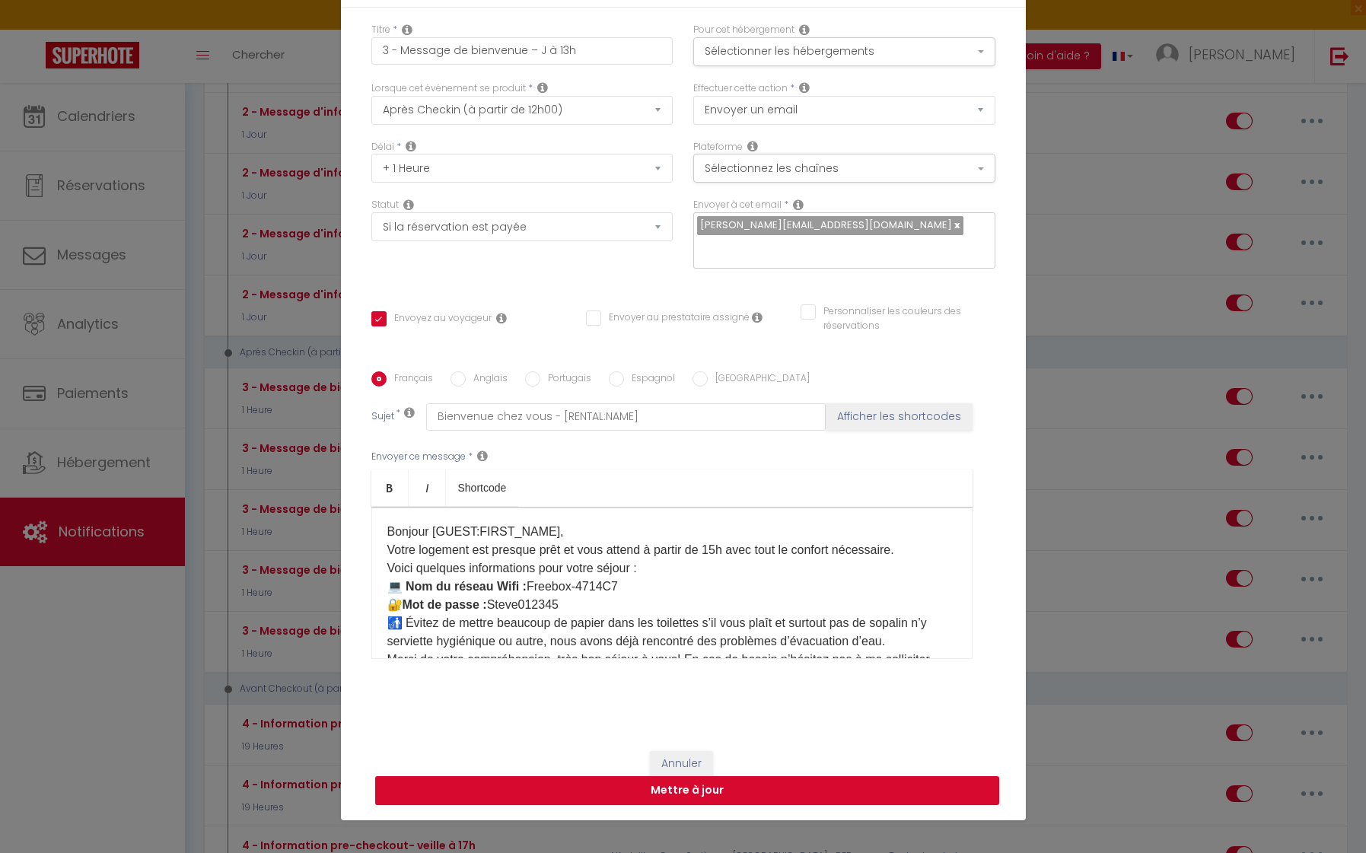
radio input "true"
checkbox input "true"
checkbox input "false"
type input "Welcome home - [RENTAL:NAME]"
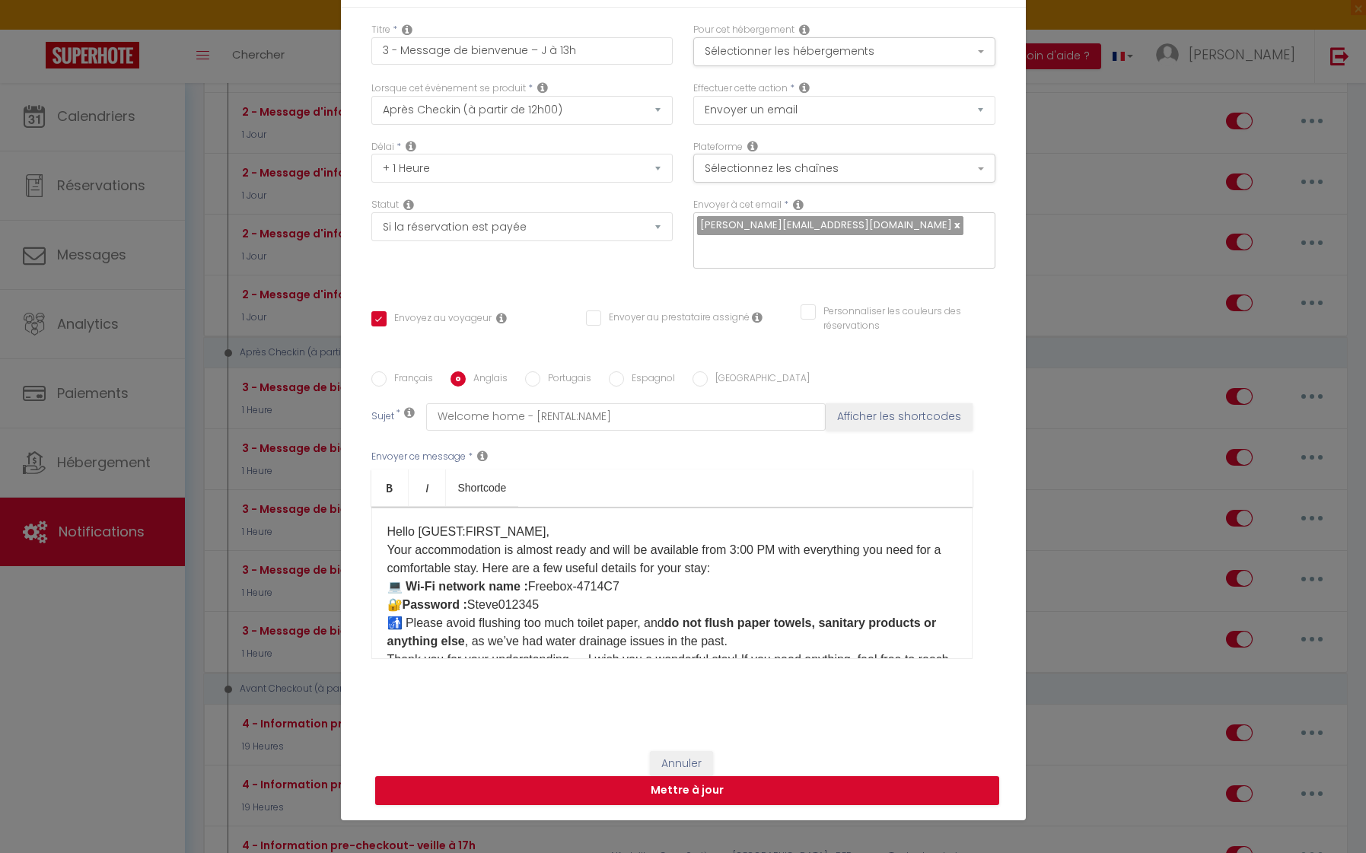
click at [485, 567] on p "Hello [GUEST:FIRST_NAME], ​​​​​​Your accommodation is almost ready and will be …" at bounding box center [671, 614] width 569 height 183
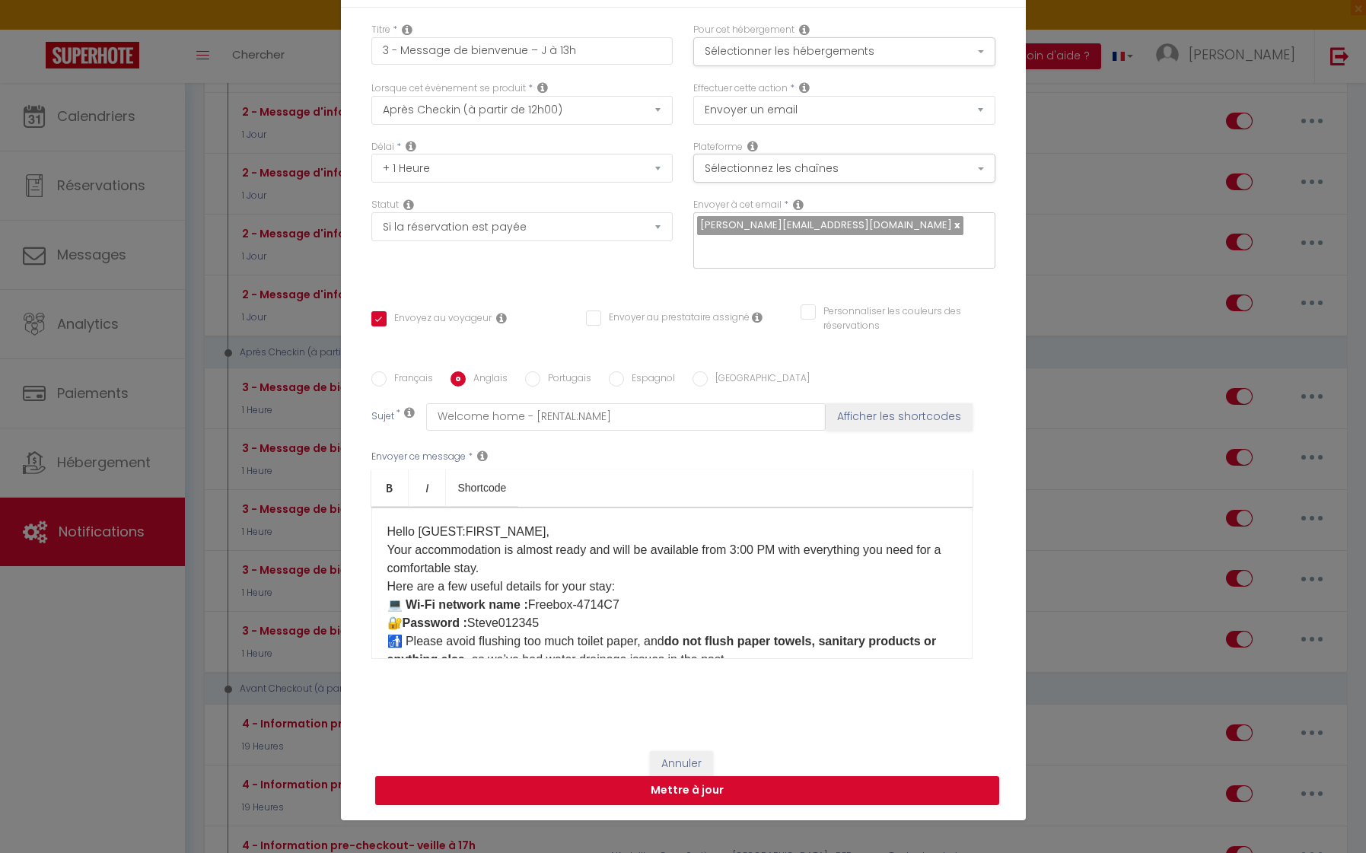
click at [654, 375] on label "Espagnol" at bounding box center [649, 379] width 51 height 17
click at [624, 375] on input "Espagnol" at bounding box center [616, 378] width 15 height 15
radio input "true"
checkbox input "true"
checkbox input "false"
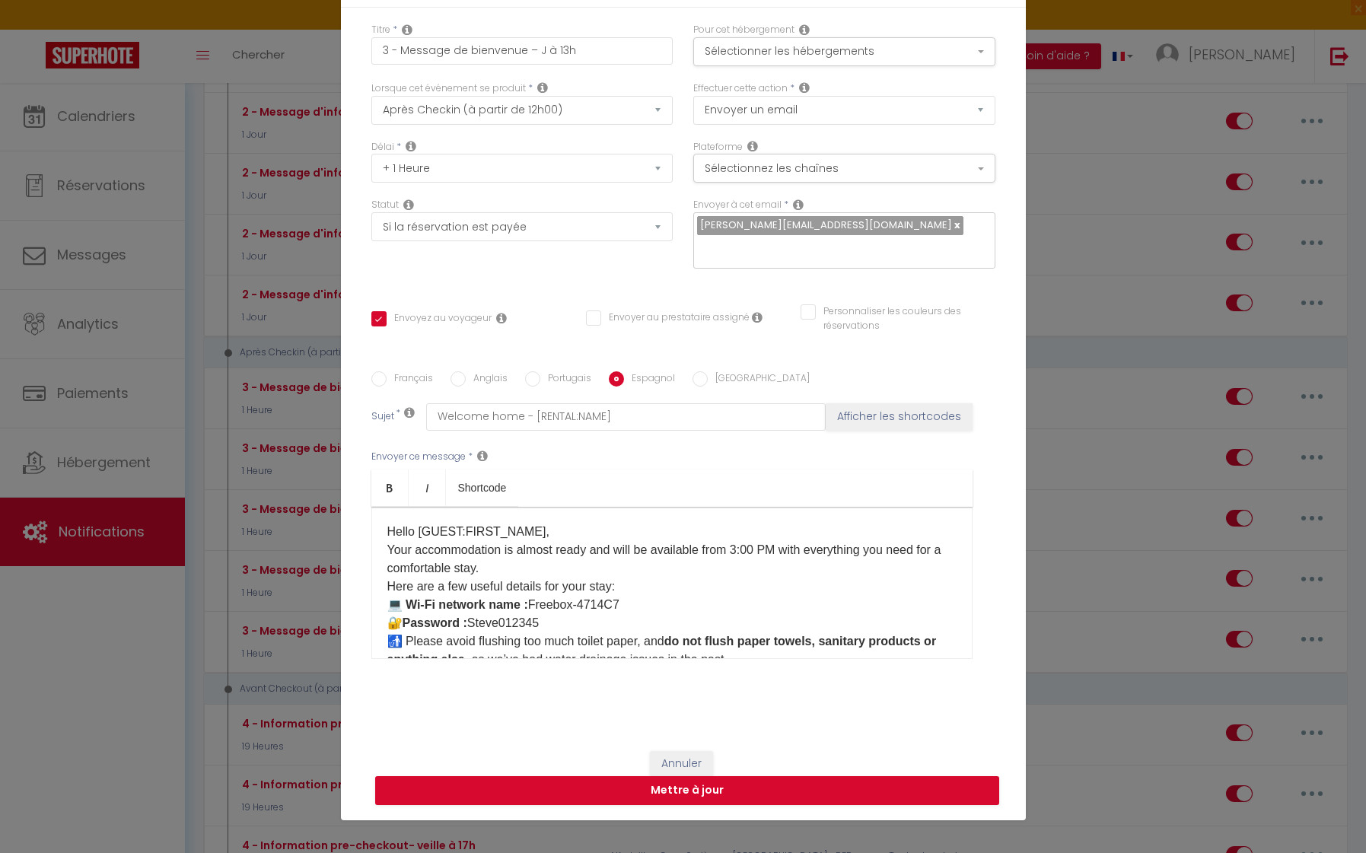
checkbox input "false"
type input "Bienvenido a casa - [RENTAL:NAME]"
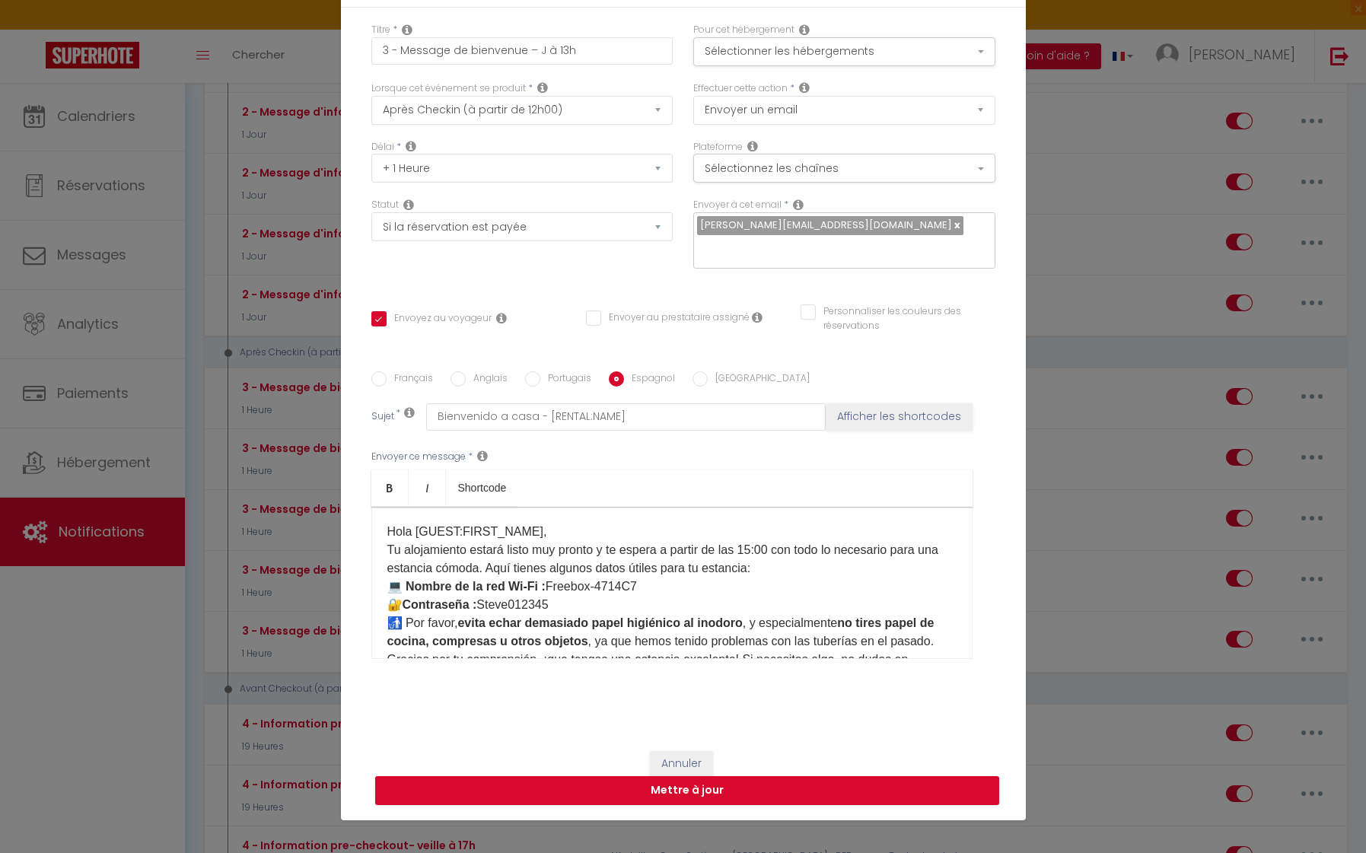
click at [488, 566] on p "Hola [GUEST:FIRST_NAME], ​​​​​​Tu alojamiento estará listo muy pronto y te espe…" at bounding box center [671, 614] width 569 height 183
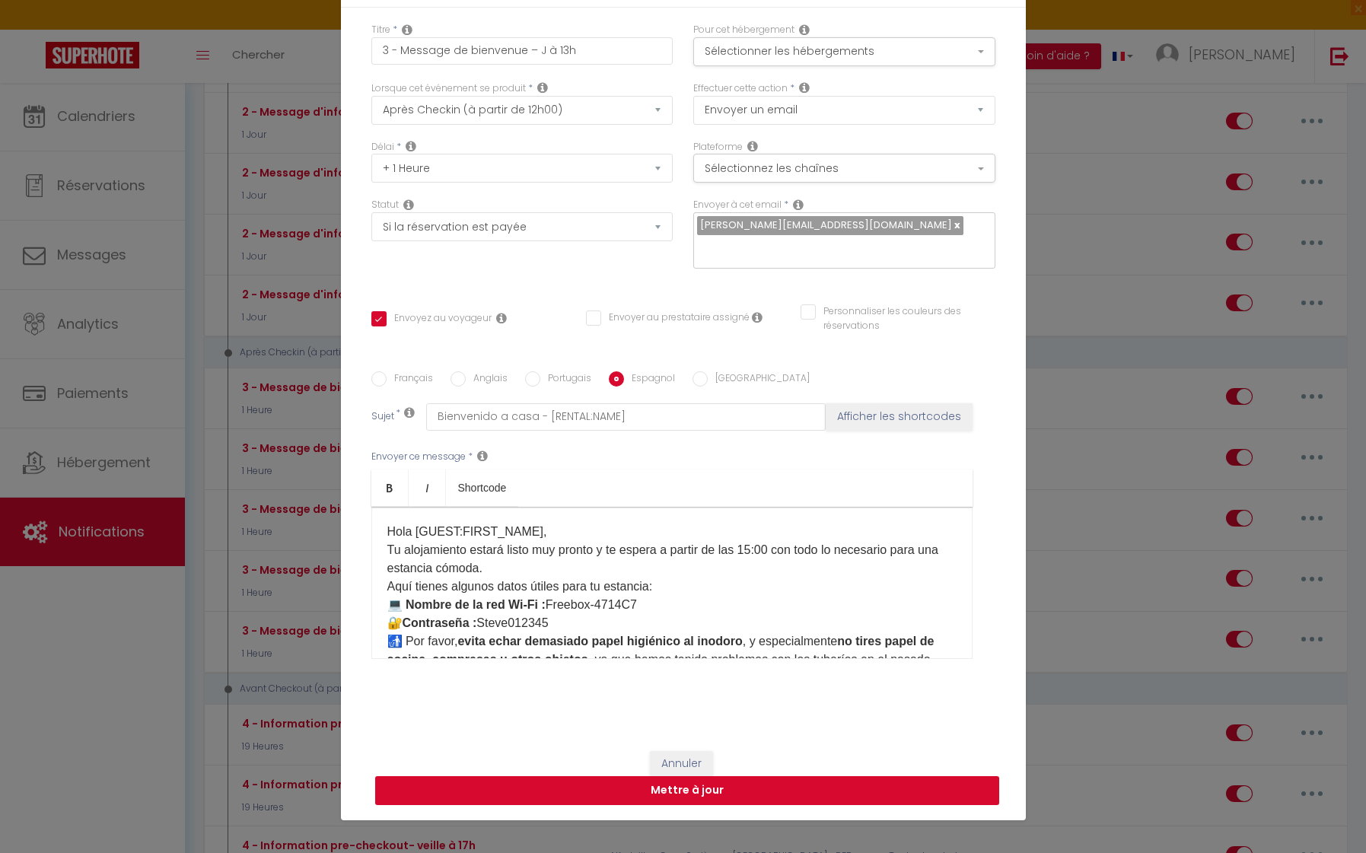
click at [745, 793] on button "Mettre à jour" at bounding box center [687, 790] width 624 height 29
checkbox input "true"
checkbox input "false"
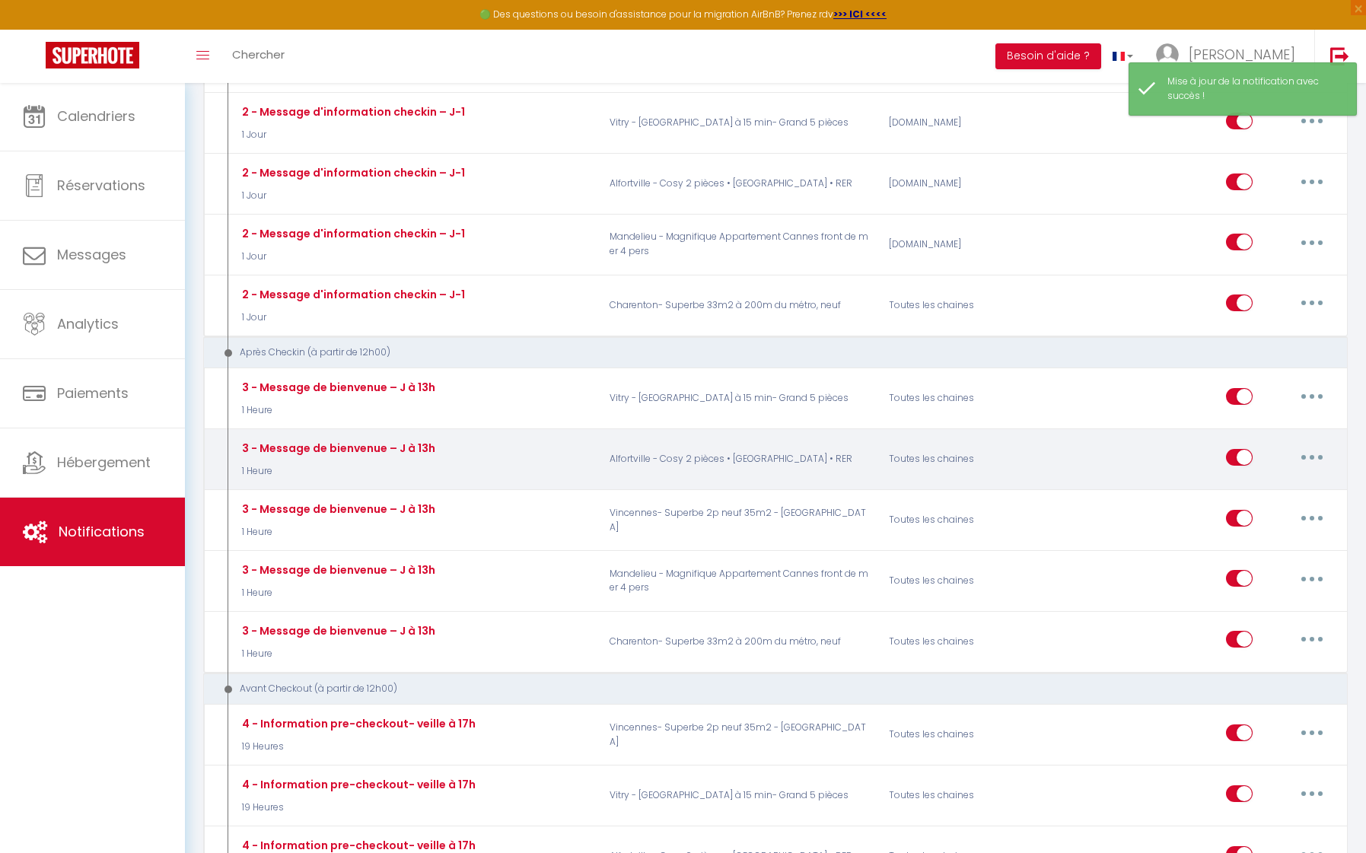
click at [1315, 445] on button "button" at bounding box center [1311, 457] width 43 height 24
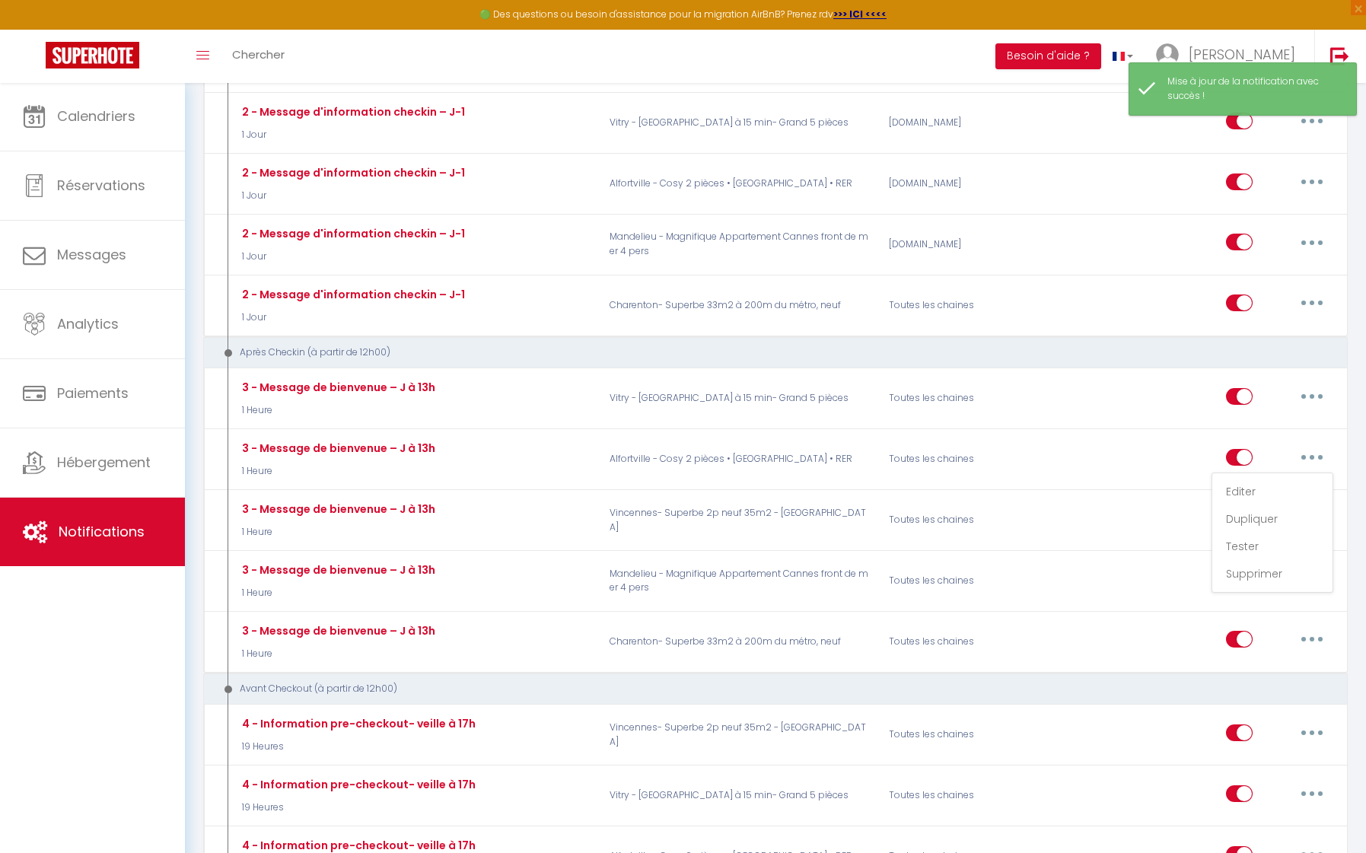
drag, startPoint x: 1257, startPoint y: 476, endPoint x: 1216, endPoint y: 484, distance: 41.8
click at [1257, 479] on link "Editer" at bounding box center [1272, 492] width 113 height 26
type input "3 - Message de bienvenue – J à 13h"
select select "3"
select select "1 Heure"
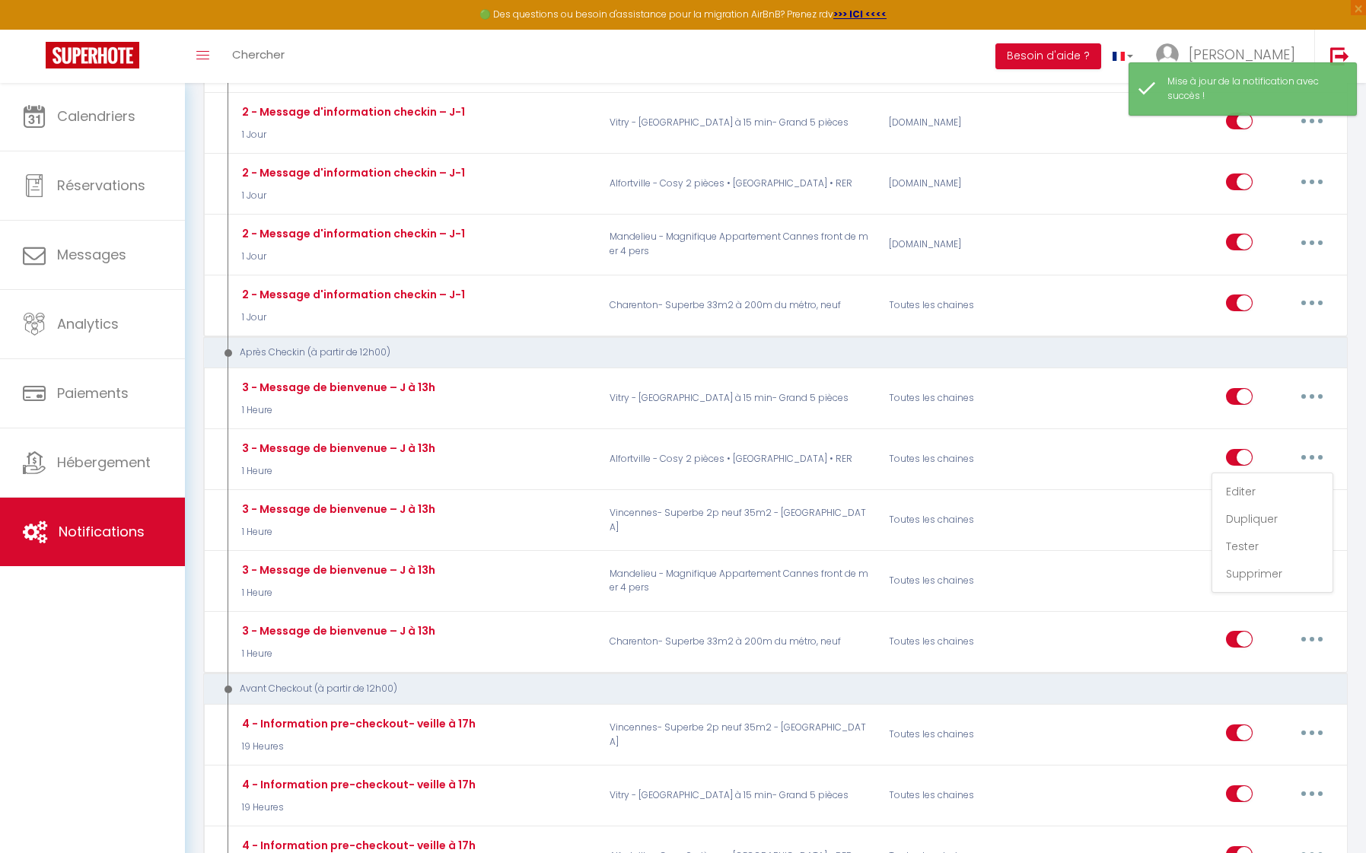
select select "if_booking_is_paid"
checkbox input "true"
checkbox input "false"
radio input "true"
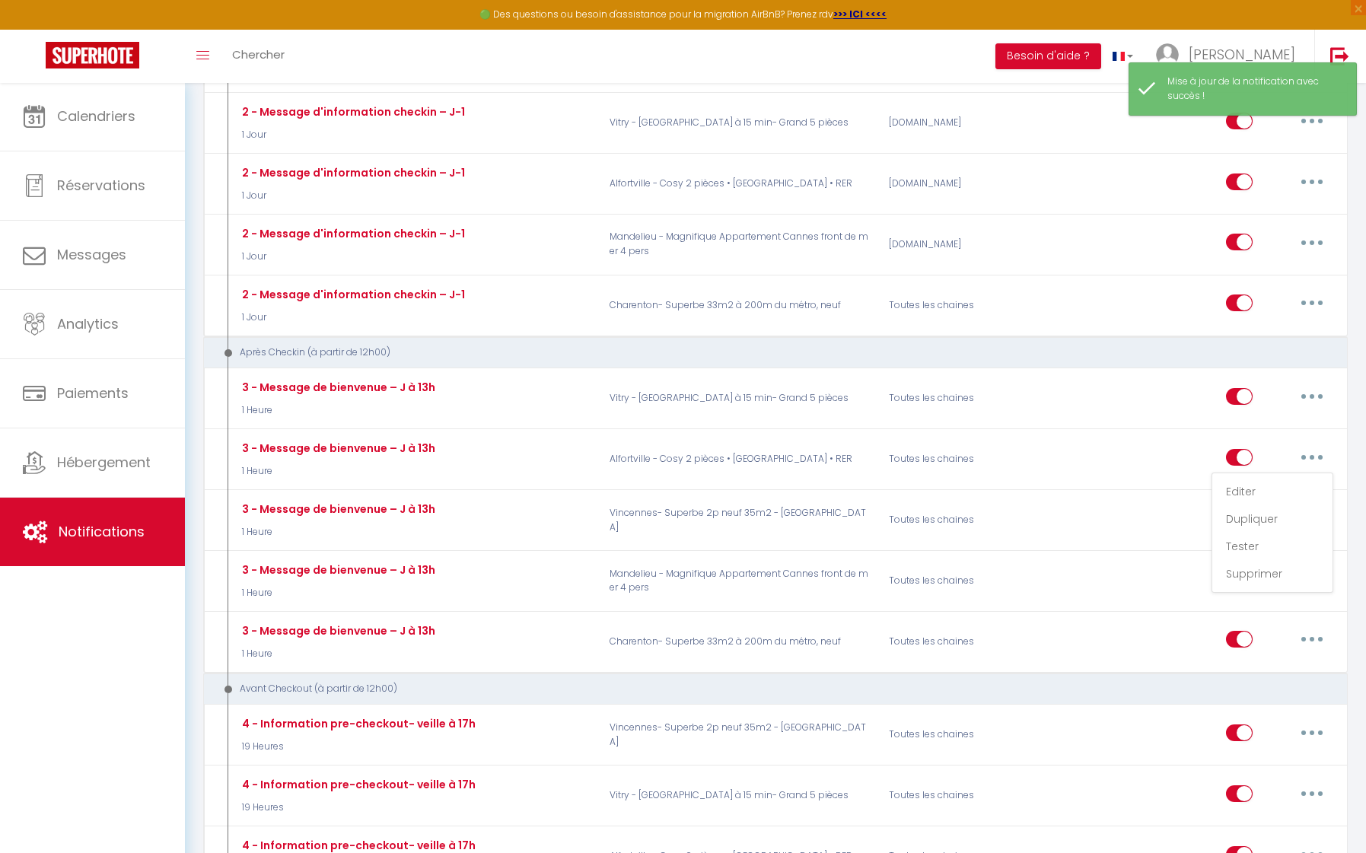
type input "Bienvenue chez vous - [RENTAL:NAME]"
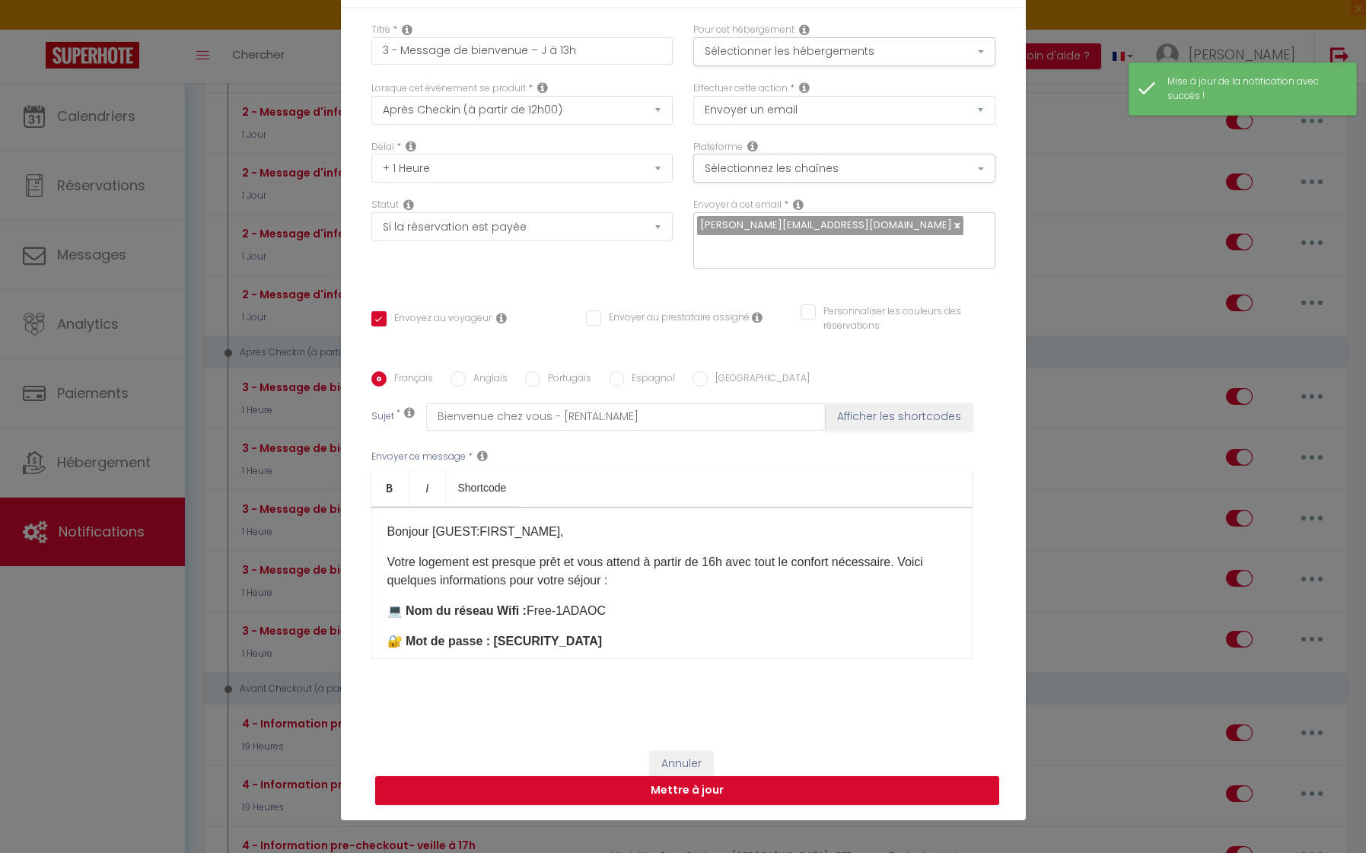
click at [390, 560] on p "​​Votre logement est presque prêt et vous attend à partir de 16h avec tout le c…" at bounding box center [671, 571] width 569 height 37
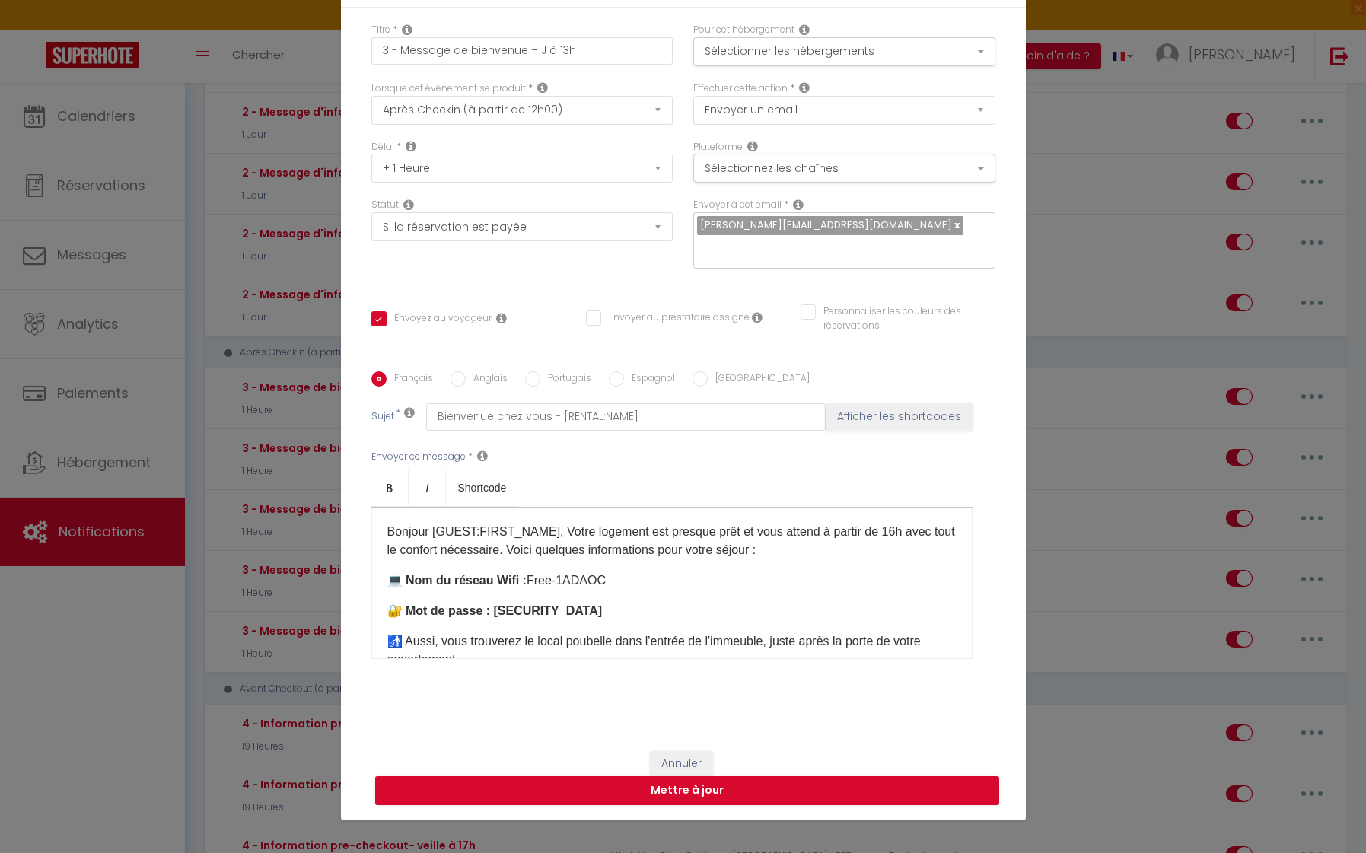
click at [682, 757] on button "Annuler" at bounding box center [681, 764] width 63 height 26
